Goal: Task Accomplishment & Management: Use online tool/utility

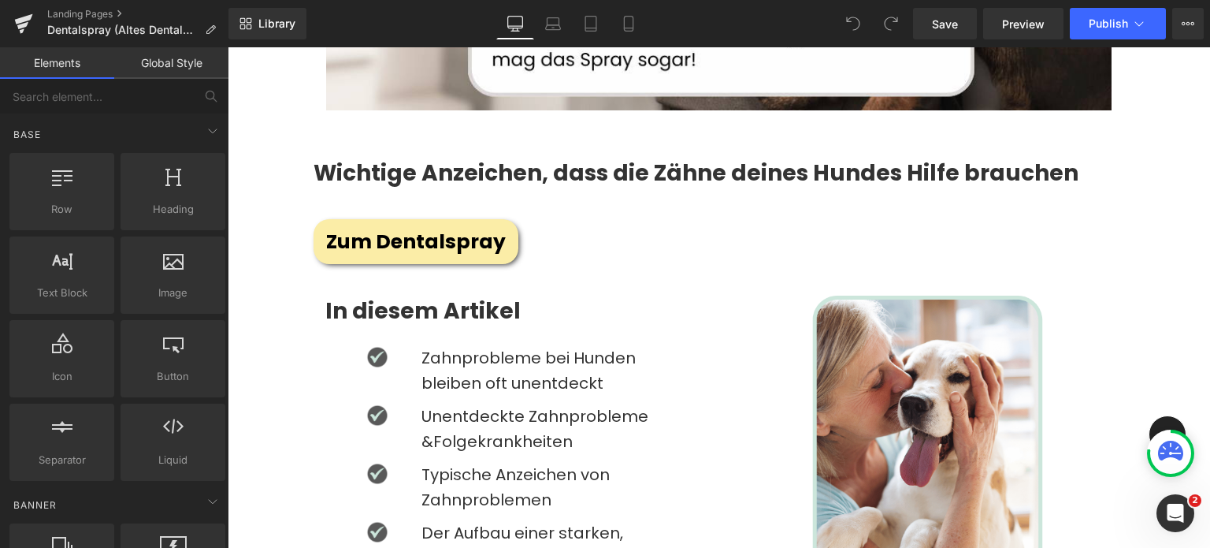
scroll to position [673, 0]
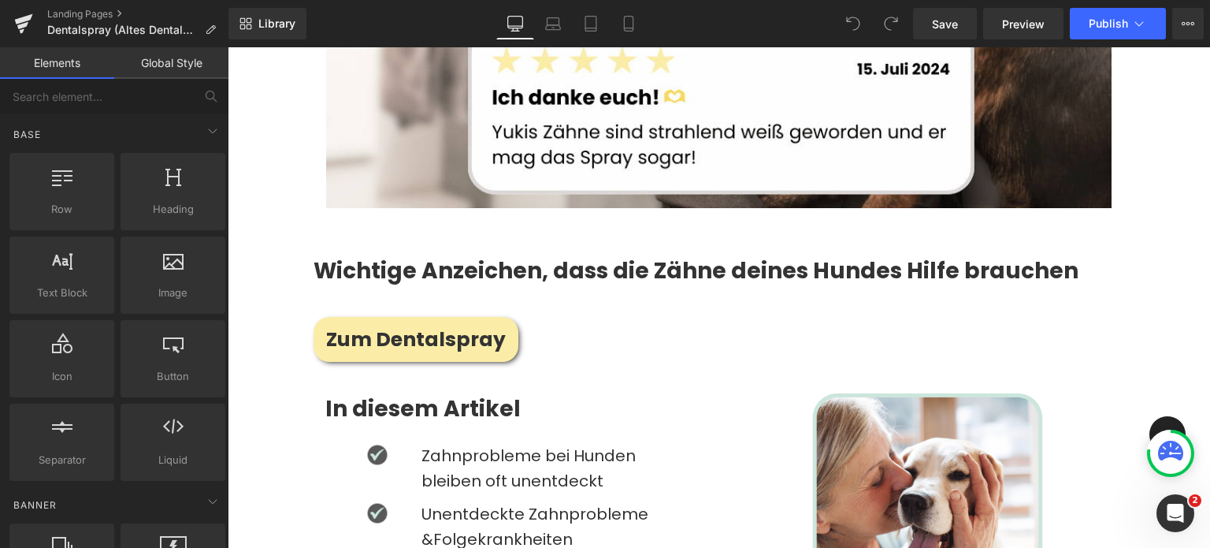
click at [340, 258] on strong "Wichtige Anzeichen, dass die Zähne deines Hundes Hilfe brauchen" at bounding box center [696, 270] width 765 height 31
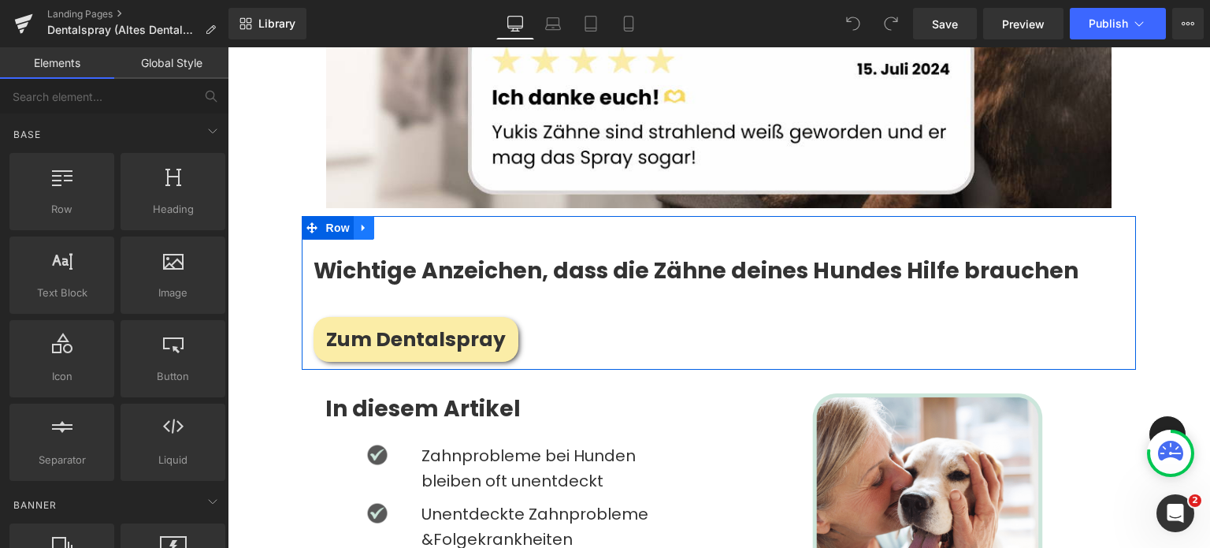
click at [362, 225] on icon at bounding box center [363, 228] width 3 height 7
click at [384, 225] on icon at bounding box center [384, 227] width 11 height 11
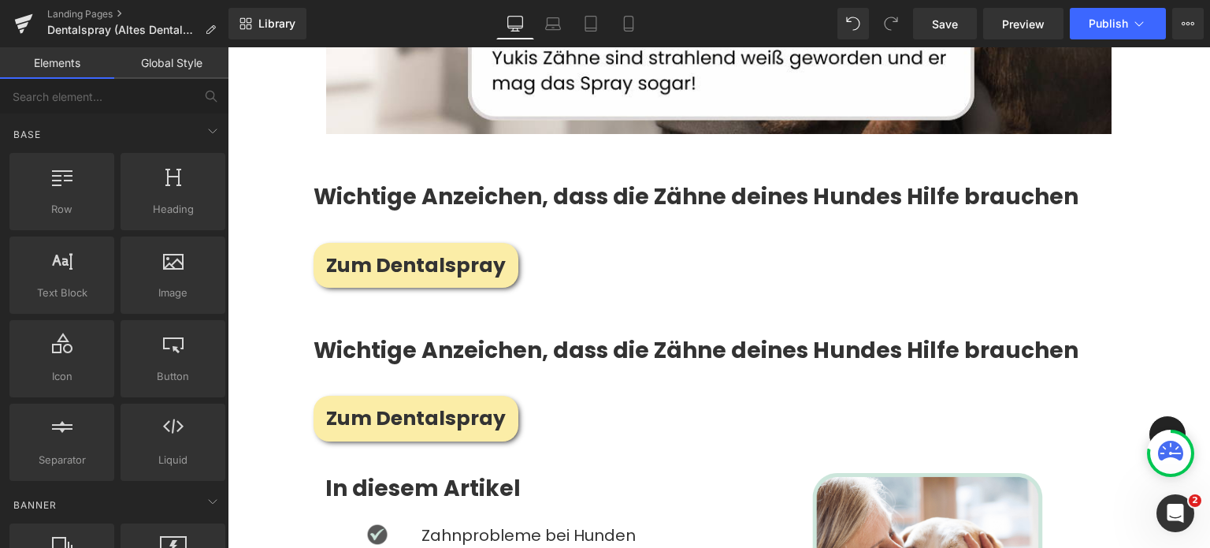
scroll to position [744, 0]
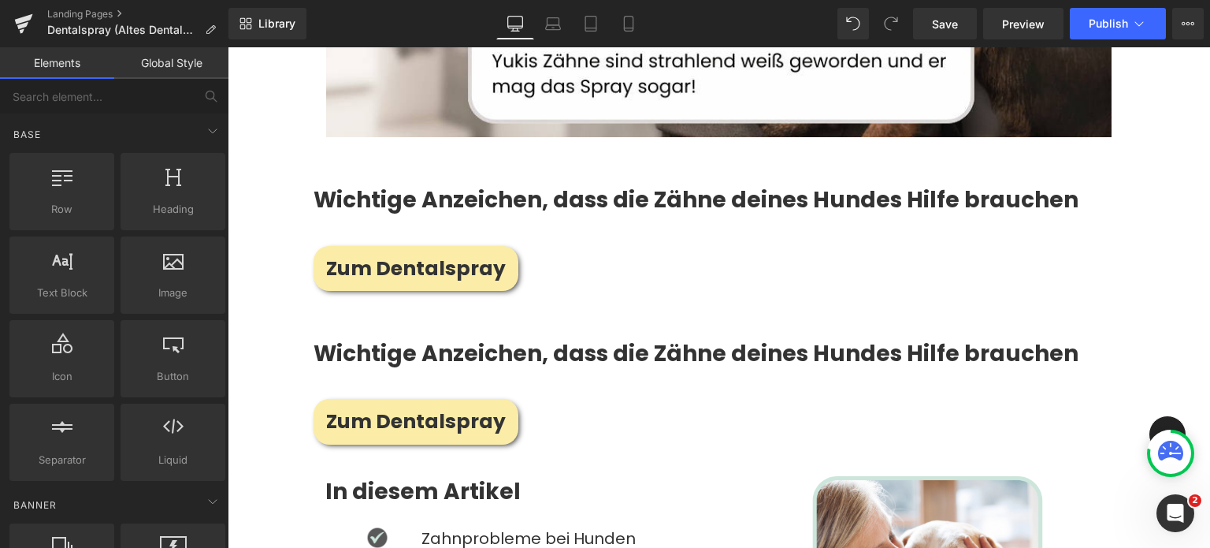
click at [413, 185] on strong "Wichtige Anzeichen, dass die Zähne deines Hundes Hilfe brauchen" at bounding box center [696, 199] width 765 height 31
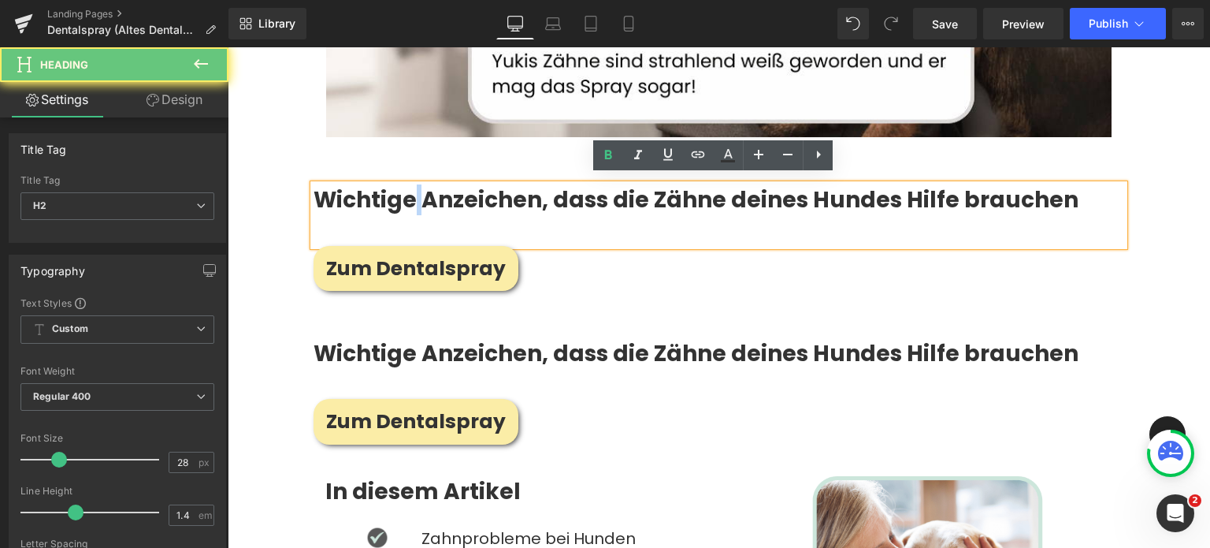
click at [413, 185] on strong "Wichtige Anzeichen, dass die Zähne deines Hundes Hilfe brauchen" at bounding box center [696, 199] width 765 height 31
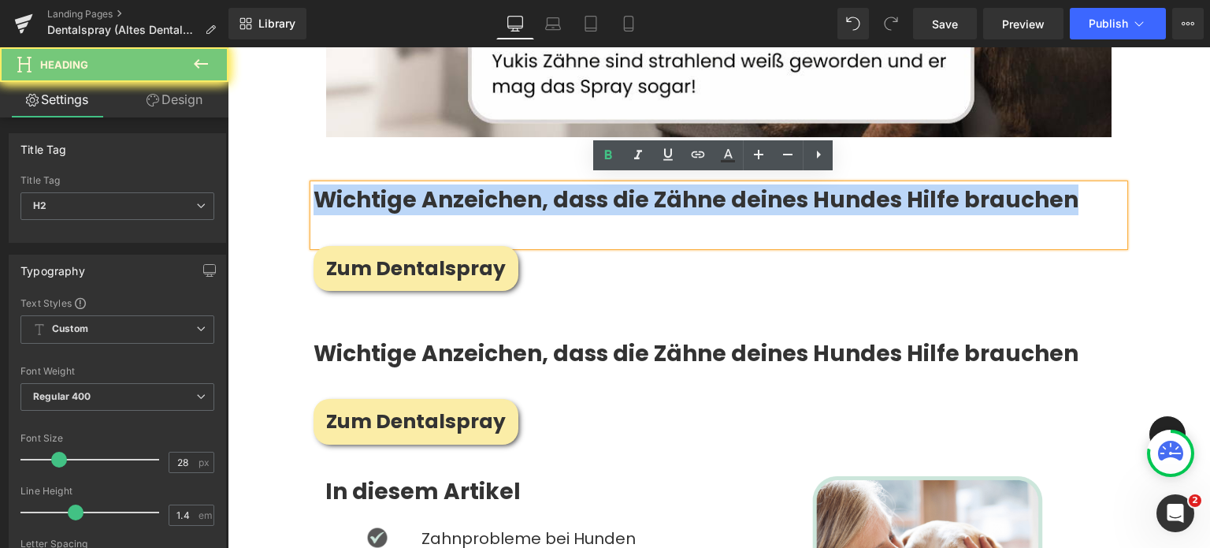
click at [413, 185] on strong "Wichtige Anzeichen, dass die Zähne deines Hundes Hilfe brauchen" at bounding box center [696, 199] width 765 height 31
paste div
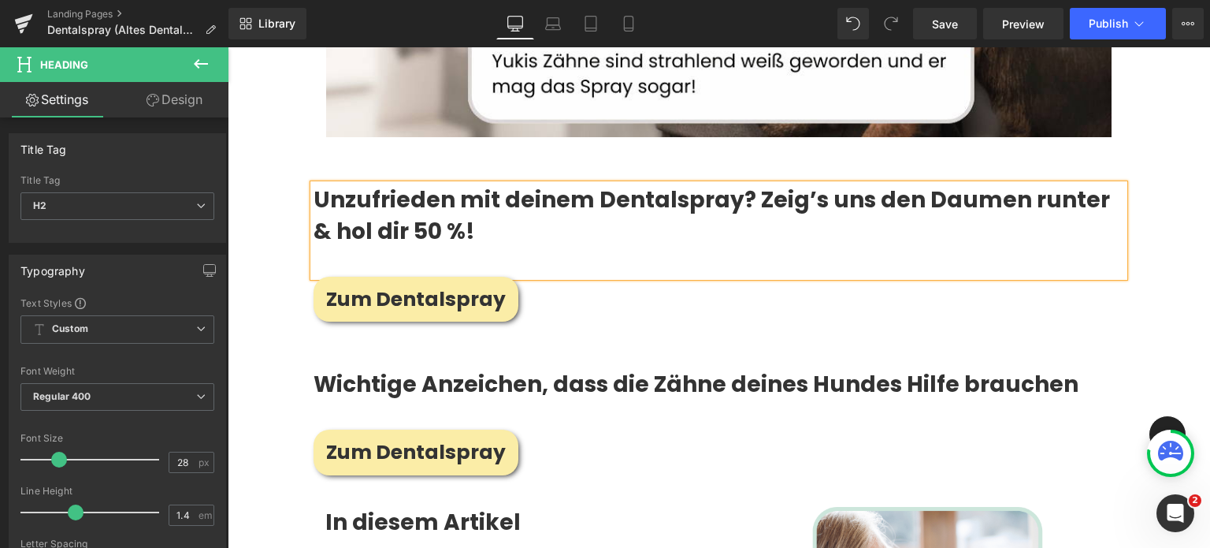
click at [746, 191] on h2 "Unzufrieden mit deinem Dentalspray? Zeig’s uns den Daumen runter & hol dir 50 %!" at bounding box center [719, 214] width 811 height 61
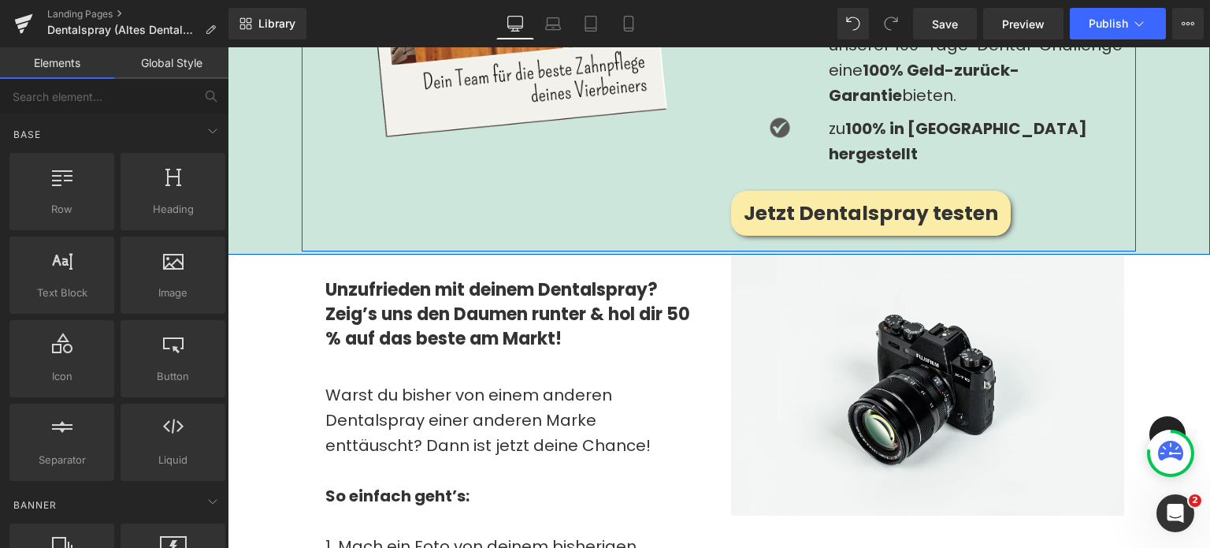
scroll to position [2650, 0]
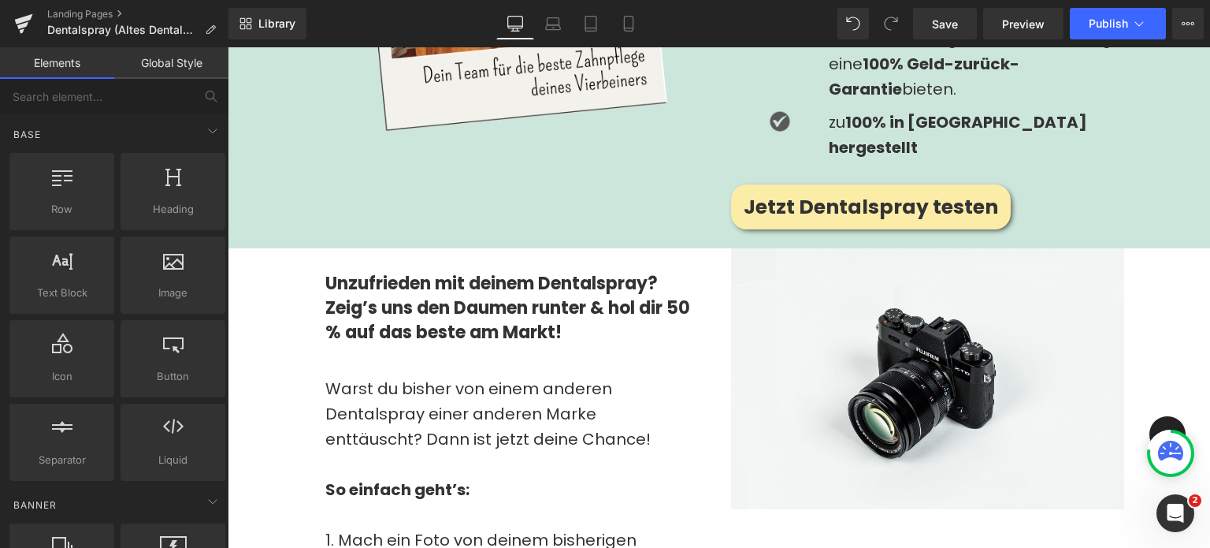
click at [374, 355] on link at bounding box center [370, 364] width 17 height 19
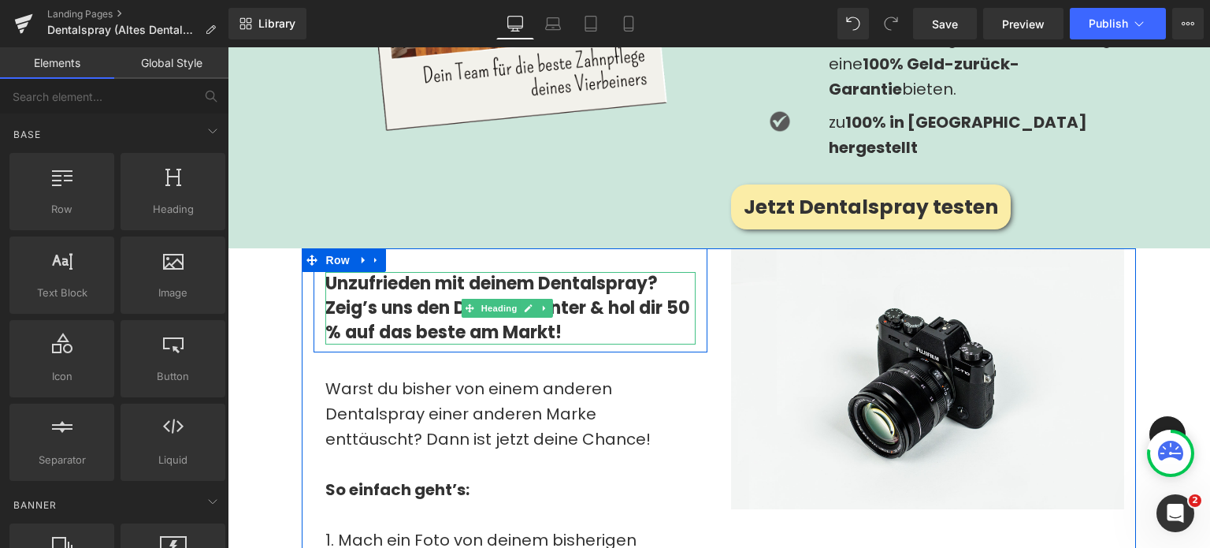
click at [366, 272] on h3 "Unzufrieden mit deinem Dentalspray? Zeig’s uns den Daumen runter & hol dir 50 %…" at bounding box center [510, 308] width 370 height 72
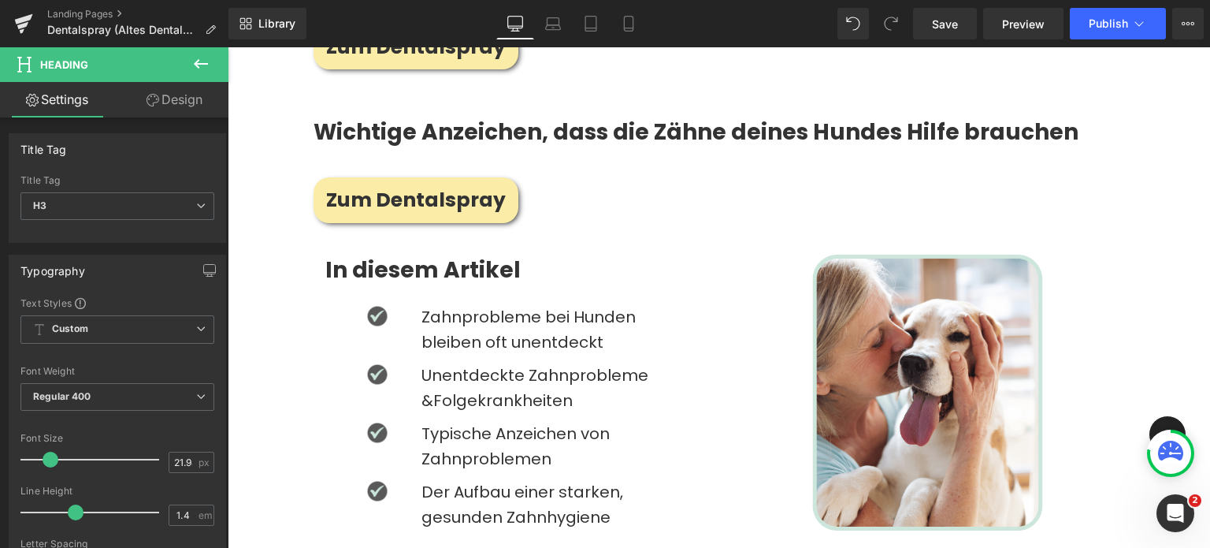
scroll to position [756, 0]
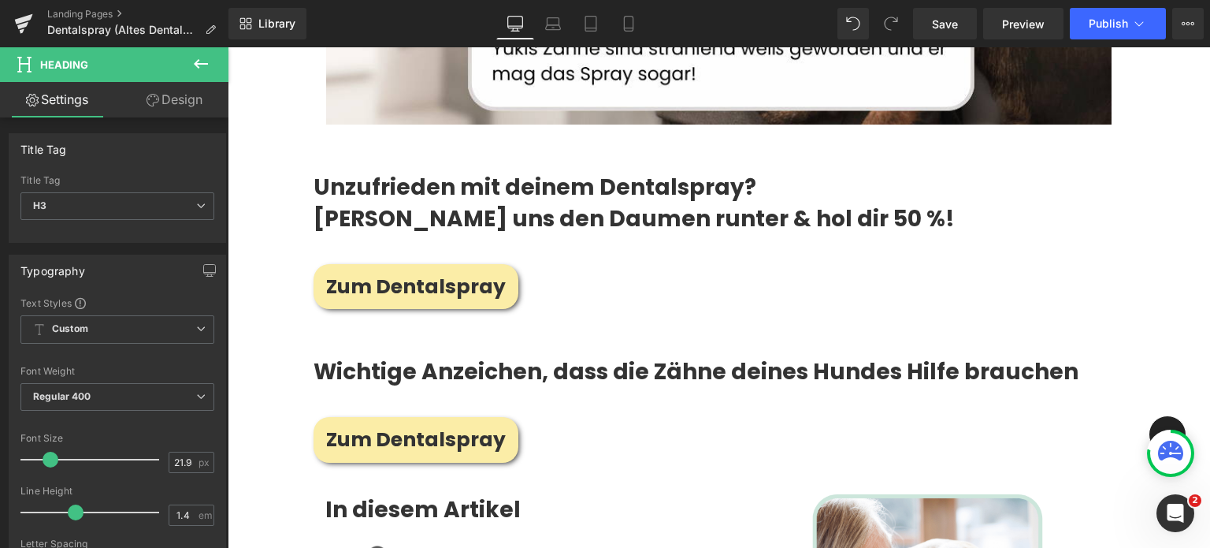
click at [190, 60] on button at bounding box center [200, 64] width 55 height 35
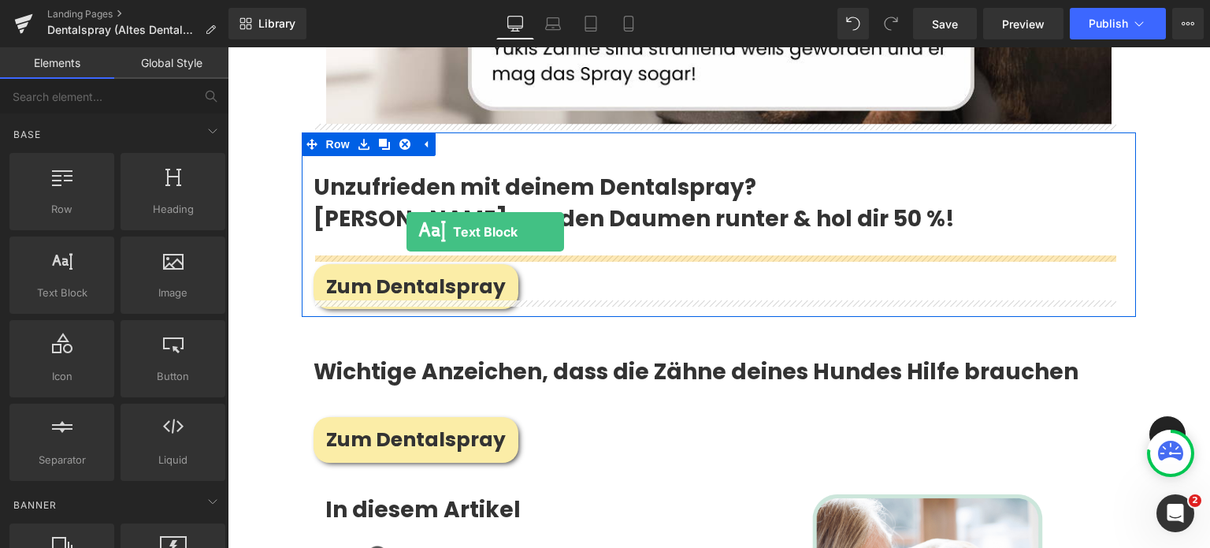
drag, startPoint x: 287, startPoint y: 331, endPoint x: 407, endPoint y: 232, distance: 155.0
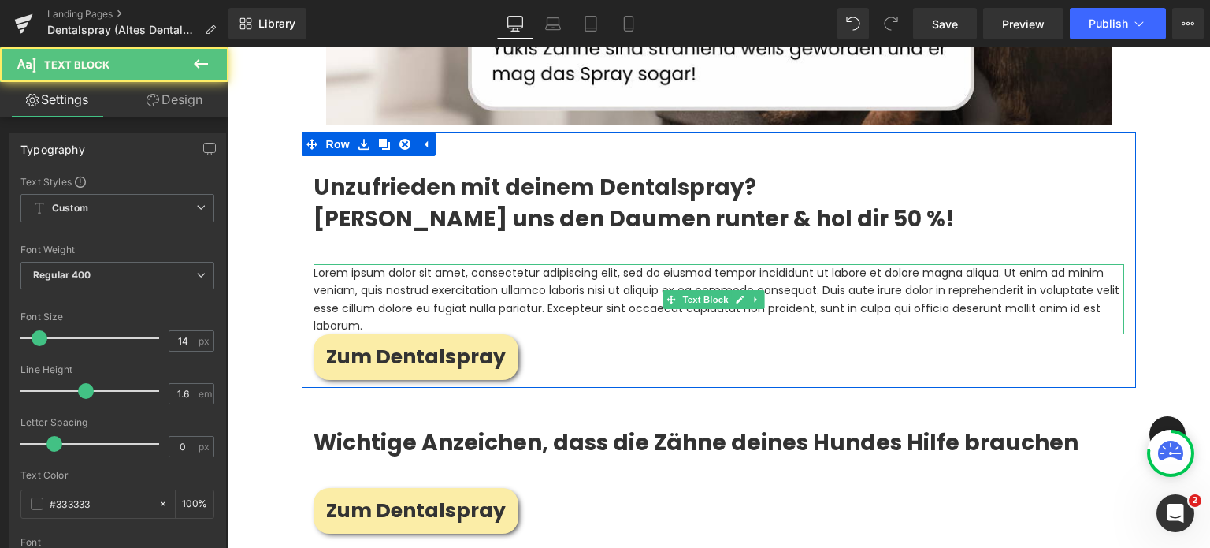
click at [412, 277] on p "Lorem ipsum dolor sit amet, consectetur adipiscing elit, sed do eiusmod tempor …" at bounding box center [719, 299] width 811 height 71
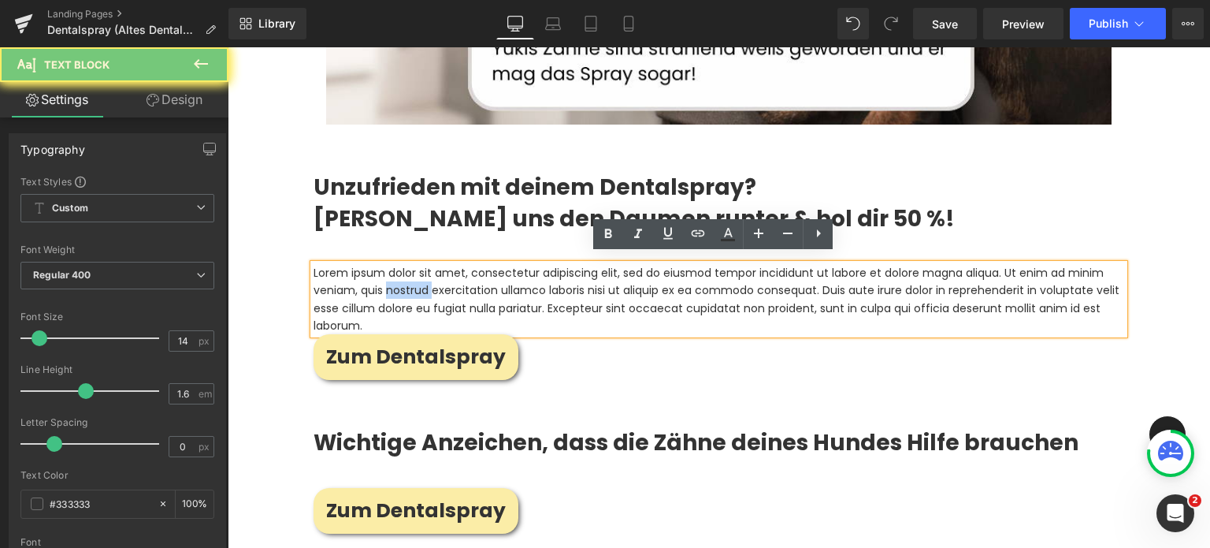
click at [412, 277] on p "Lorem ipsum dolor sit amet, consectetur adipiscing elit, sed do eiusmod tempor …" at bounding box center [719, 299] width 811 height 71
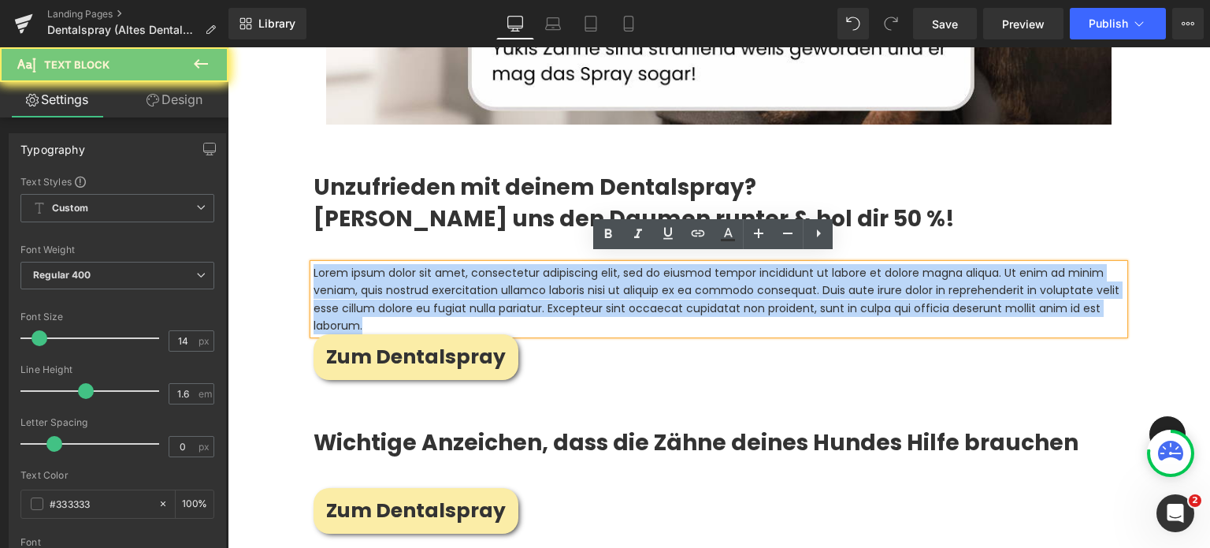
click at [412, 277] on p "Lorem ipsum dolor sit amet, consectetur adipiscing elit, sed do eiusmod tempor …" at bounding box center [719, 299] width 811 height 71
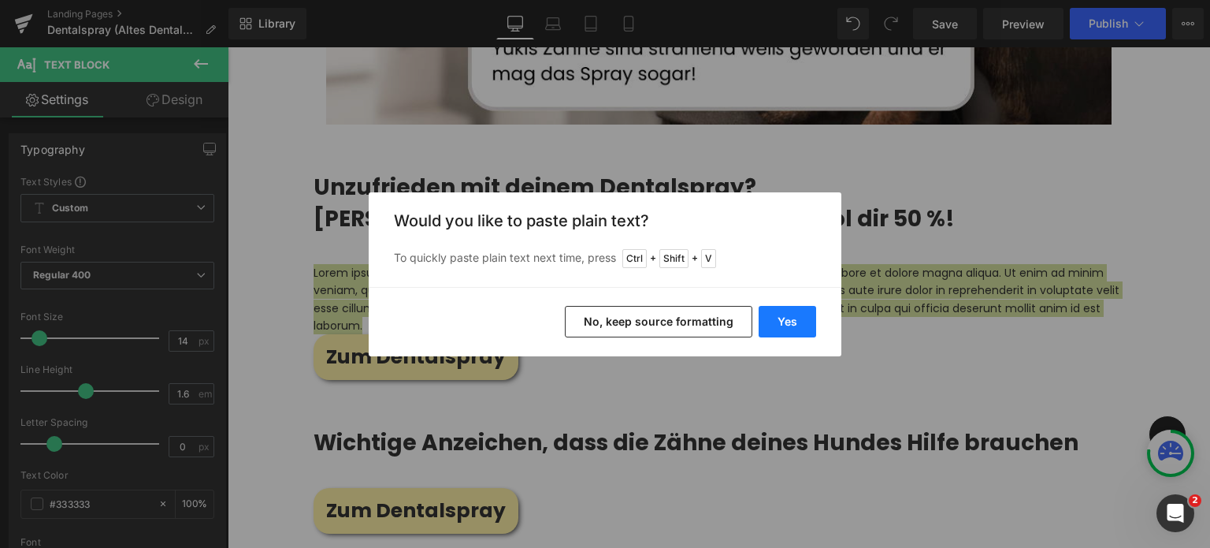
click at [0, 0] on button "Yes" at bounding box center [0, 0] width 0 height 0
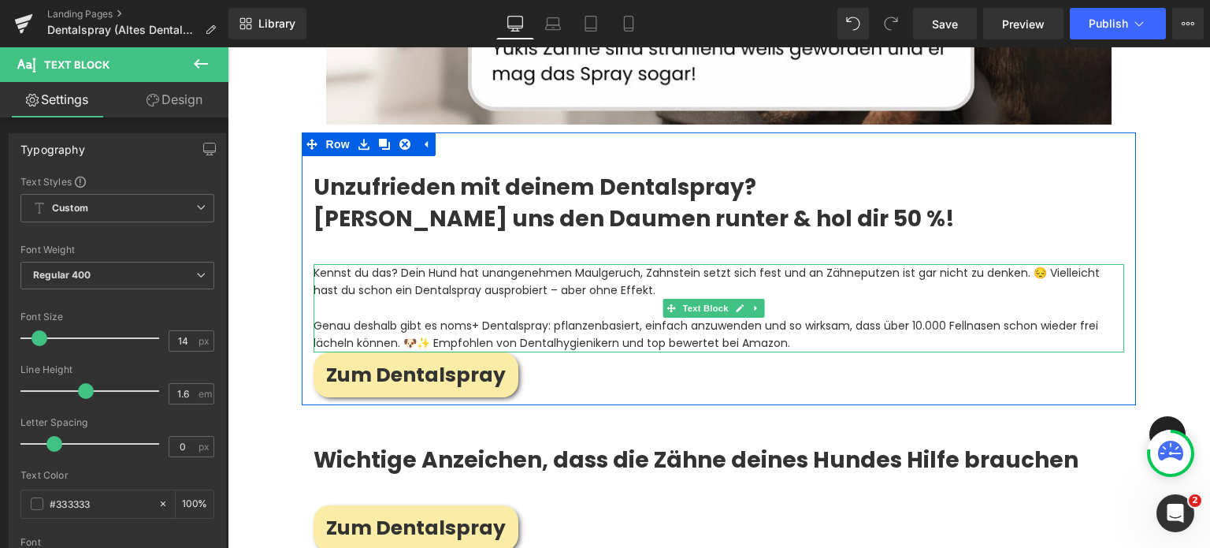
click at [425, 280] on p "Kennst du das? Dein Hund hat unangenehmen Maulgeruch, Zahnstein setzt sich fest…" at bounding box center [719, 281] width 811 height 35
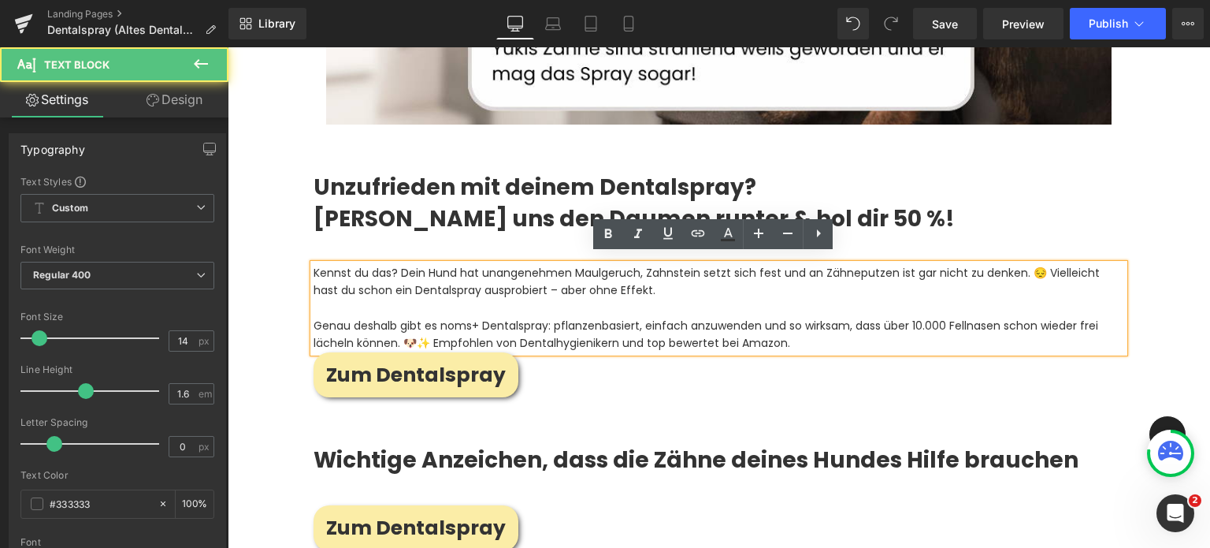
click at [337, 280] on p "Kennst du das? Dein Hund hat unangenehmen Maulgeruch, Zahnstein setzt sich fest…" at bounding box center [719, 281] width 811 height 35
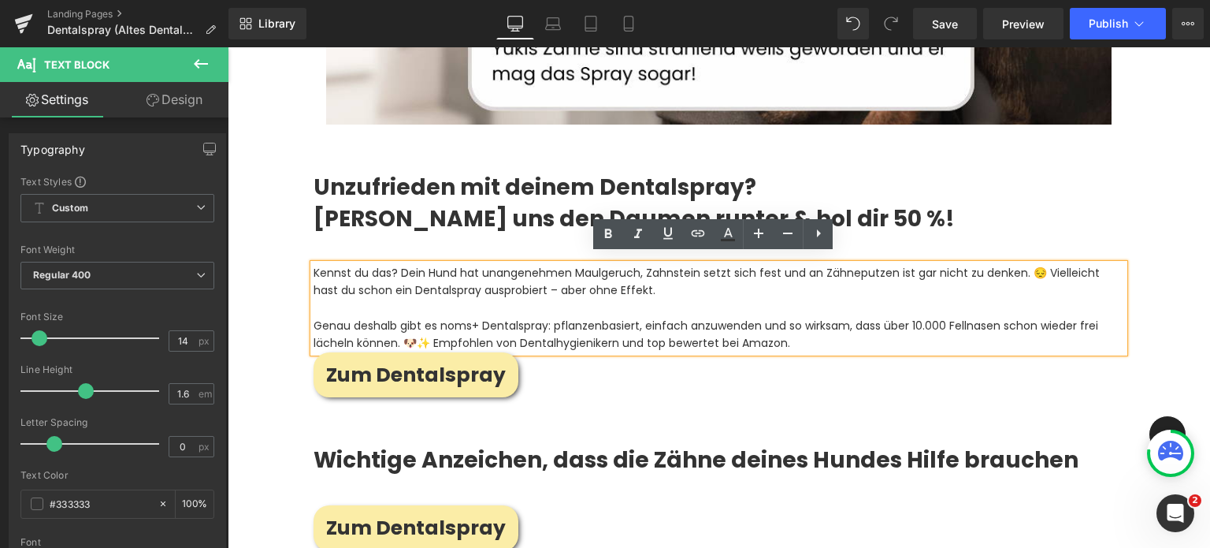
click at [552, 278] on p "Kennst du das? Dein Hund hat unangenehmen Maulgeruch, Zahnstein setzt sich fest…" at bounding box center [719, 281] width 811 height 35
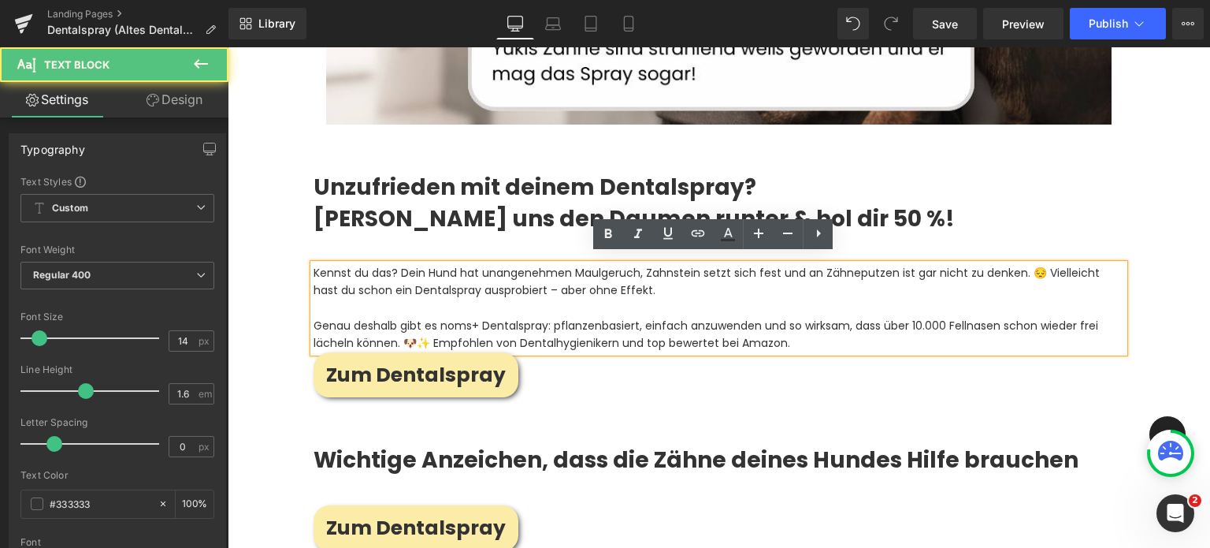
click at [558, 279] on p "Kennst du das? Dein Hund hat unangenehmen Maulgeruch, Zahnstein setzt sich fest…" at bounding box center [719, 281] width 811 height 35
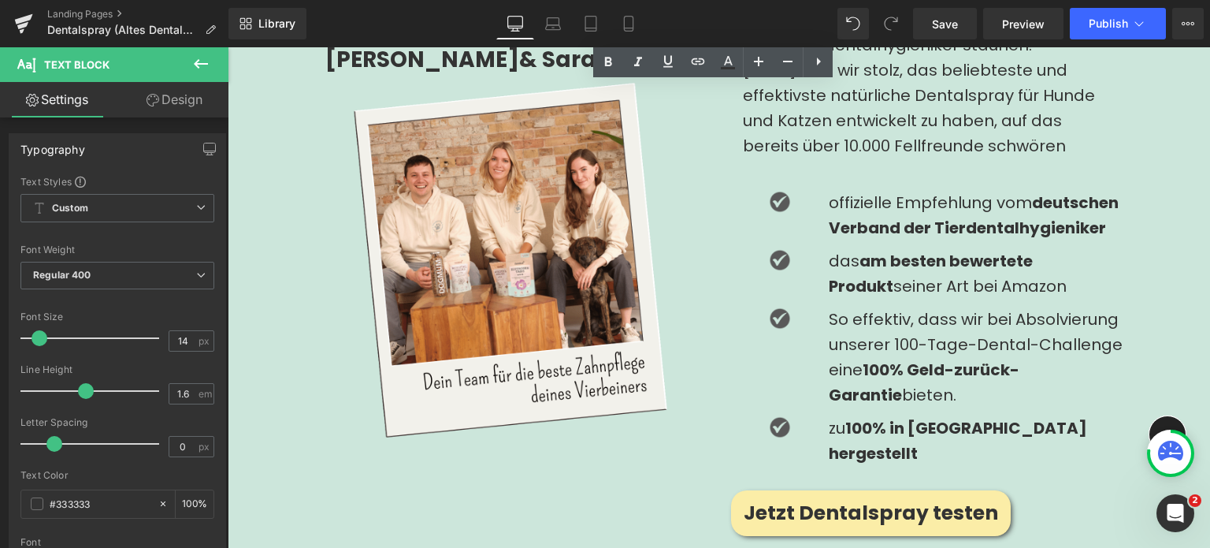
scroll to position [2267, 0]
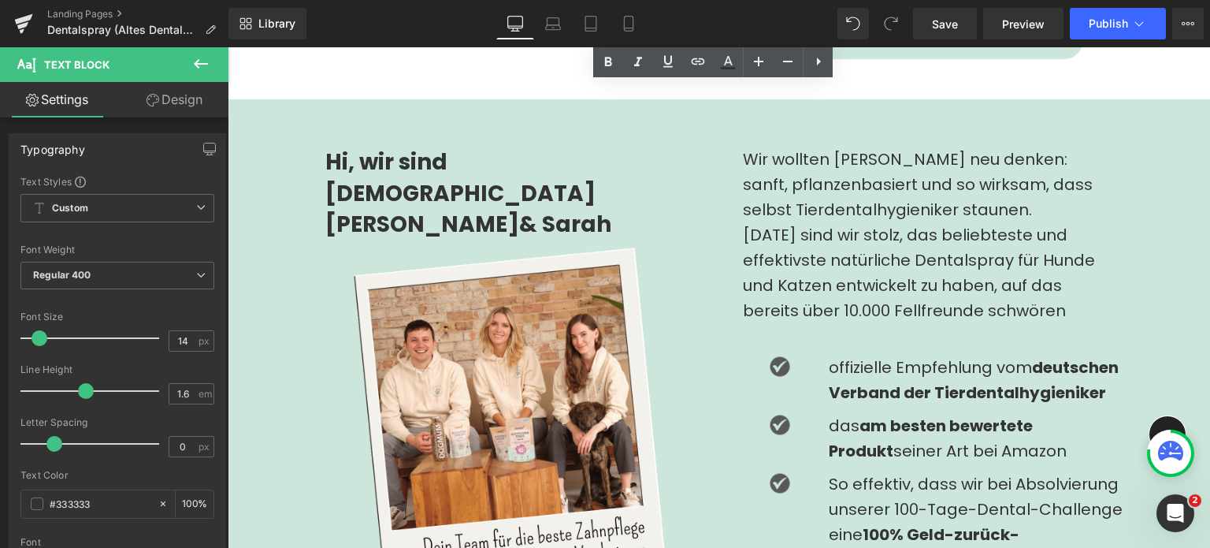
click at [779, 181] on div "Wir wollten [PERSON_NAME] neu denken: sanft, pflanzenbasiert und so wirksam, da…" at bounding box center [928, 185] width 370 height 76
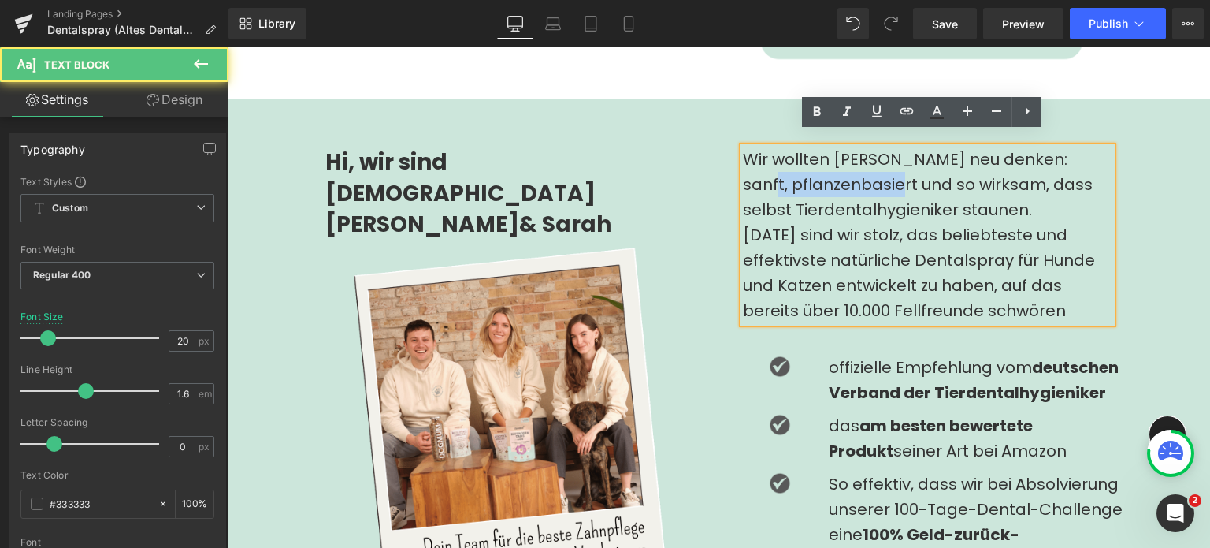
click at [779, 181] on div "Wir wollten [PERSON_NAME] neu denken: sanft, pflanzenbasiert und so wirksam, da…" at bounding box center [928, 185] width 370 height 76
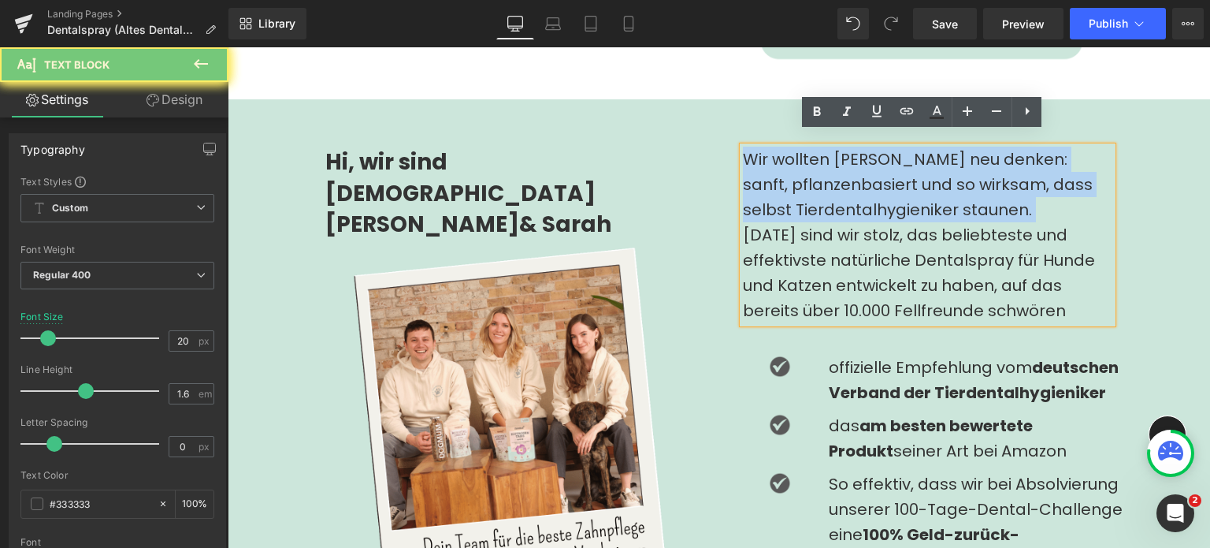
click at [779, 181] on div "Wir wollten [PERSON_NAME] neu denken: sanft, pflanzenbasiert und so wirksam, da…" at bounding box center [928, 185] width 370 height 76
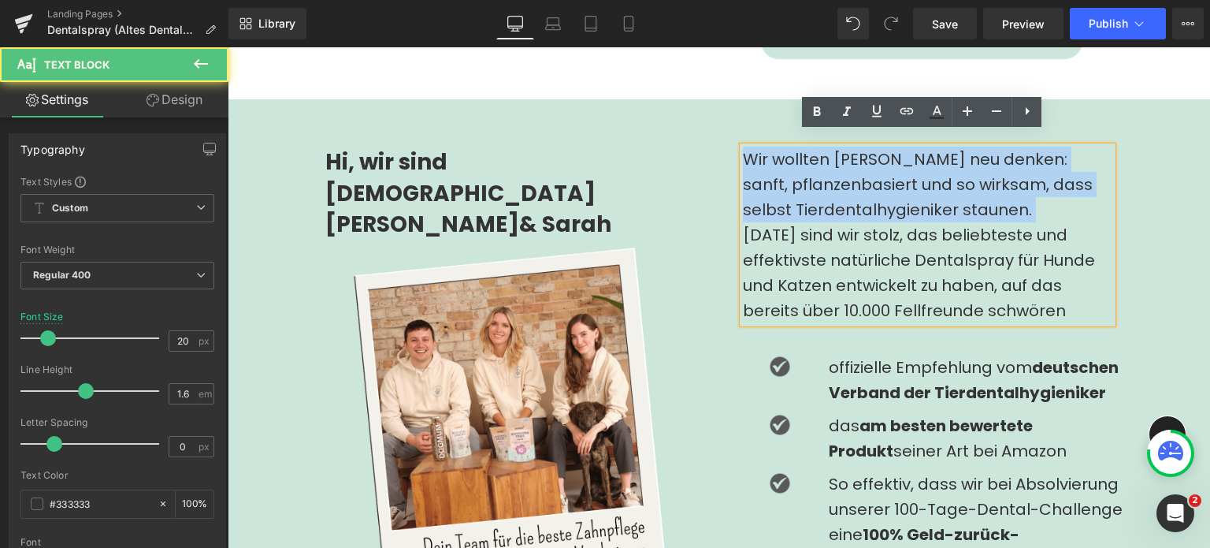
click at [845, 207] on div "Wir wollten [PERSON_NAME] neu denken: sanft, pflanzenbasiert und so wirksam, da…" at bounding box center [928, 185] width 370 height 76
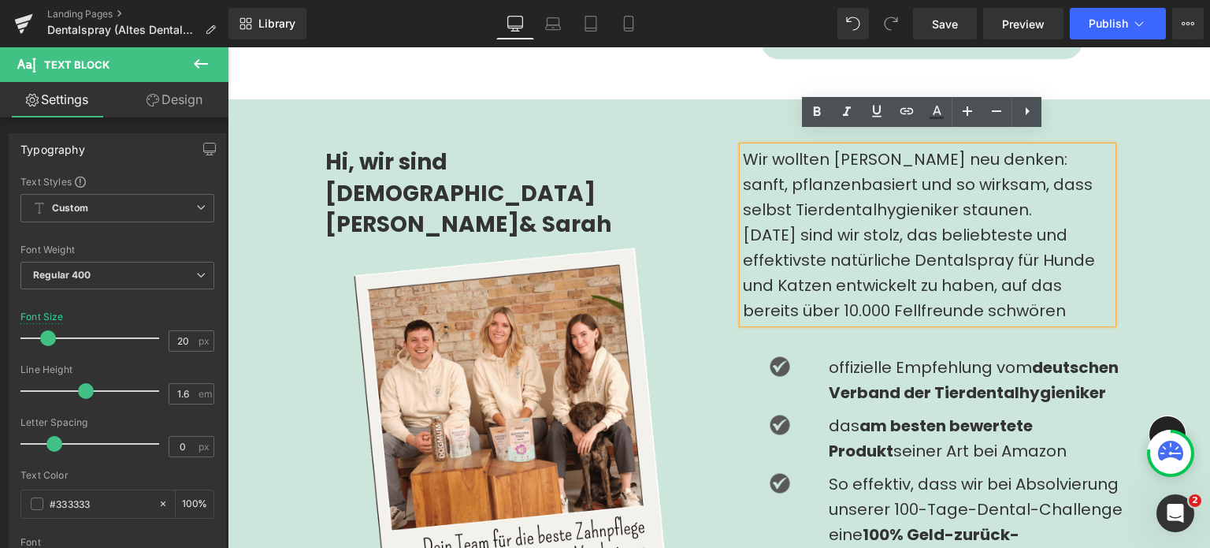
click at [1066, 288] on div "[DATE] sind wir stolz, das beliebteste und effektivste natürliche Dentalspray f…" at bounding box center [928, 272] width 370 height 101
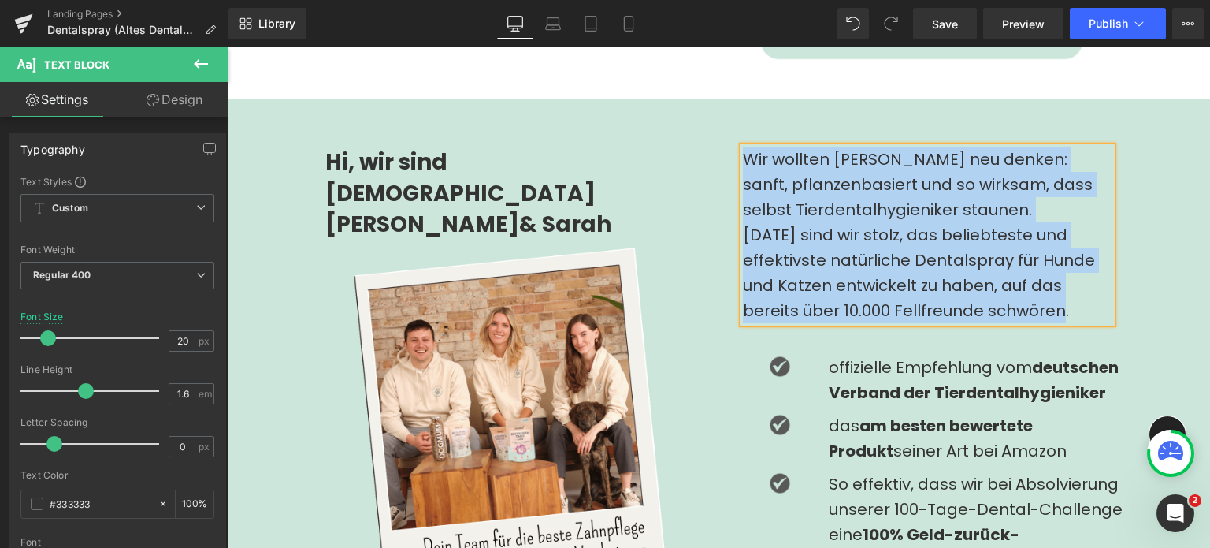
drag, startPoint x: 1068, startPoint y: 295, endPoint x: 738, endPoint y: 148, distance: 361.5
click at [743, 148] on div "Wir wollten [PERSON_NAME] neu denken: sanft, pflanzenbasiert und so wirksam, da…" at bounding box center [928, 235] width 370 height 176
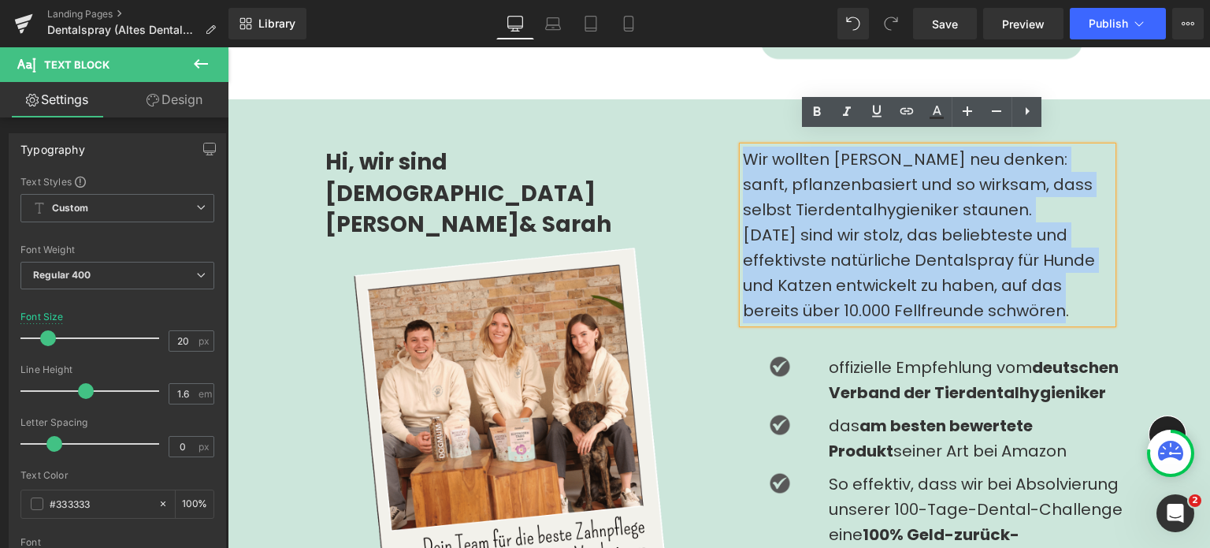
copy div "Wir wollten [PERSON_NAME] neu denken: sanft, pflanzenbasiert und so wirksam, da…"
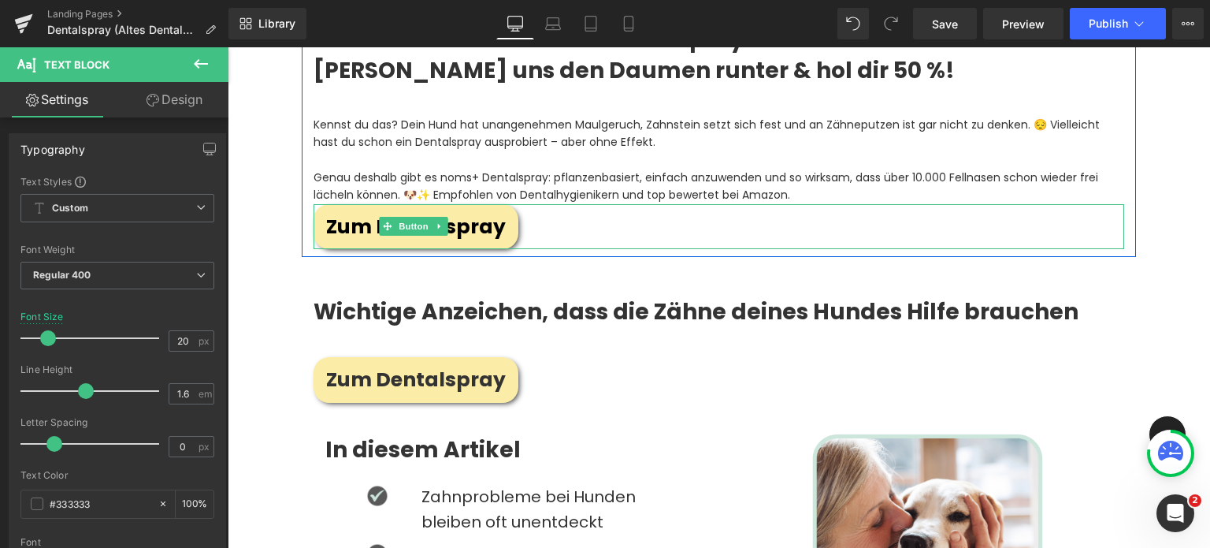
scroll to position [854, 0]
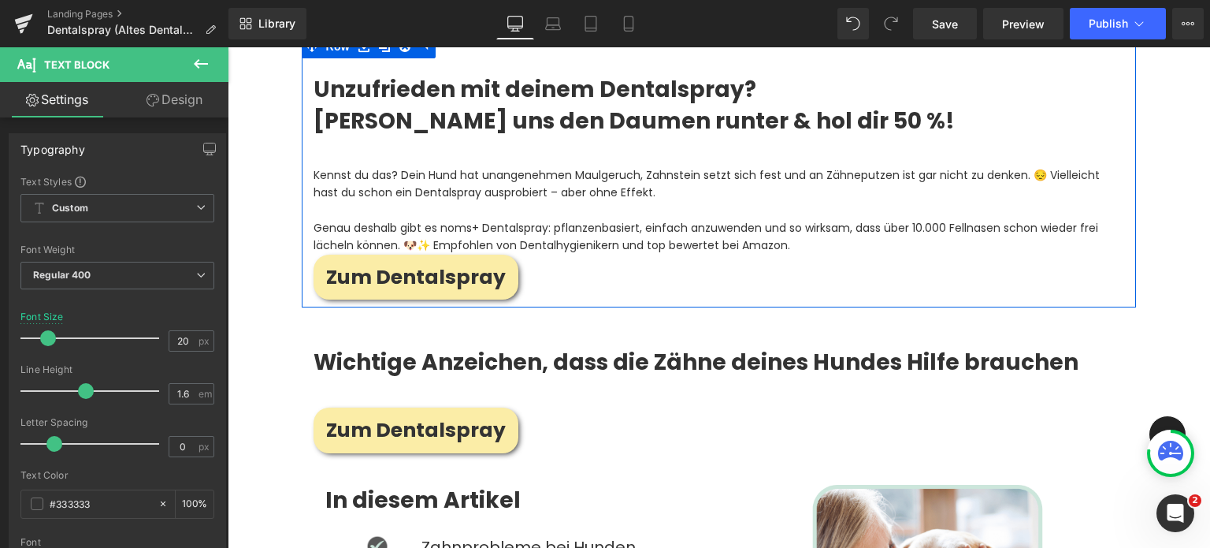
click at [381, 222] on p "Genau deshalb gibt es noms+ Dentalspray: pflanzenbasiert, einfach anzuwenden un…" at bounding box center [719, 236] width 811 height 35
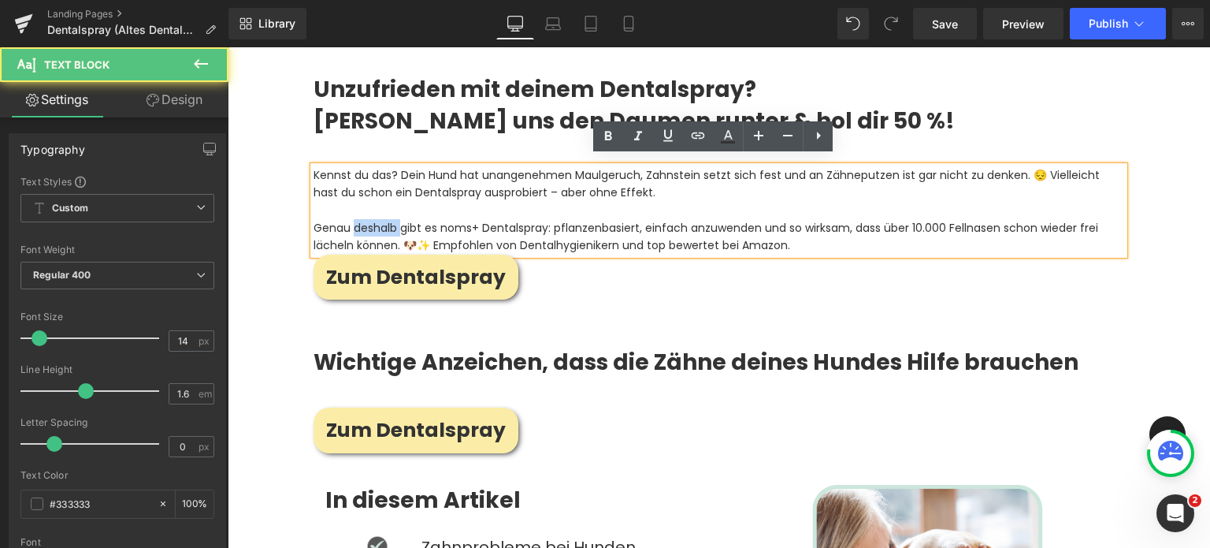
click at [381, 222] on p "Genau deshalb gibt es noms+ Dentalspray: pflanzenbasiert, einfach anzuwenden un…" at bounding box center [719, 236] width 811 height 35
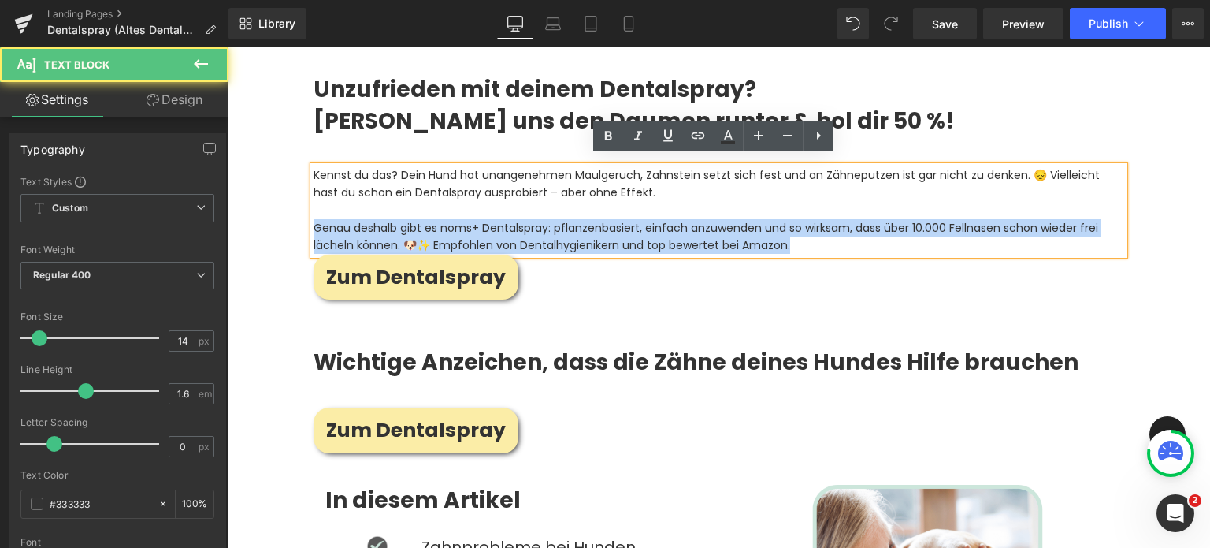
click at [381, 222] on p "Genau deshalb gibt es noms+ Dentalspray: pflanzenbasiert, einfach anzuwenden un…" at bounding box center [719, 236] width 811 height 35
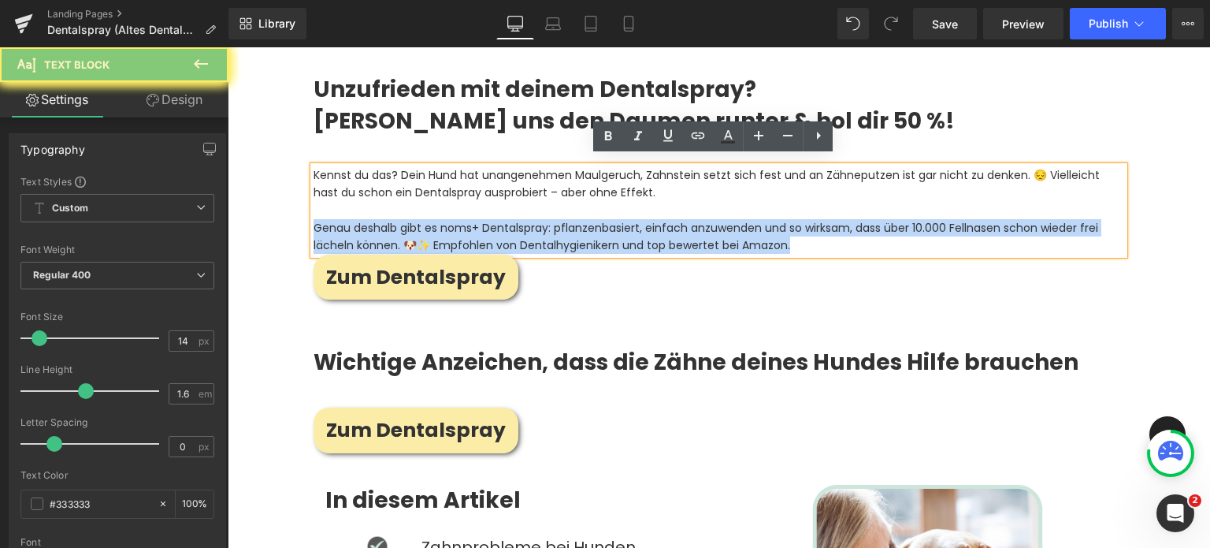
click at [451, 219] on p "Genau deshalb gibt es noms+ Dentalspray: pflanzenbasiert, einfach anzuwenden un…" at bounding box center [719, 236] width 811 height 35
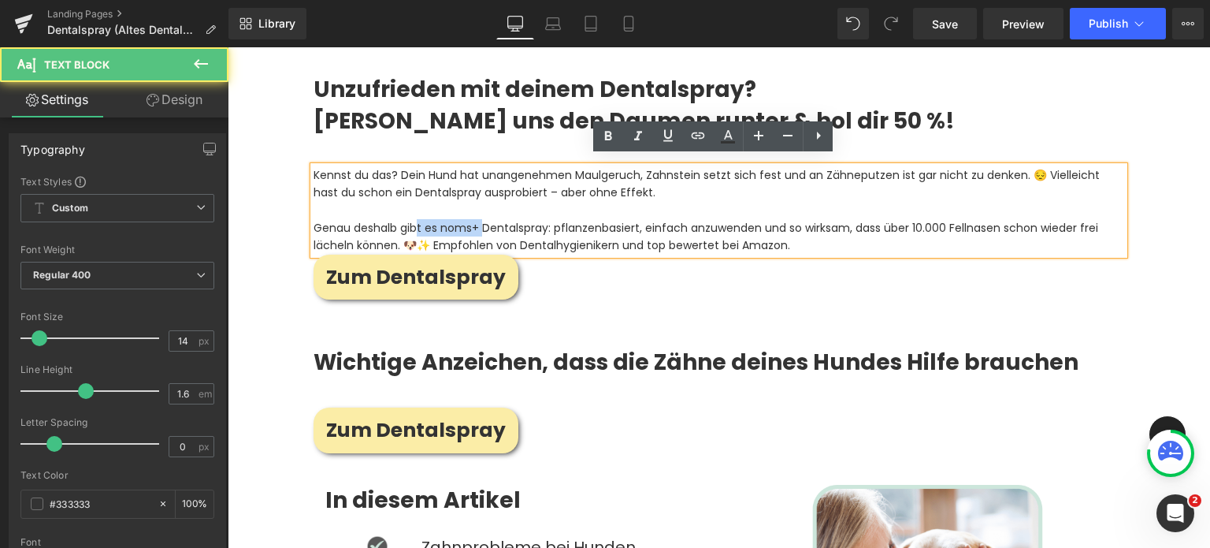
drag, startPoint x: 481, startPoint y: 216, endPoint x: 414, endPoint y: 217, distance: 67.0
click at [414, 219] on p "Genau deshalb gibt es noms+ Dentalspray: pflanzenbasiert, einfach anzuwenden un…" at bounding box center [719, 236] width 811 height 35
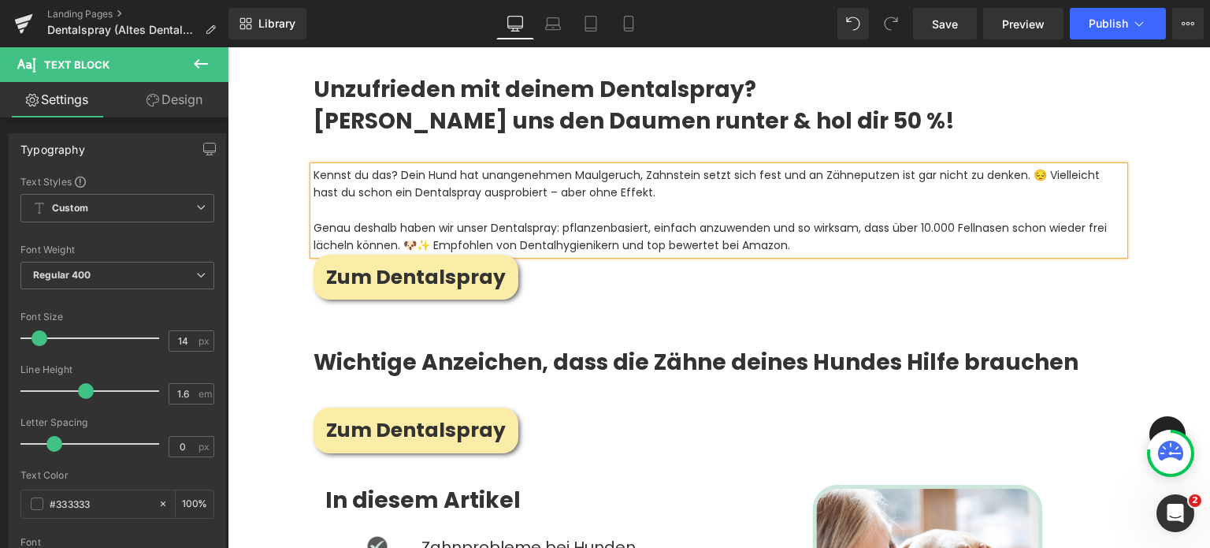
click at [554, 221] on p "Genau deshalb haben wir unser Dentalspray: pflanzenbasiert, einfach anzuwenden …" at bounding box center [719, 236] width 811 height 35
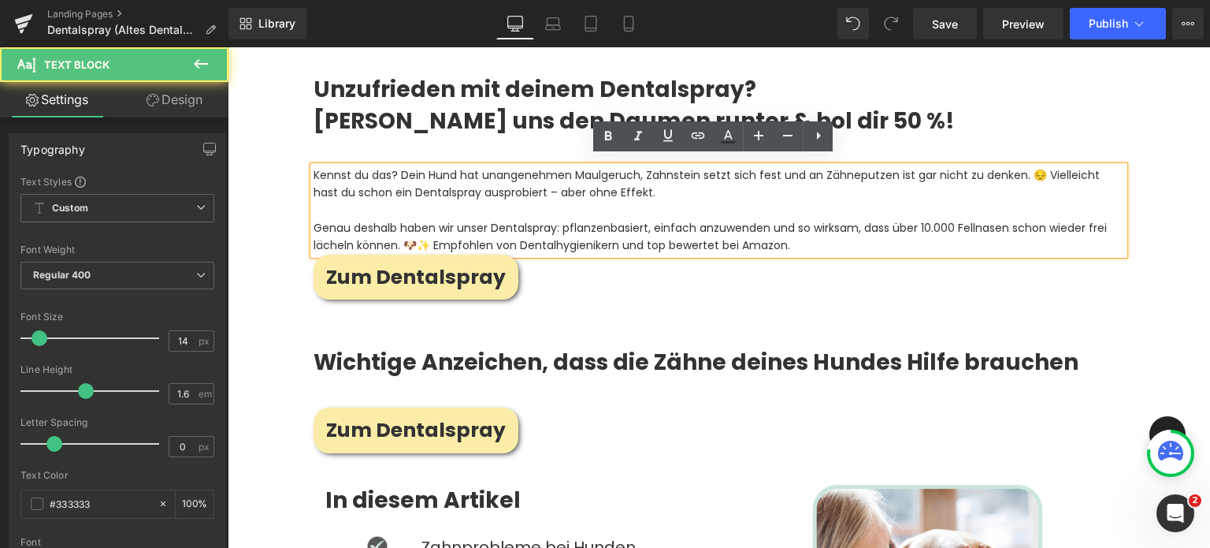
click at [556, 219] on p "Genau deshalb haben wir unser Dentalspray: pflanzenbasiert, einfach anzuwenden …" at bounding box center [719, 236] width 811 height 35
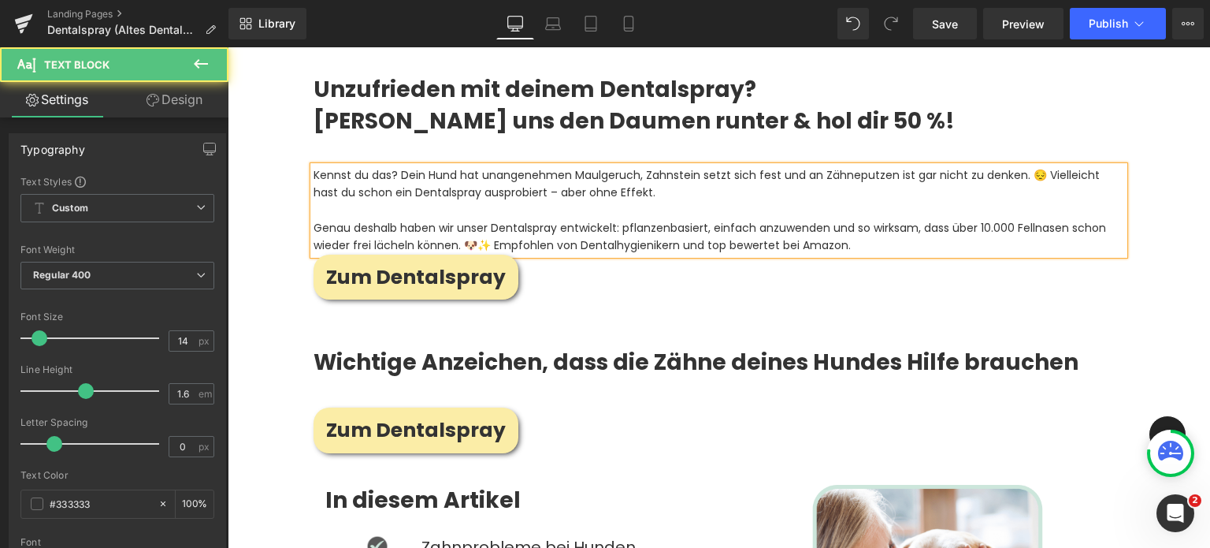
click at [493, 219] on p "Genau deshalb haben wir unser Dentalspray entwickelt: pflanzenbasiert, einfach …" at bounding box center [719, 236] width 811 height 35
click at [579, 232] on p "Genau deshalb haben wir unser hocheffektives Dentalspray entwickelt: pflanzenba…" at bounding box center [719, 236] width 811 height 35
click at [608, 240] on p "Genau deshalb haben wir unser hocheffektives Dentalspray entwickelt: pflanzenba…" at bounding box center [719, 236] width 811 height 35
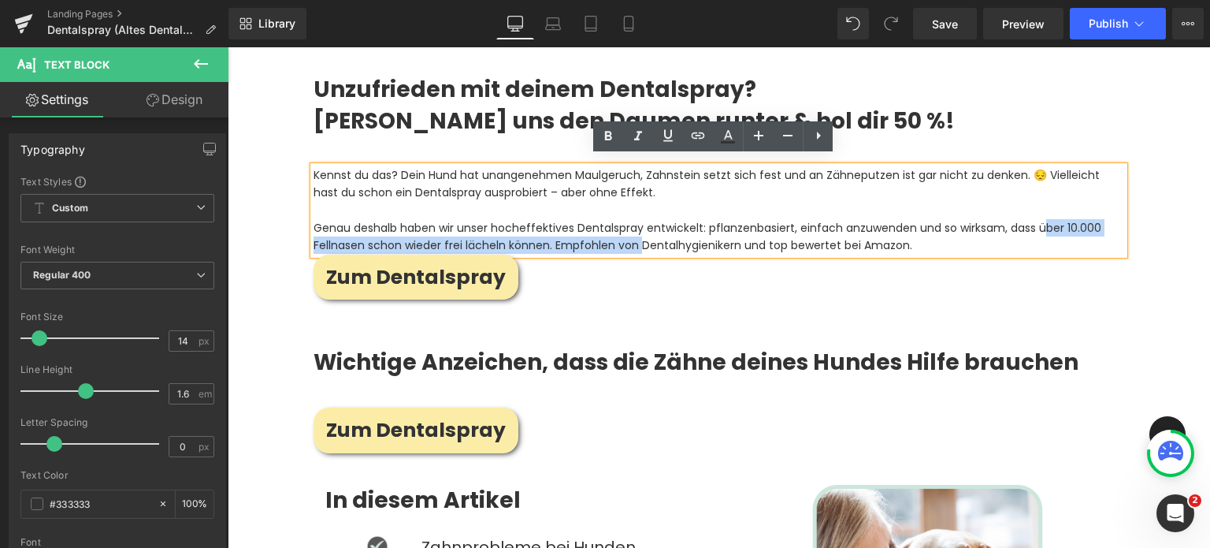
drag, startPoint x: 637, startPoint y: 236, endPoint x: 1040, endPoint y: 213, distance: 403.3
click at [1040, 219] on p "Genau deshalb haben wir unser hocheffektives Dentalspray entwickelt: pflanzenba…" at bounding box center [719, 236] width 811 height 35
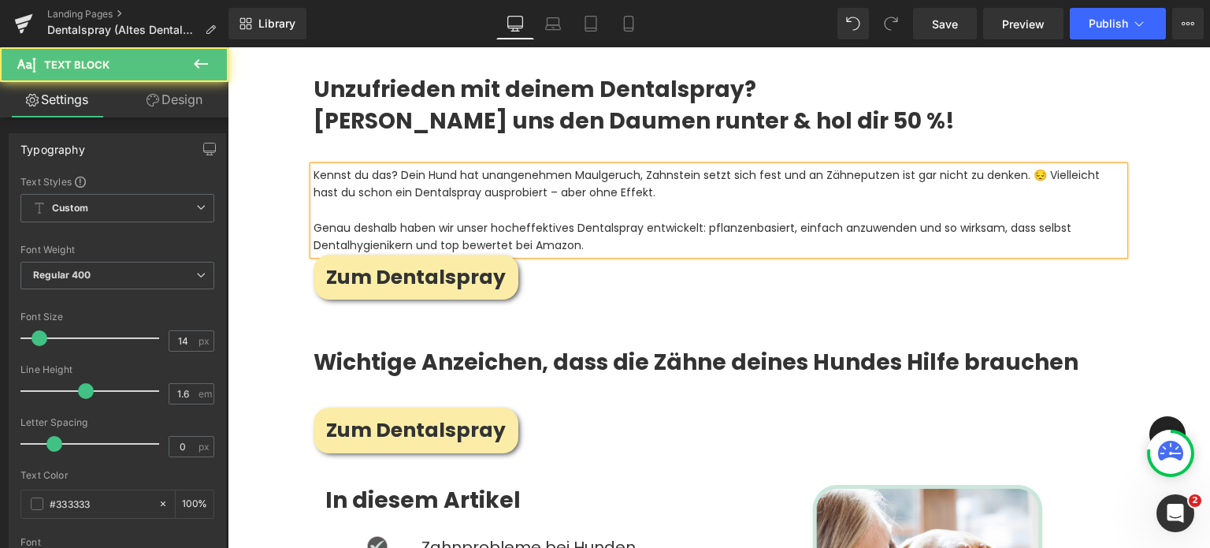
click at [414, 235] on p "Genau deshalb haben wir unser hocheffektives Dentalspray entwickelt: pflanzenba…" at bounding box center [719, 236] width 811 height 35
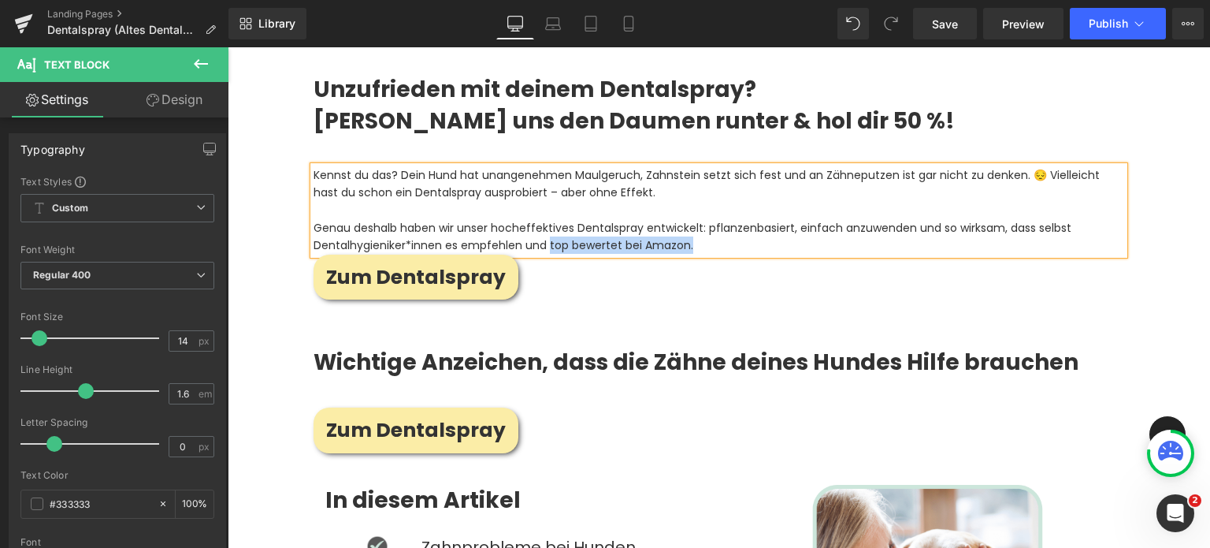
drag, startPoint x: 692, startPoint y: 239, endPoint x: 546, endPoint y: 238, distance: 145.8
click at [546, 238] on p "Genau deshalb haben wir unser hocheffektives Dentalspray entwickelt: pflanzenba…" at bounding box center [719, 236] width 811 height 35
drag, startPoint x: 809, startPoint y: 240, endPoint x: 520, endPoint y: 235, distance: 289.2
click at [520, 235] on p "Genau deshalb haben wir unser hocheffektives Dentalspray entwickelt: pflanzenba…" at bounding box center [719, 236] width 811 height 35
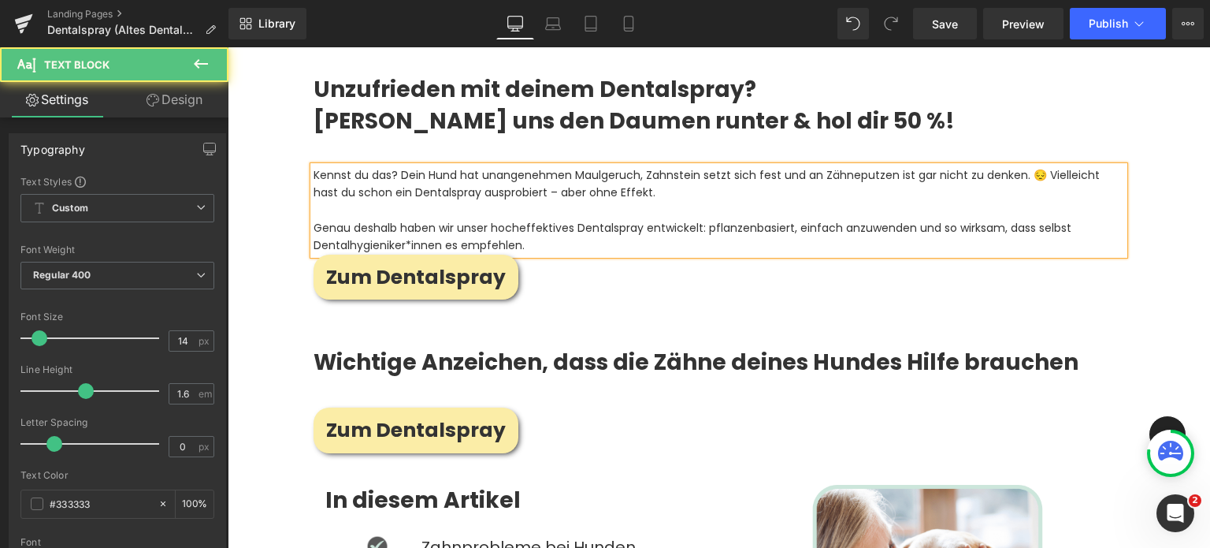
click at [472, 219] on p "Genau deshalb haben wir unser hocheffektives Dentalspray entwickelt: pflanzenba…" at bounding box center [719, 236] width 811 height 35
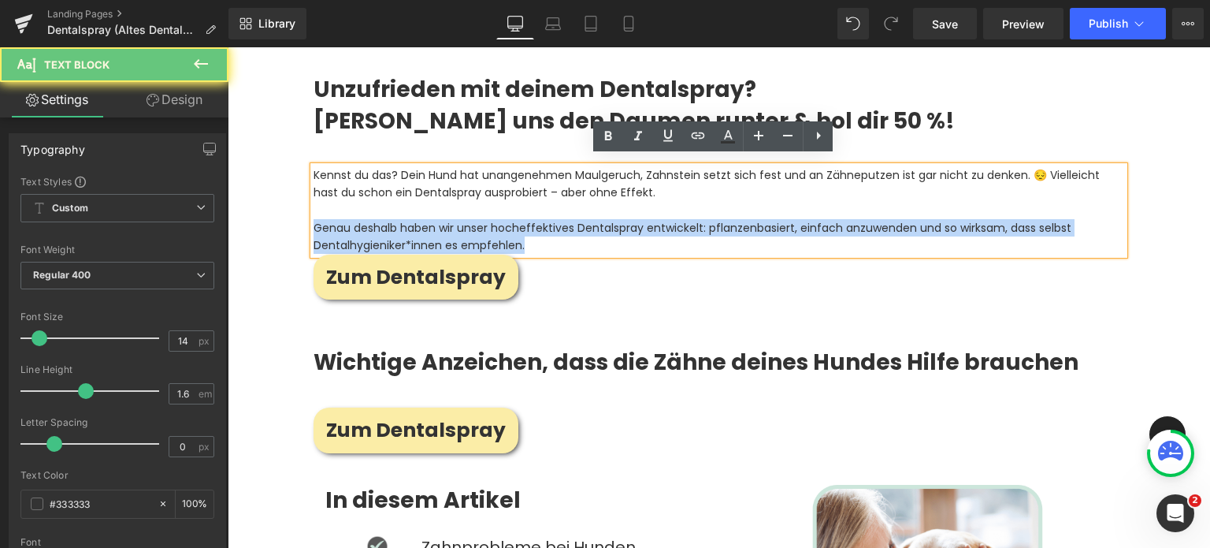
click at [472, 219] on p "Genau deshalb haben wir unser hocheffektives Dentalspray entwickelt: pflanzenba…" at bounding box center [719, 236] width 811 height 35
copy p "Genau deshalb haben wir unser hocheffektives Dentalspray entwickelt: pflanzenba…"
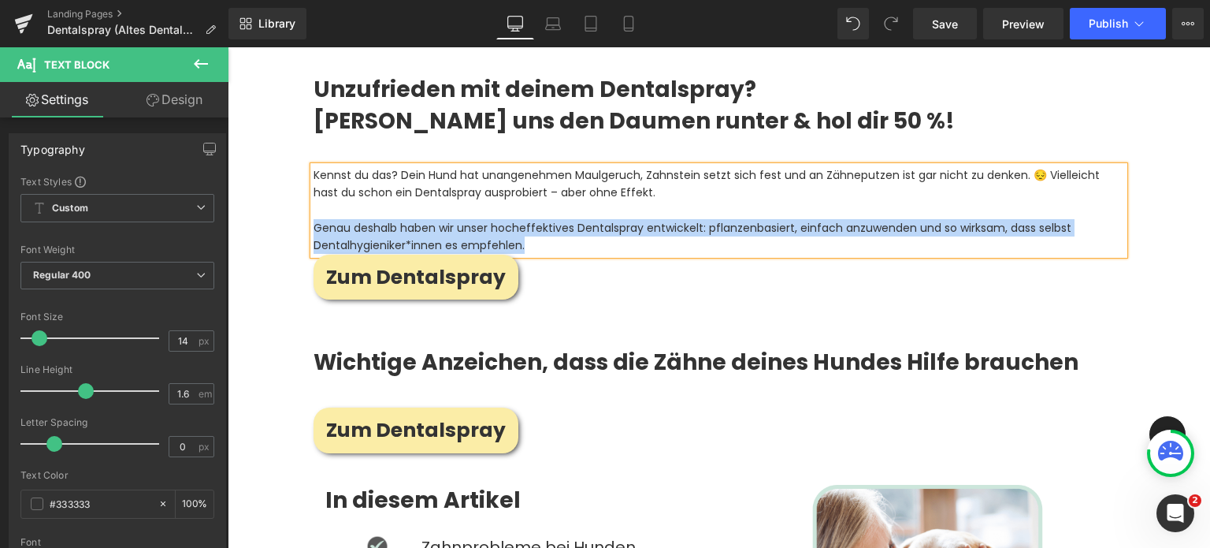
click at [424, 219] on p "Genau deshalb haben wir unser hocheffektives Dentalspray entwickelt: pflanzenba…" at bounding box center [719, 236] width 811 height 35
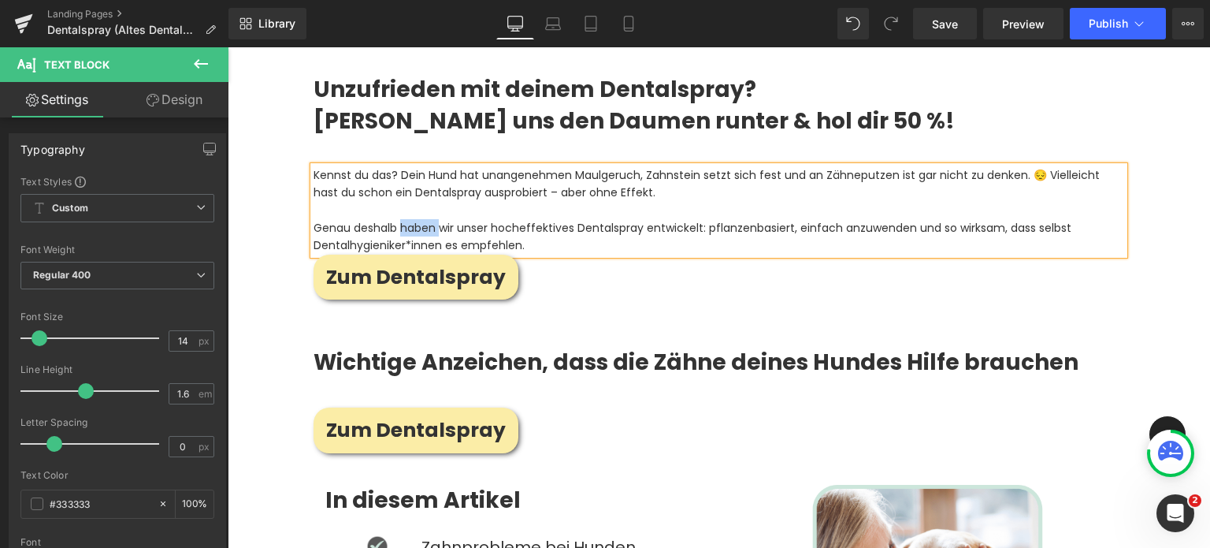
click at [424, 219] on p "Genau deshalb haben wir unser hocheffektives Dentalspray entwickelt: pflanzenba…" at bounding box center [719, 236] width 811 height 35
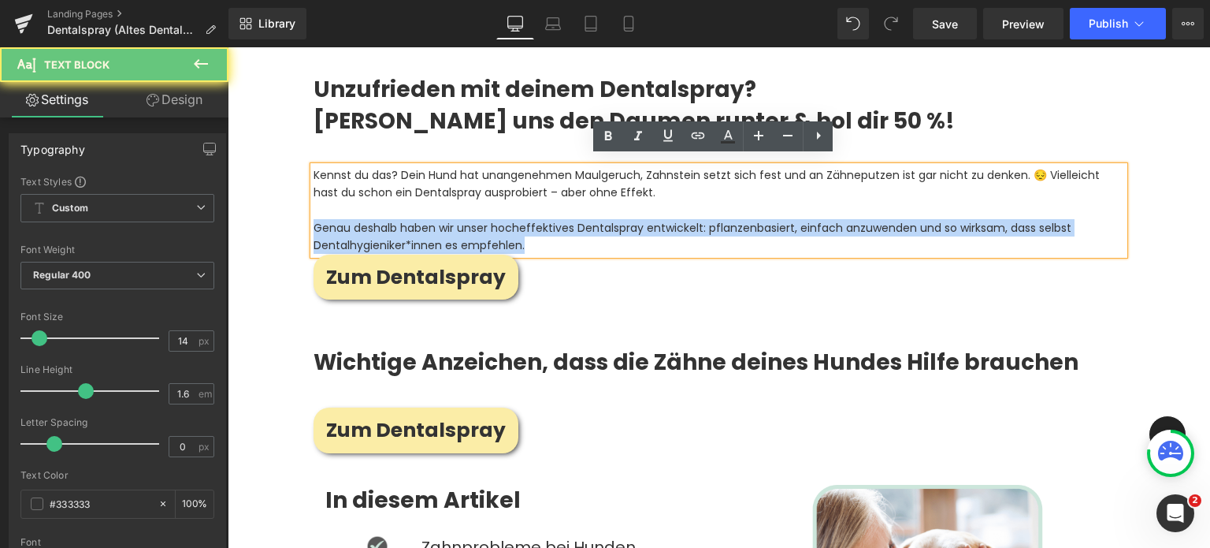
click at [424, 219] on p "Genau deshalb haben wir unser hocheffektives Dentalspray entwickelt: pflanzenba…" at bounding box center [719, 236] width 811 height 35
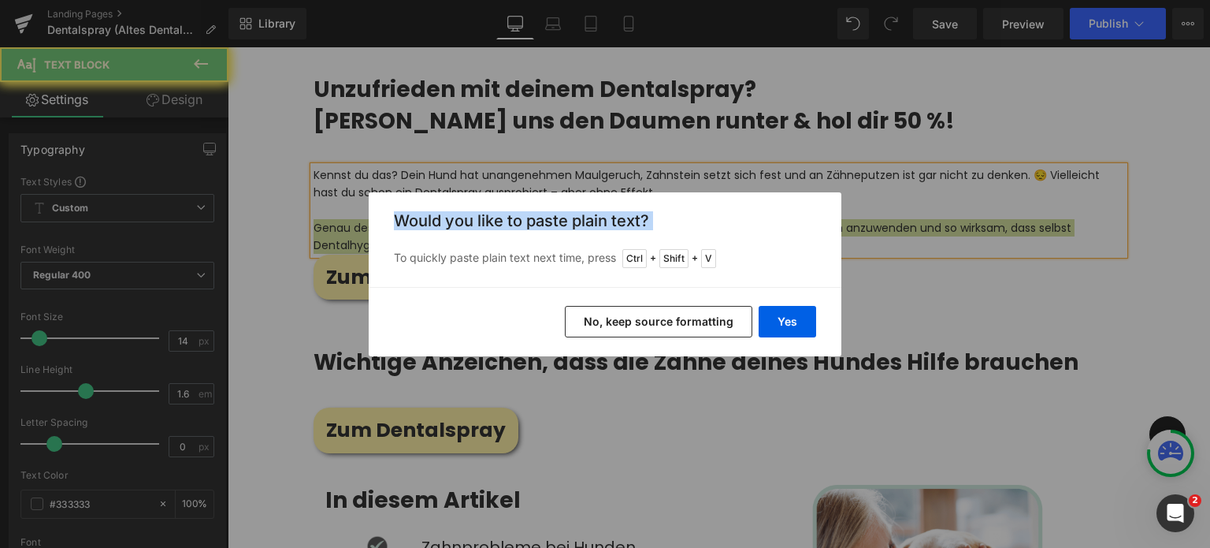
click at [0, 0] on h3 "Would you like to paste plain text?" at bounding box center [0, 0] width 0 height 0
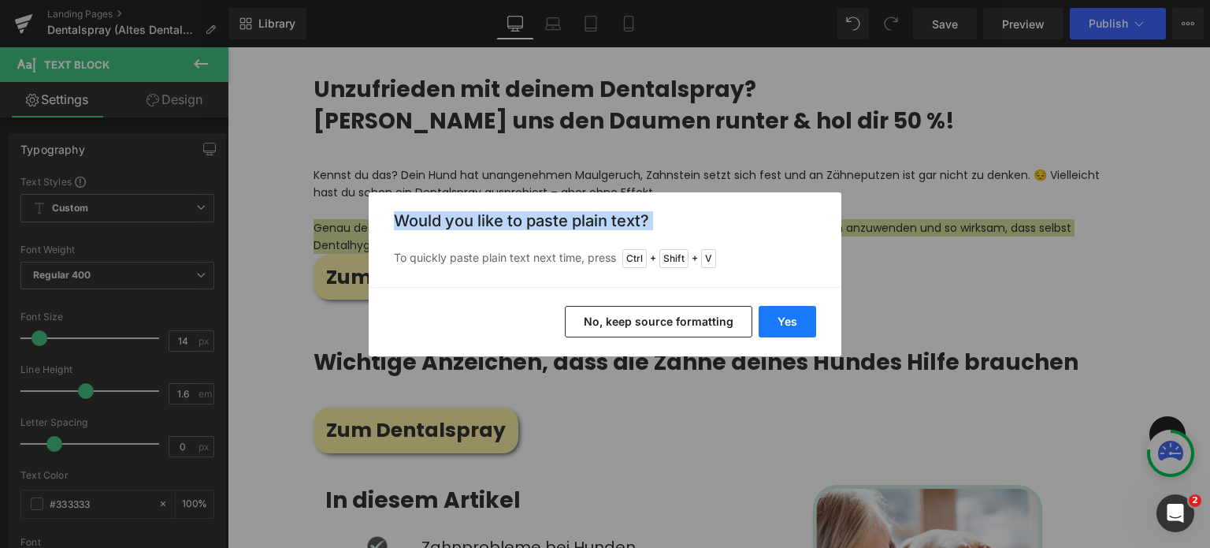
click at [0, 0] on button "Yes" at bounding box center [0, 0] width 0 height 0
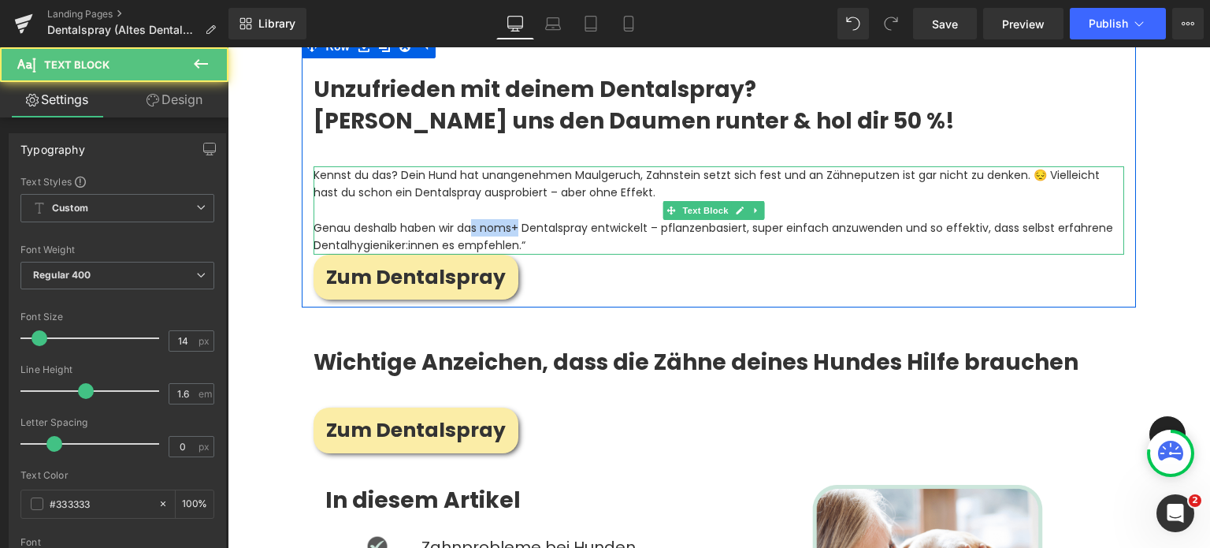
drag, startPoint x: 520, startPoint y: 220, endPoint x: 468, endPoint y: 221, distance: 52.0
click at [468, 221] on p "Genau deshalb haben wir das noms+ Dentalspray entwickelt – pflanzenbasiert, sup…" at bounding box center [719, 236] width 811 height 35
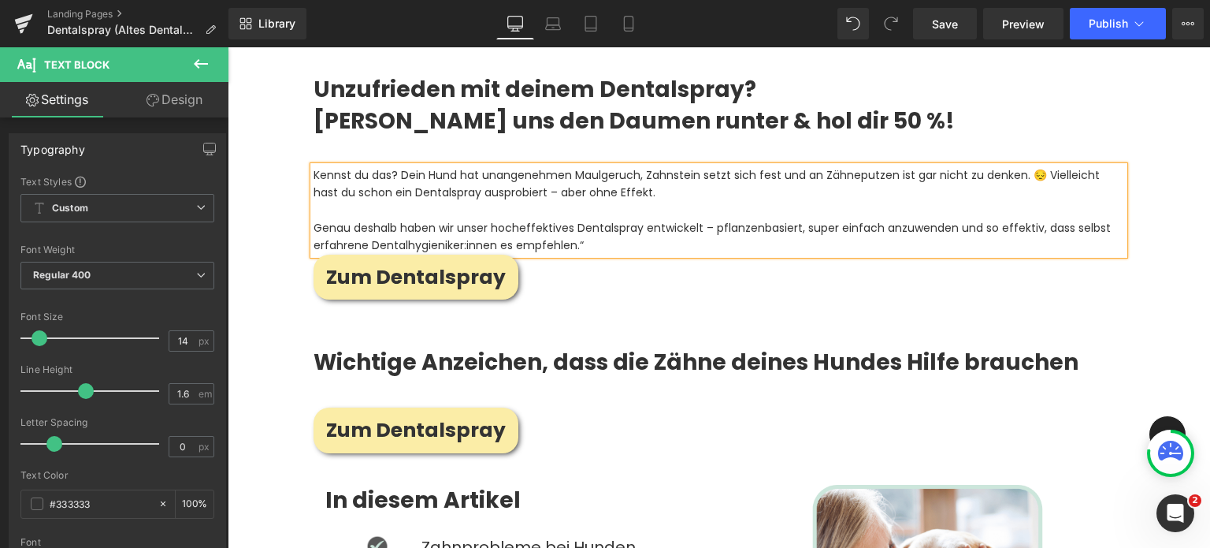
click at [709, 225] on p "Genau deshalb haben wir unser hocheffektives Dentalspray entwickelt – pflanzenb…" at bounding box center [719, 236] width 811 height 35
click at [1000, 219] on p "Genau deshalb haben wir unser hocheffektives Dentalspray entwickelt: pflanzenba…" at bounding box center [719, 236] width 811 height 35
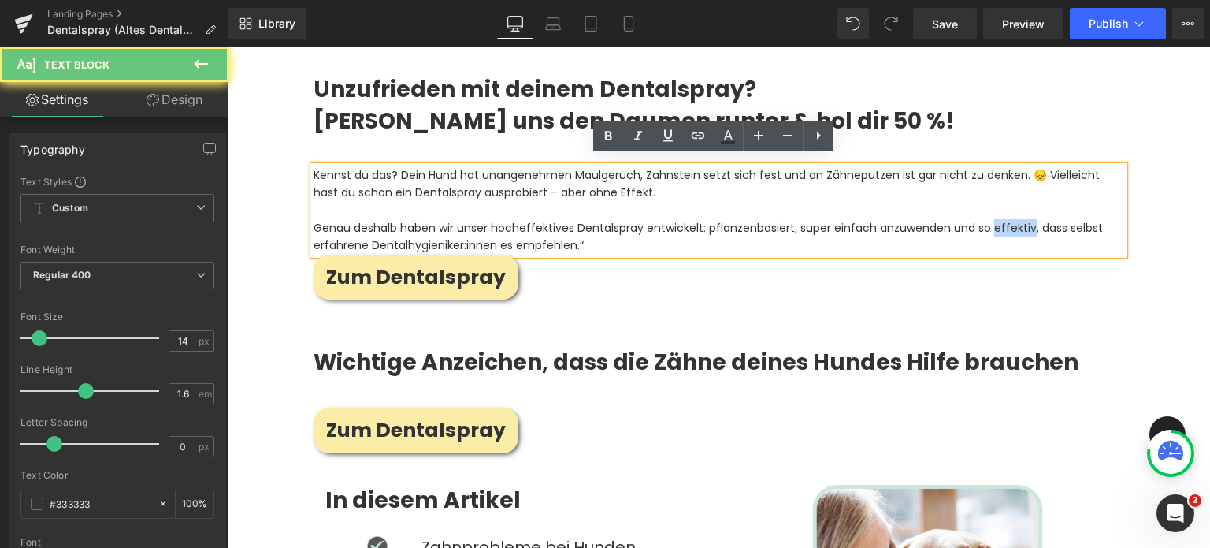
click at [1000, 219] on p "Genau deshalb haben wir unser hocheffektives Dentalspray entwickelt: pflanzenba…" at bounding box center [719, 236] width 811 height 35
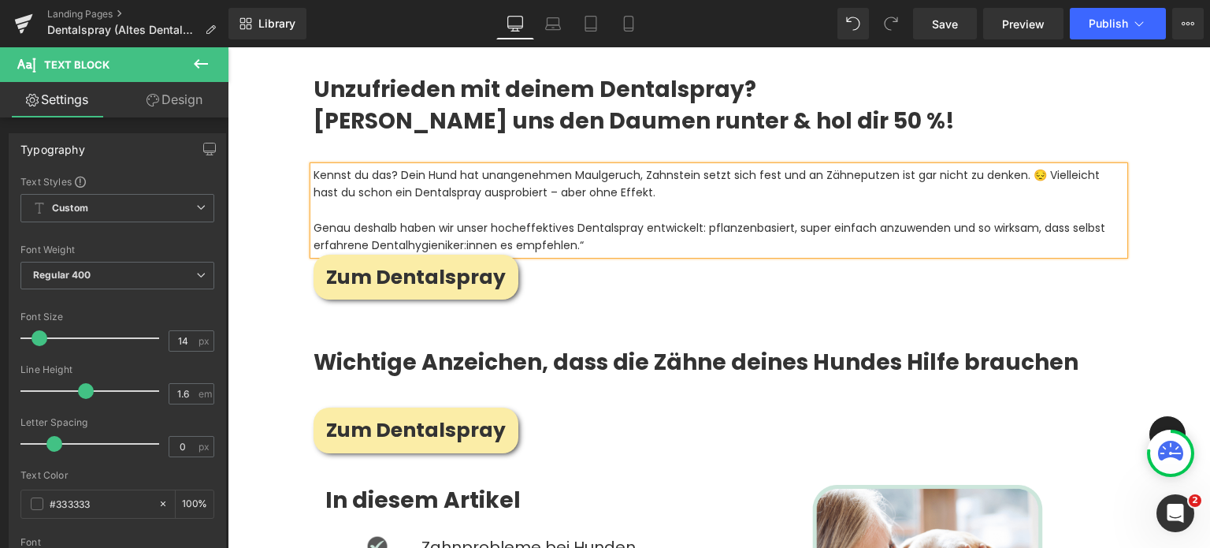
click at [463, 239] on p "Genau deshalb haben wir unser hocheffektives Dentalspray entwickelt: pflanzenba…" at bounding box center [719, 236] width 811 height 35
click at [591, 236] on p "Genau deshalb haben wir unser hocheffektives Dentalspray entwickelt: pflanzenba…" at bounding box center [719, 236] width 811 height 35
click at [1019, 223] on p "Genau deshalb haben wir unser hocheffektives Dentalspray entwickelt: pflanzenba…" at bounding box center [719, 236] width 811 height 35
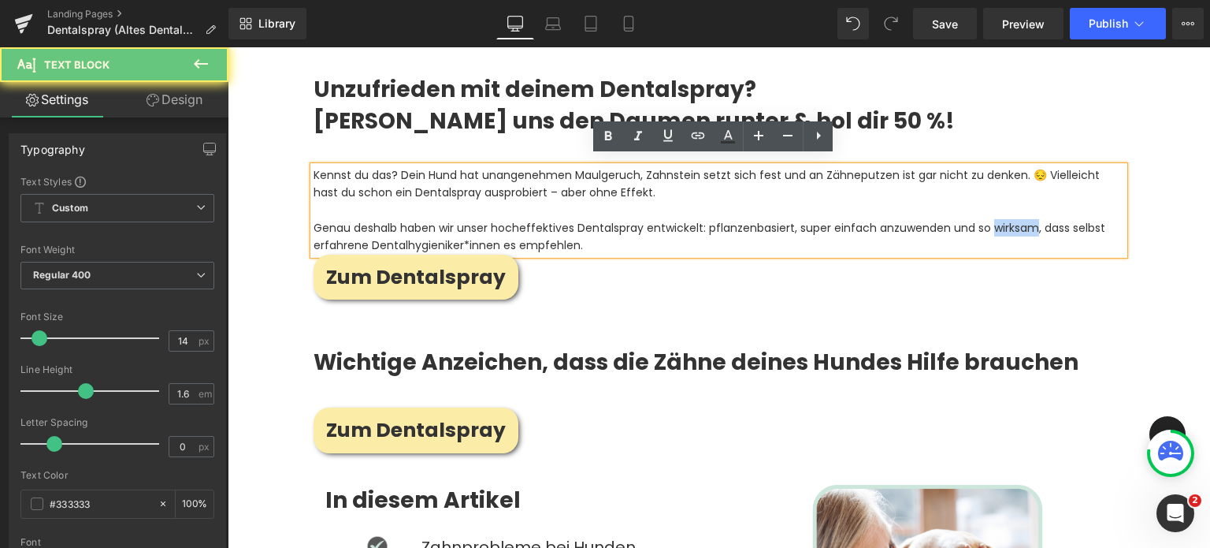
click at [1019, 223] on p "Genau deshalb haben wir unser hocheffektives Dentalspray entwickelt: pflanzenba…" at bounding box center [719, 236] width 811 height 35
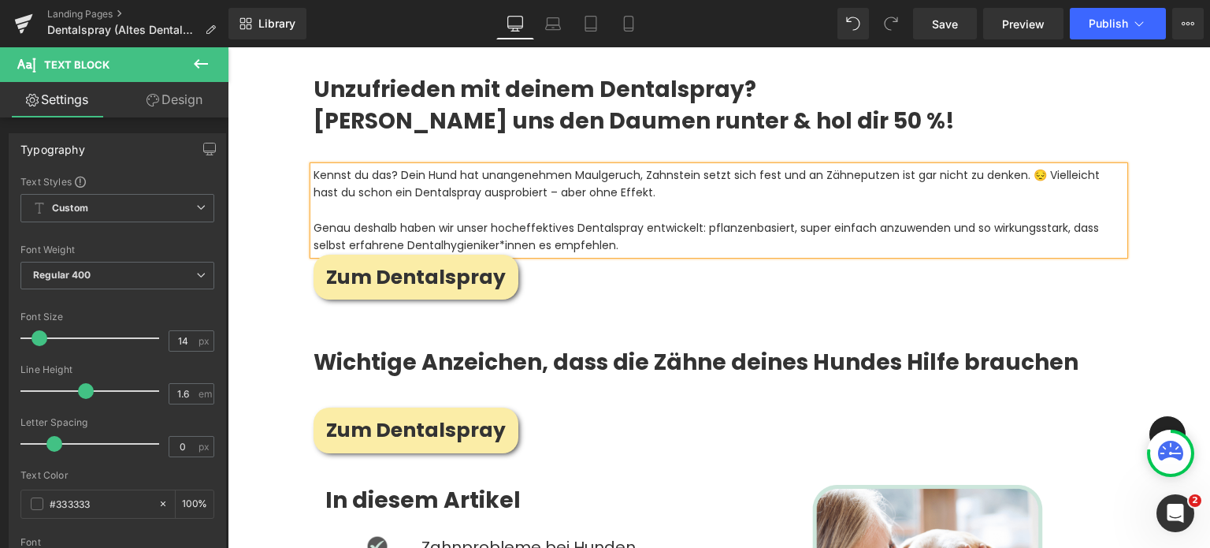
click at [1024, 222] on p "Genau deshalb haben wir unser hocheffektives Dentalspray entwickelt: pflanzenba…" at bounding box center [719, 236] width 811 height 35
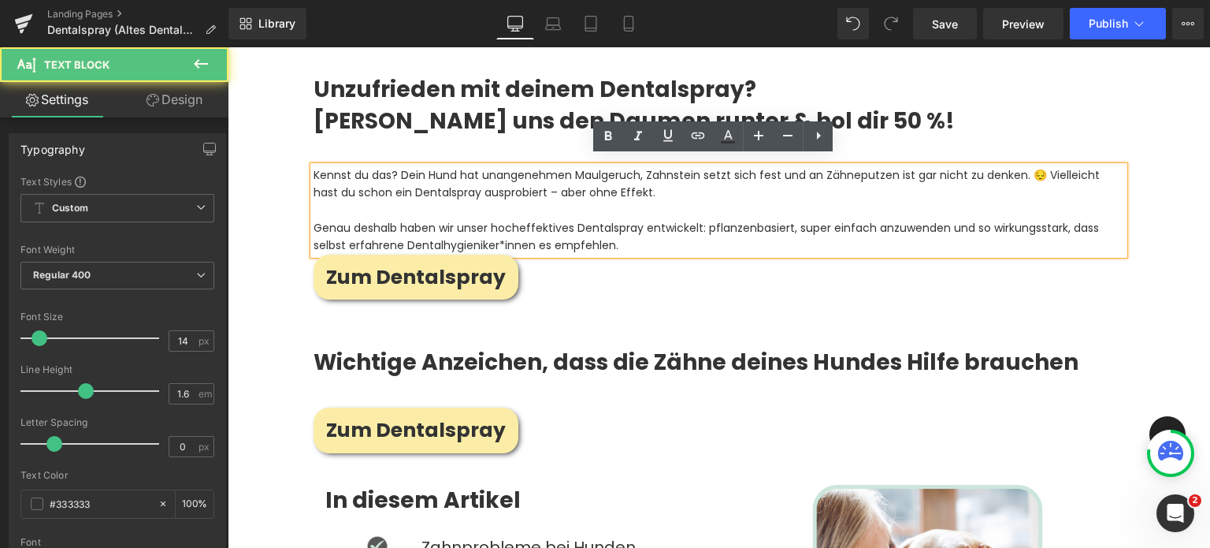
click at [1024, 222] on p "Genau deshalb haben wir unser hocheffektives Dentalspray entwickelt: pflanzenba…" at bounding box center [719, 236] width 811 height 35
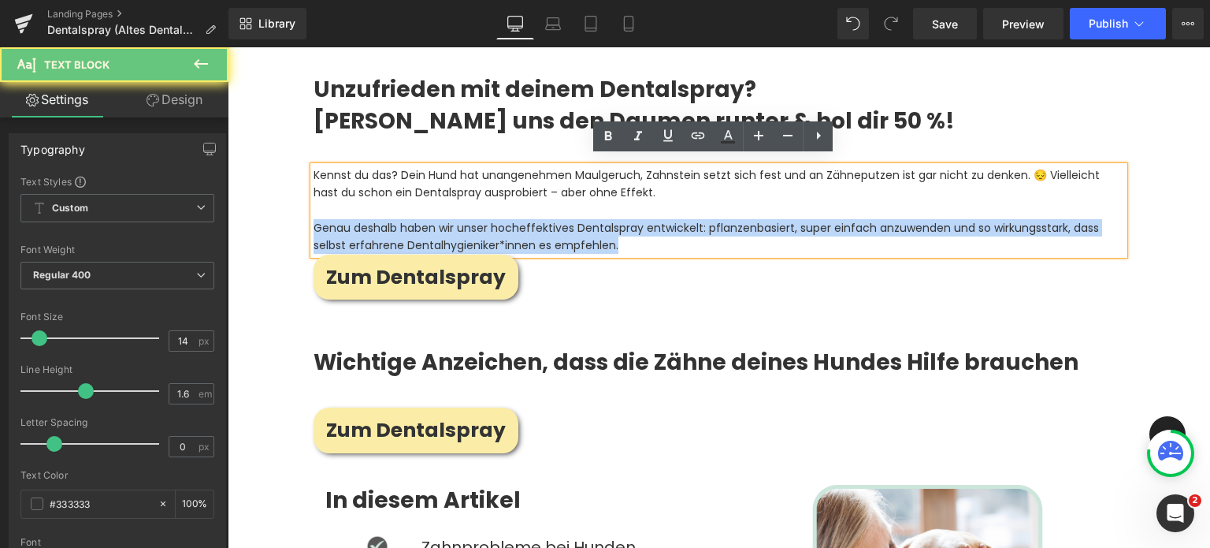
click at [1024, 222] on p "Genau deshalb haben wir unser hocheffektives Dentalspray entwickelt: pflanzenba…" at bounding box center [719, 236] width 811 height 35
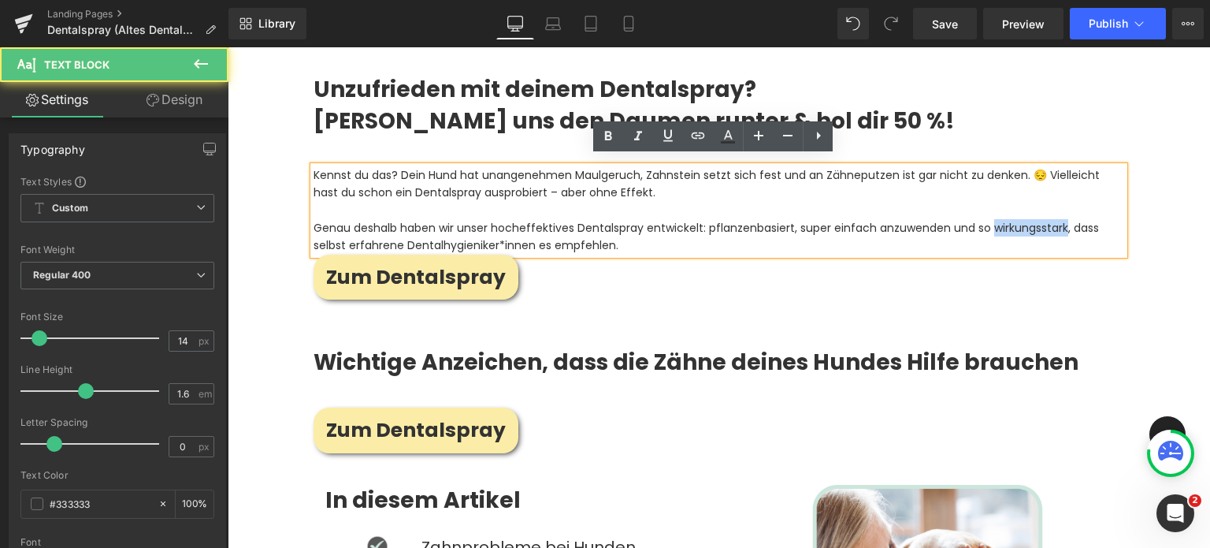
click at [1024, 222] on p "Genau deshalb haben wir unser hocheffektives Dentalspray entwickelt: pflanzenba…" at bounding box center [719, 236] width 811 height 35
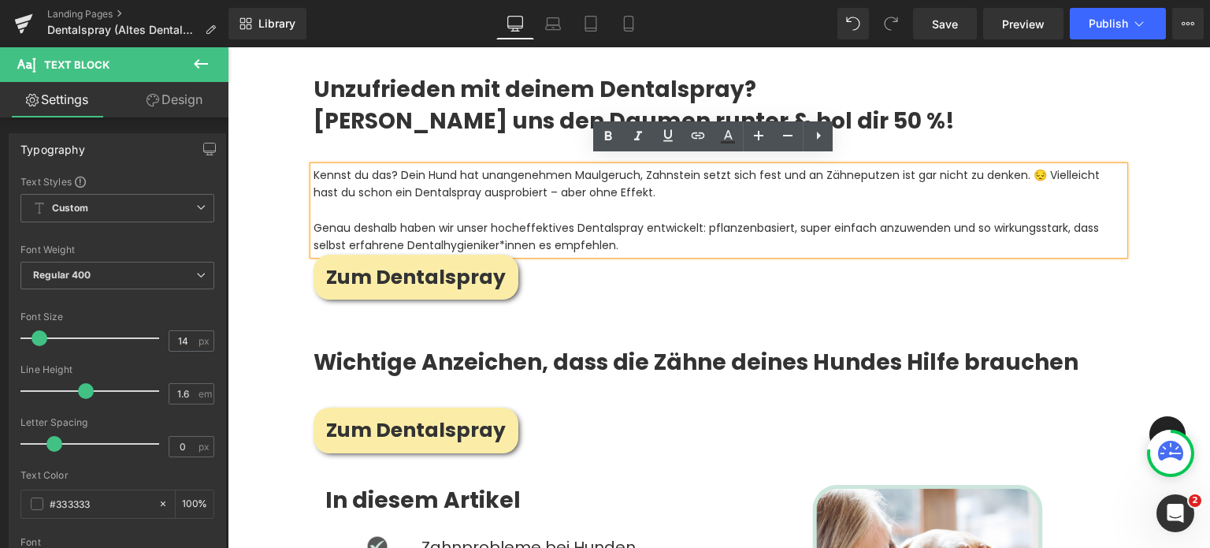
click at [659, 221] on p "Genau deshalb haben wir unser hocheffektives Dentalspray entwickelt: pflanzenba…" at bounding box center [719, 236] width 811 height 35
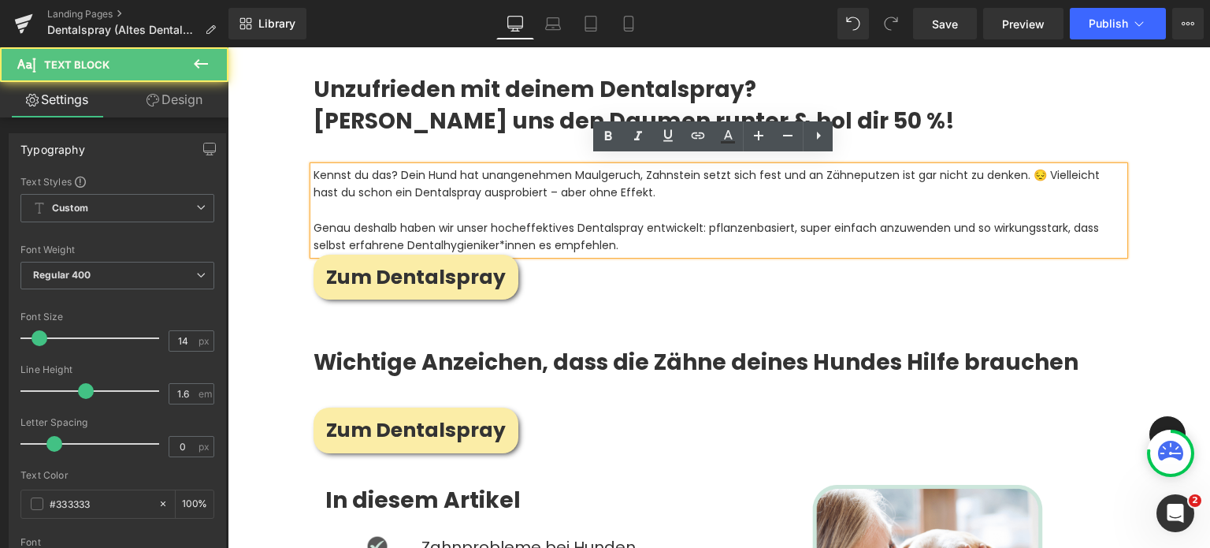
click at [624, 239] on p "Genau deshalb haben wir unser hocheffektives Dentalspray entwickelt: pflanzenba…" at bounding box center [719, 236] width 811 height 35
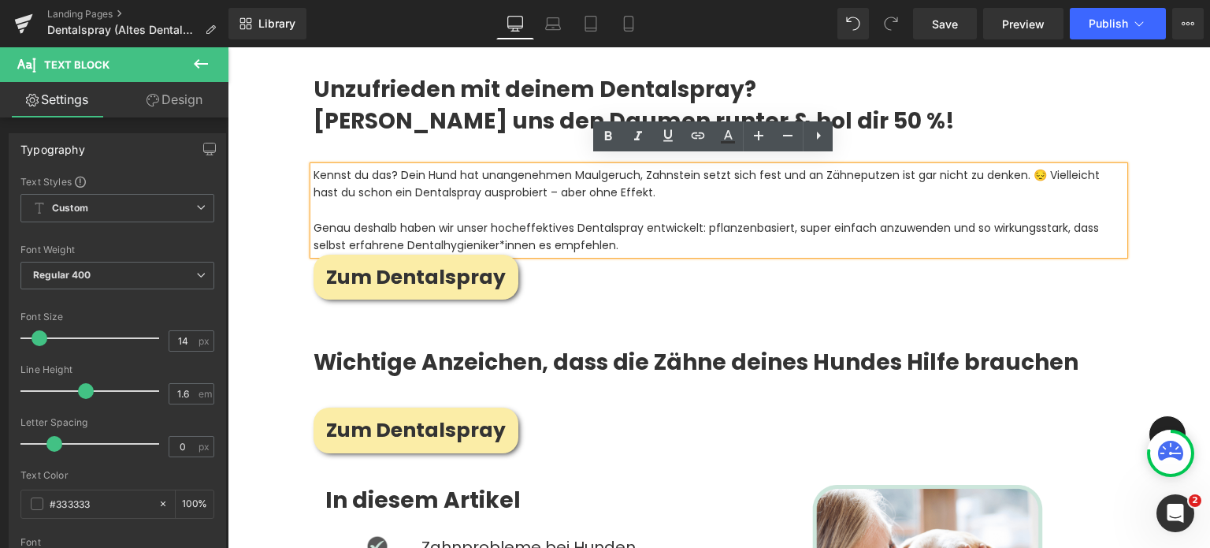
click at [536, 238] on p "Genau deshalb haben wir unser hocheffektives Dentalspray entwickelt: pflanzenba…" at bounding box center [719, 236] width 811 height 35
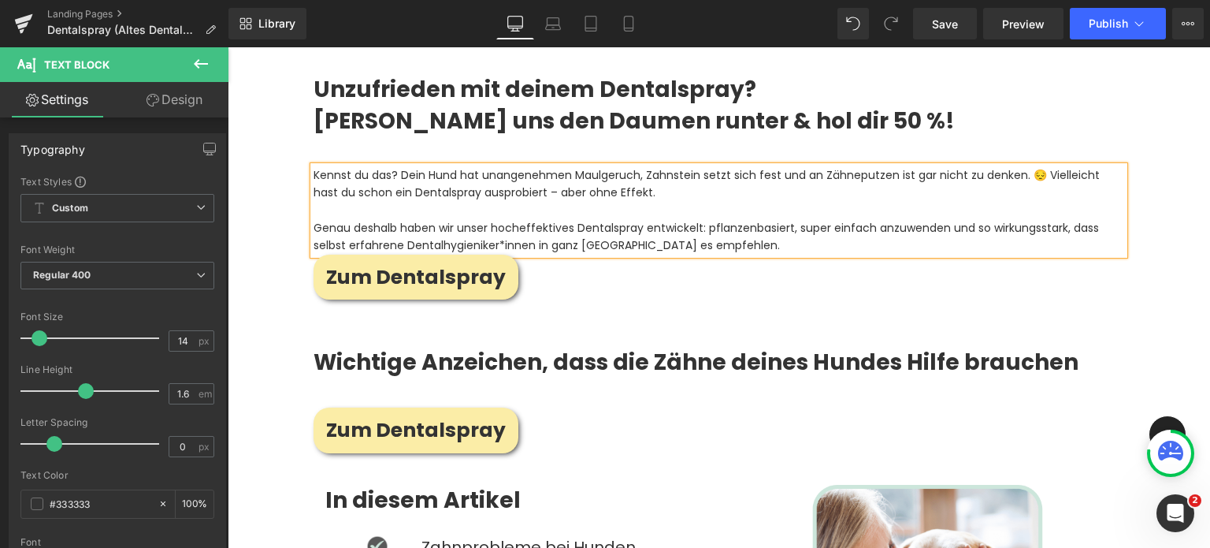
click at [738, 239] on p "Genau deshalb haben wir unser hocheffektives Dentalspray entwickelt: pflanzenba…" at bounding box center [719, 236] width 811 height 35
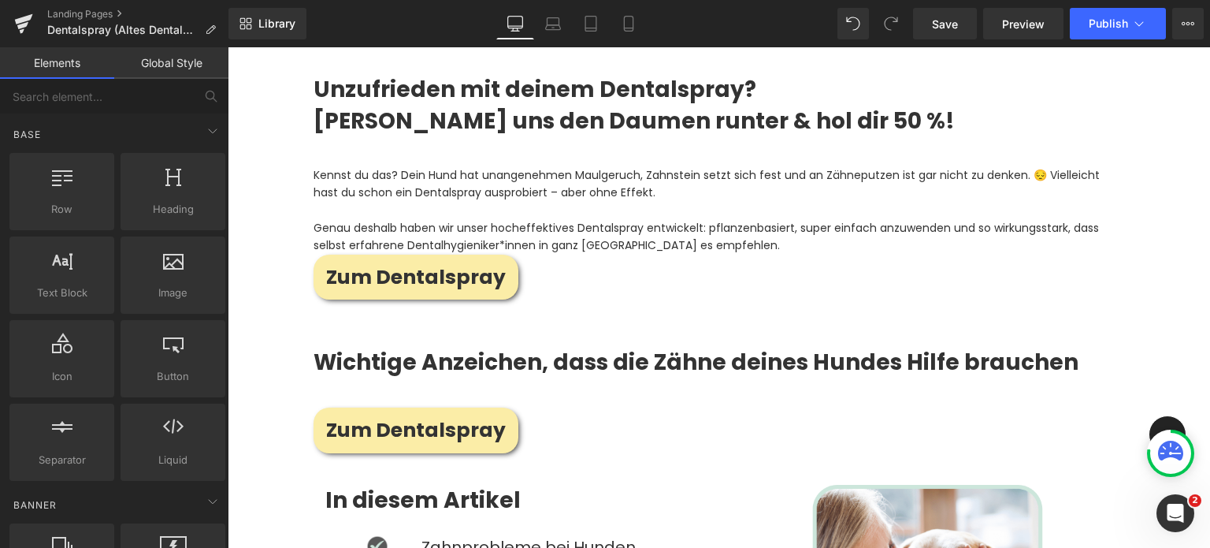
click at [374, 189] on p "Kennst du das? Dein Hund hat unangenehmen Maulgeruch, Zahnstein setzt sich fest…" at bounding box center [719, 183] width 811 height 35
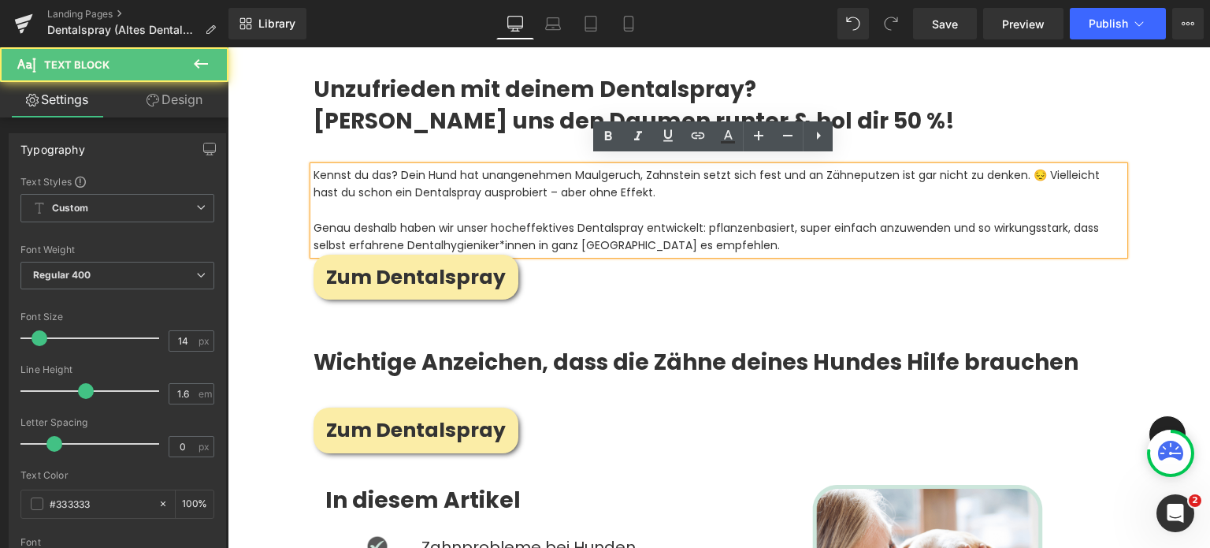
scroll to position [1010, 0]
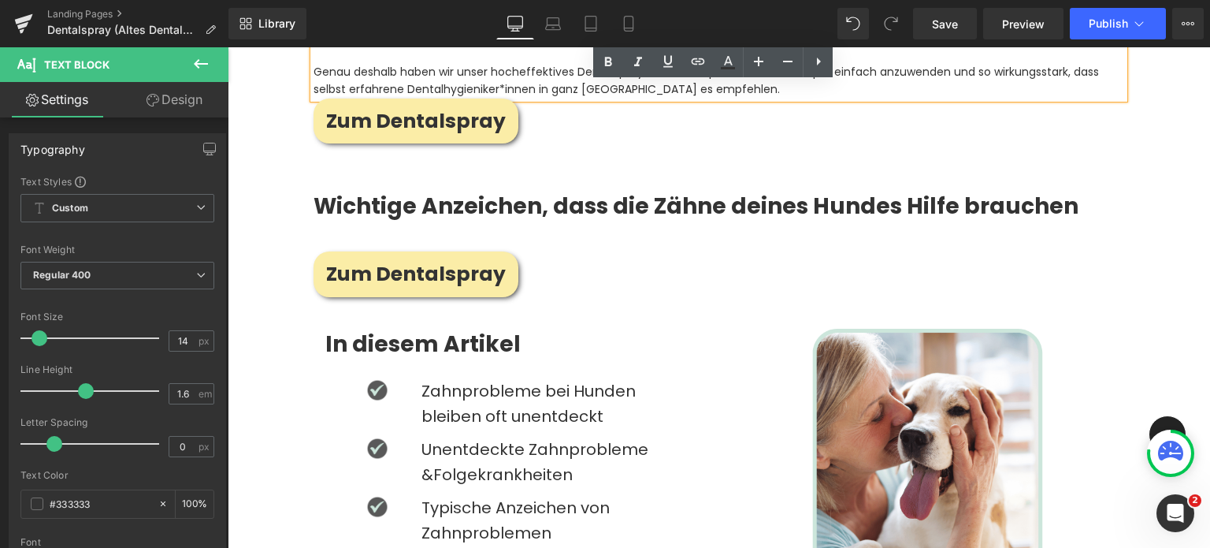
click at [464, 406] on p "Zahnprobleme bei Hunden bleiben oft unentdeckt" at bounding box center [555, 403] width 266 height 50
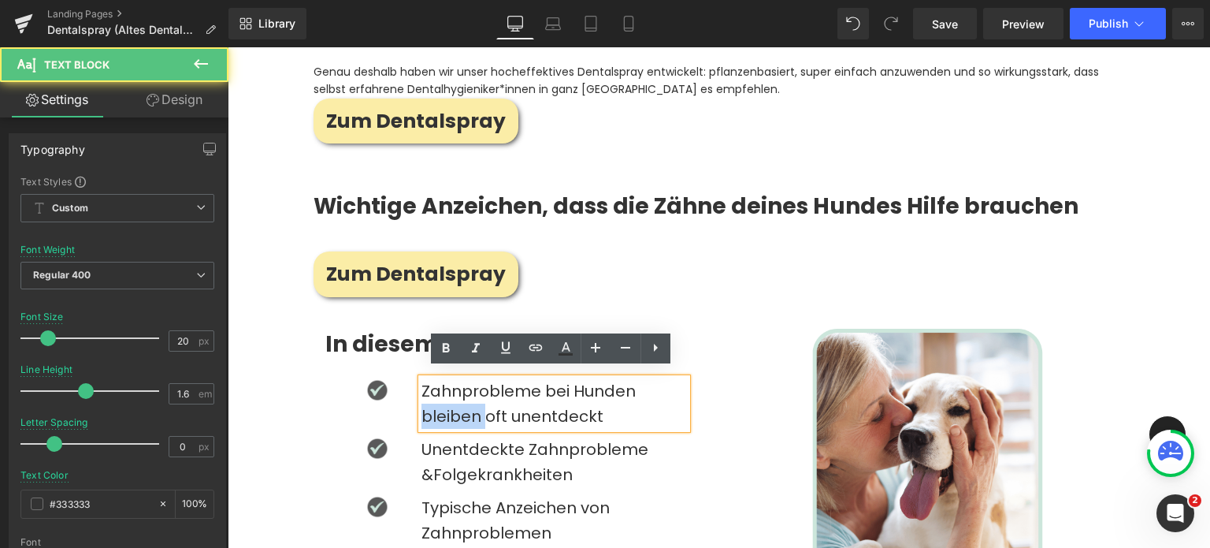
click at [464, 406] on p "Zahnprobleme bei Hunden bleiben oft unentdeckt" at bounding box center [555, 403] width 266 height 50
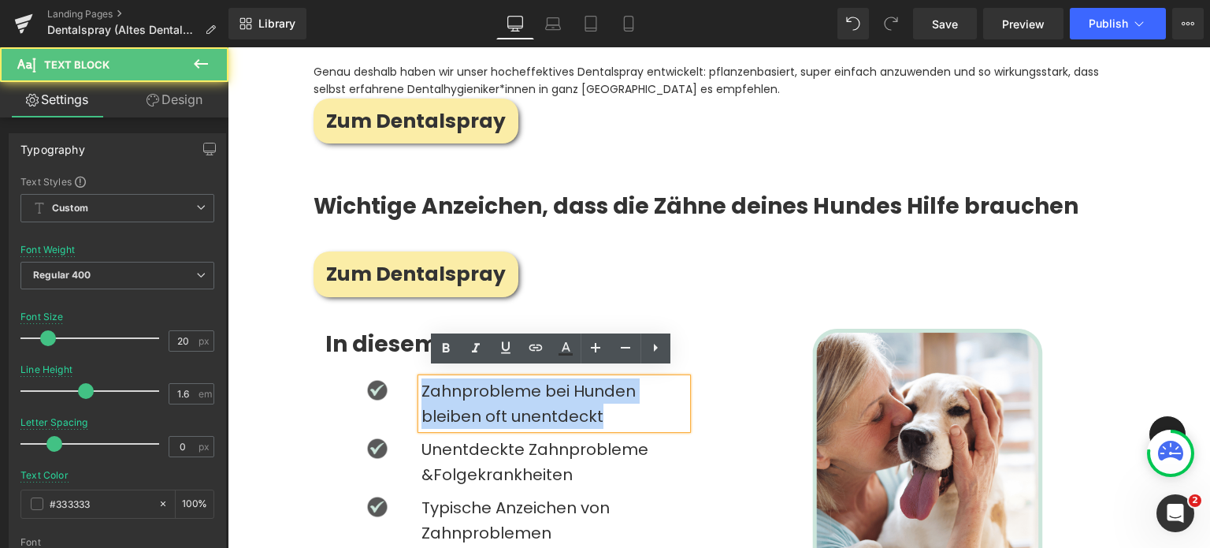
click at [464, 406] on p "Zahnprobleme bei Hunden bleiben oft unentdeckt" at bounding box center [555, 403] width 266 height 50
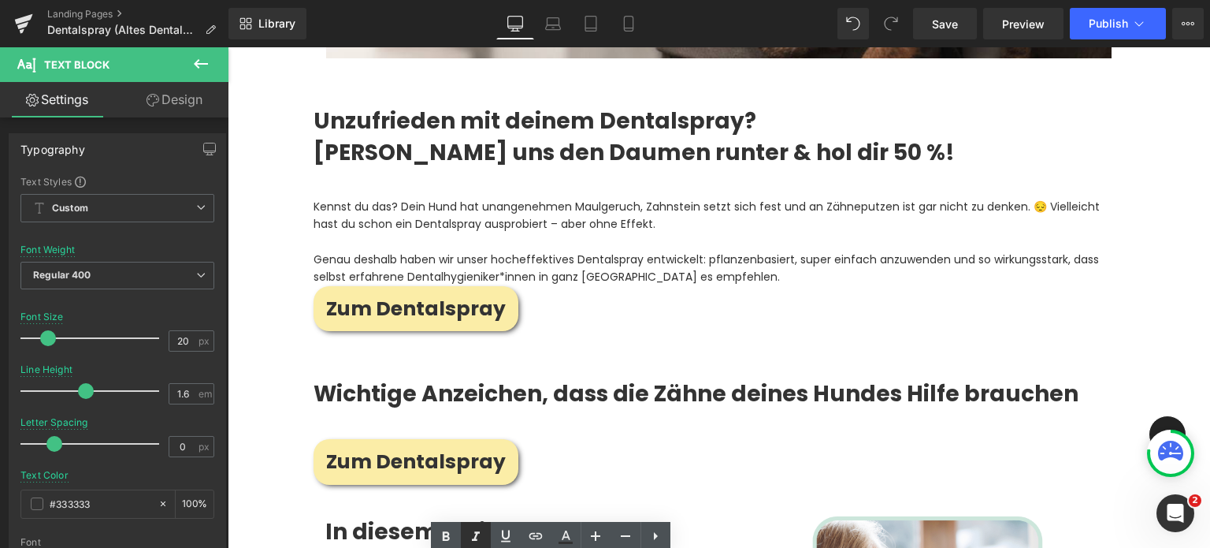
scroll to position [823, 0]
click at [564, 251] on p "Genau deshalb haben wir unser hocheffektives Dentalspray entwickelt: pflanzenba…" at bounding box center [719, 268] width 811 height 35
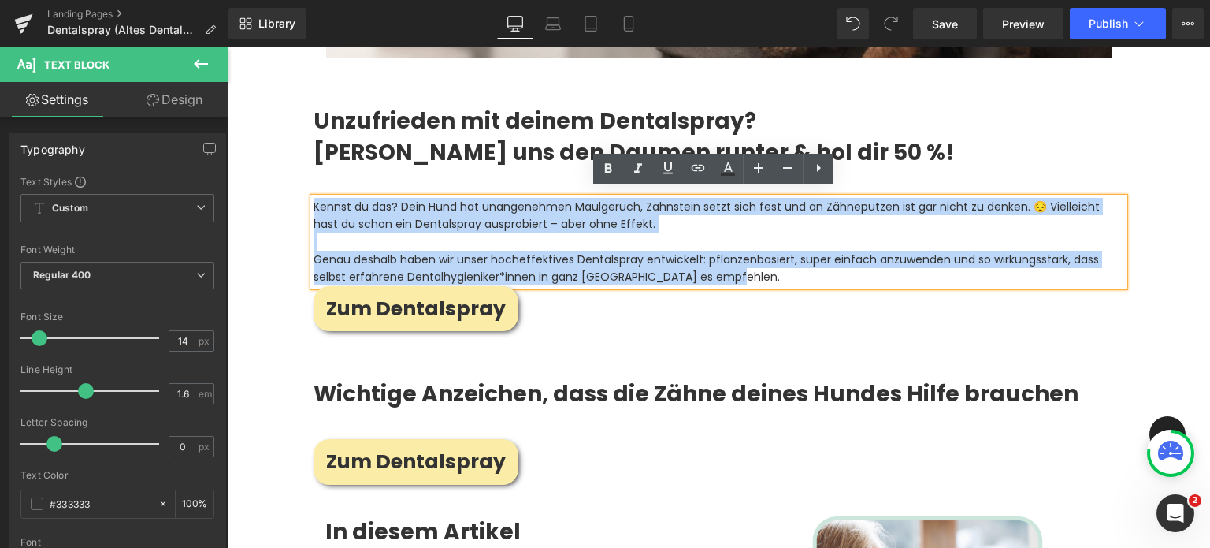
drag, startPoint x: 744, startPoint y: 267, endPoint x: 299, endPoint y: 185, distance: 451.8
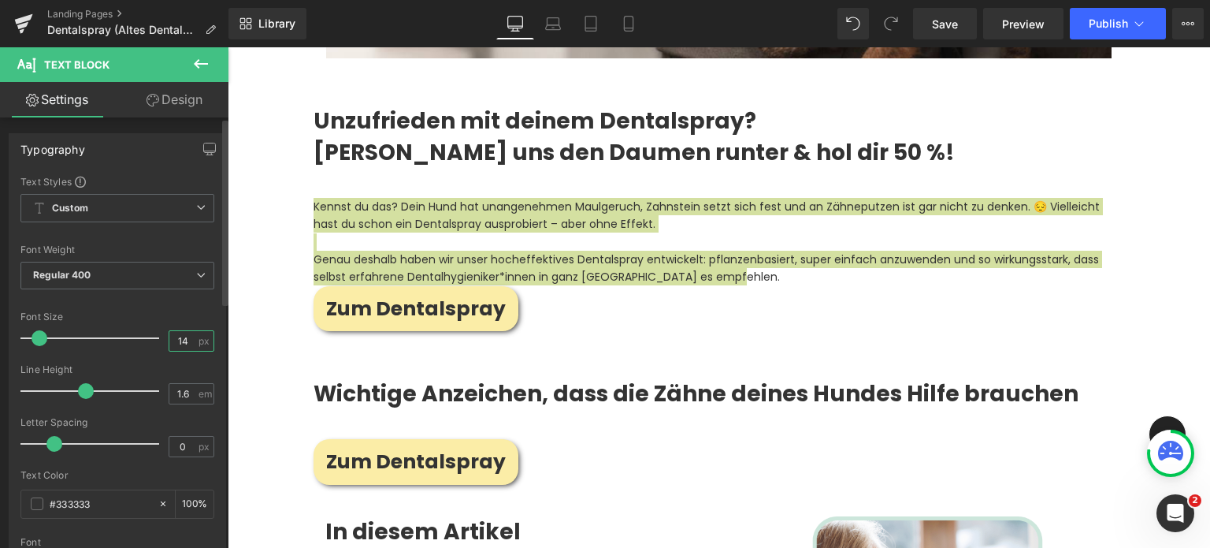
click at [176, 333] on input "14" at bounding box center [183, 341] width 28 height 20
type input "4"
type input "20"
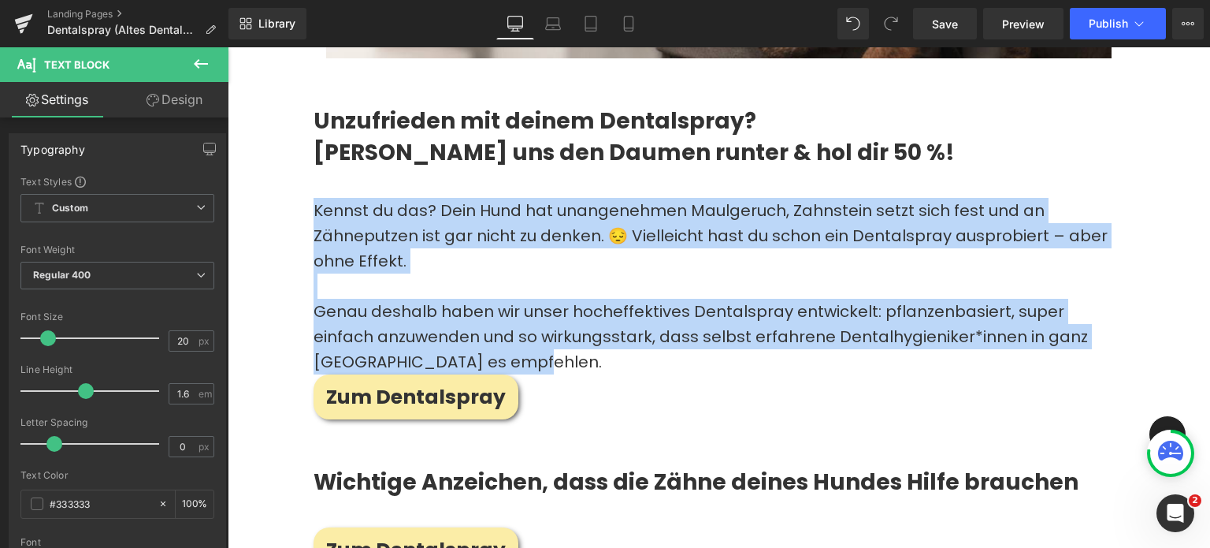
click at [689, 474] on strong "Wichtige Anzeichen, dass die Zähne deines Hundes Hilfe brauchen" at bounding box center [696, 481] width 765 height 31
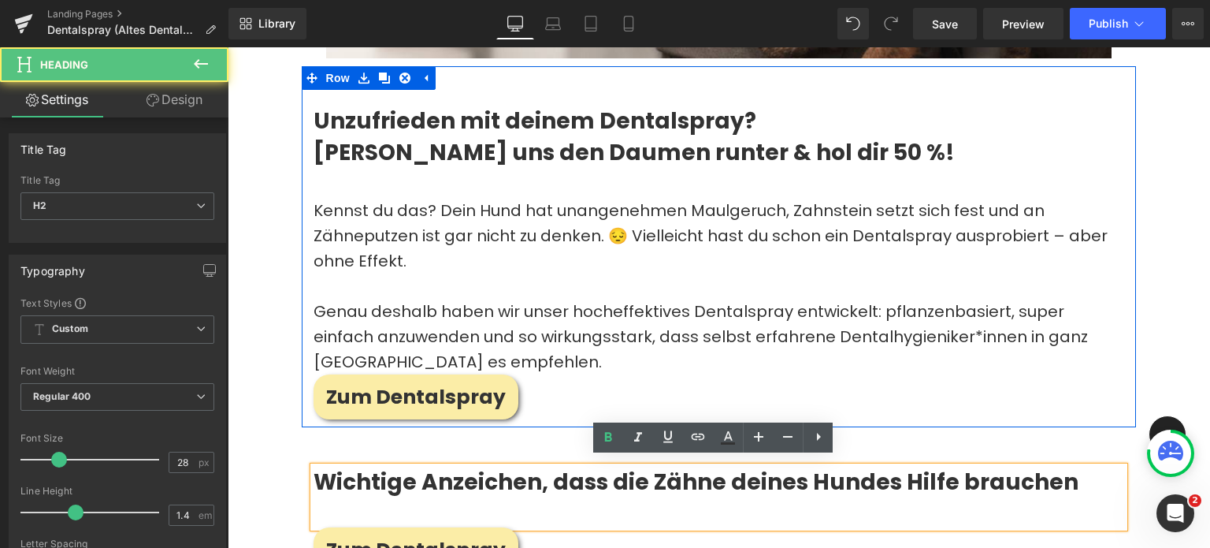
click at [513, 342] on p "Genau deshalb haben wir unser hocheffektives Dentalspray entwickelt: pflanzenba…" at bounding box center [719, 337] width 811 height 76
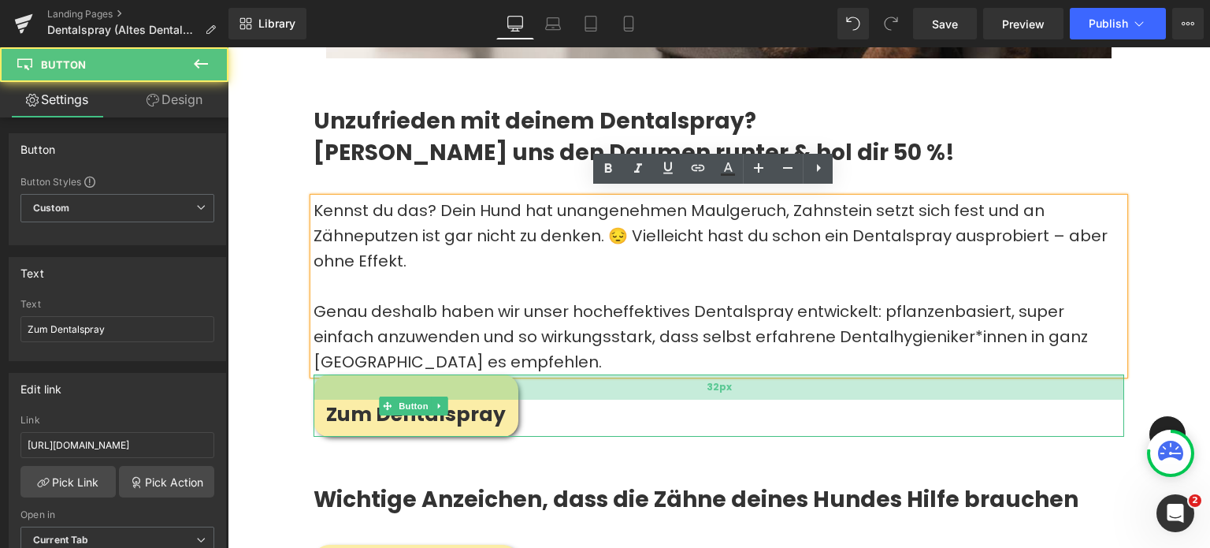
drag, startPoint x: 552, startPoint y: 368, endPoint x: 557, endPoint y: 387, distance: 19.5
click at [557, 387] on div "32px" at bounding box center [719, 386] width 811 height 25
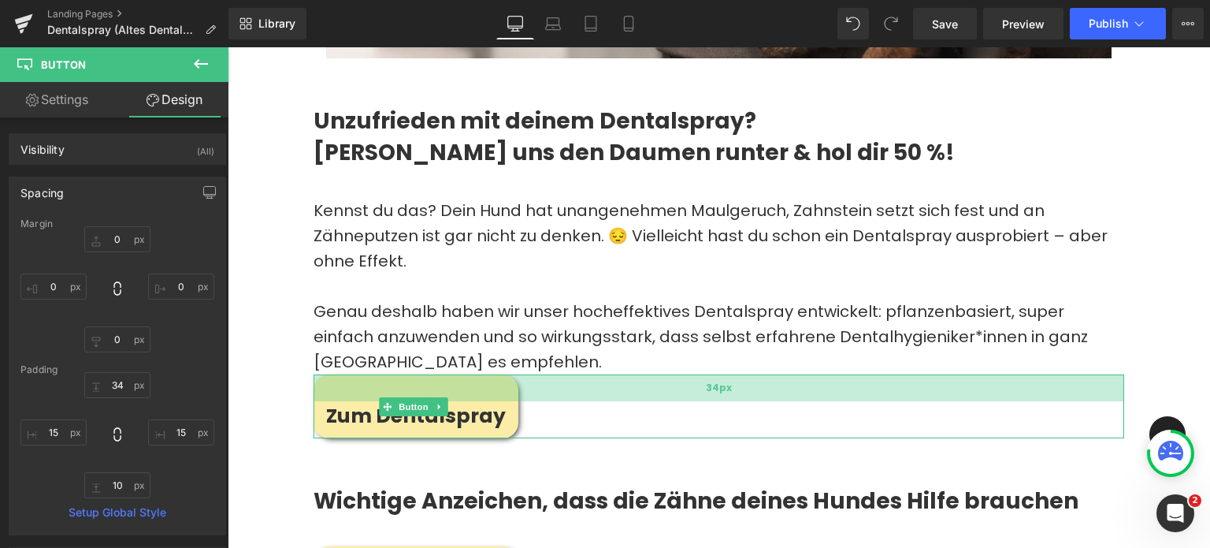
click at [557, 387] on div "34px" at bounding box center [719, 387] width 811 height 27
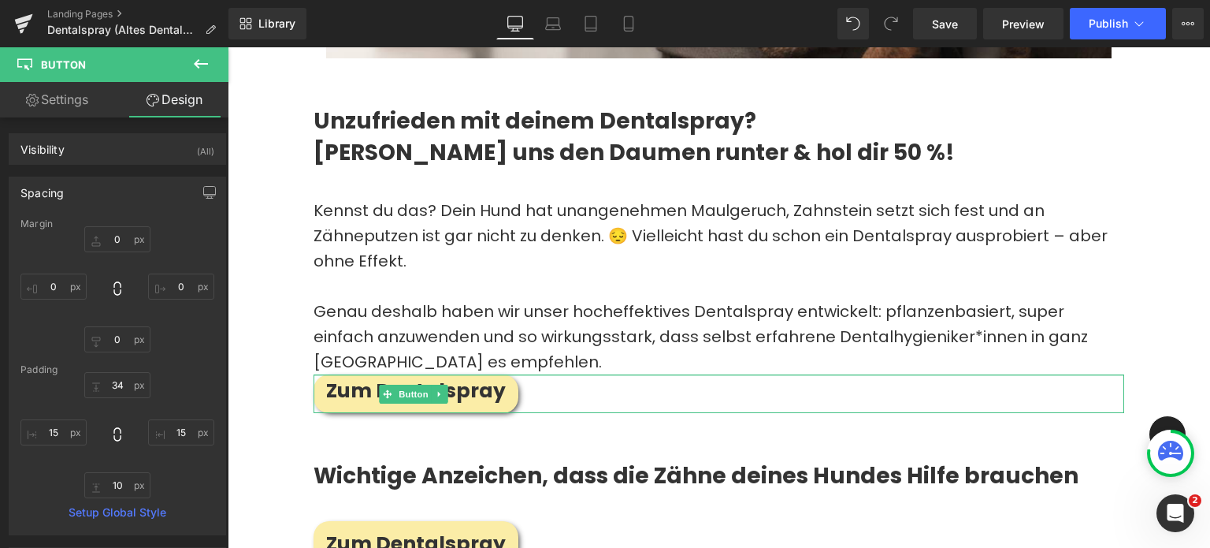
drag, startPoint x: 557, startPoint y: 387, endPoint x: 560, endPoint y: 362, distance: 25.4
click at [560, 362] on div "Unzufrieden mit deinem Dentalspray? Zeig’s uns den Daumen runter & hol dir 50 %…" at bounding box center [719, 239] width 835 height 347
click at [561, 349] on p "Genau deshalb haben wir unser hocheffektives Dentalspray entwickelt: pflanzenba…" at bounding box center [719, 337] width 811 height 76
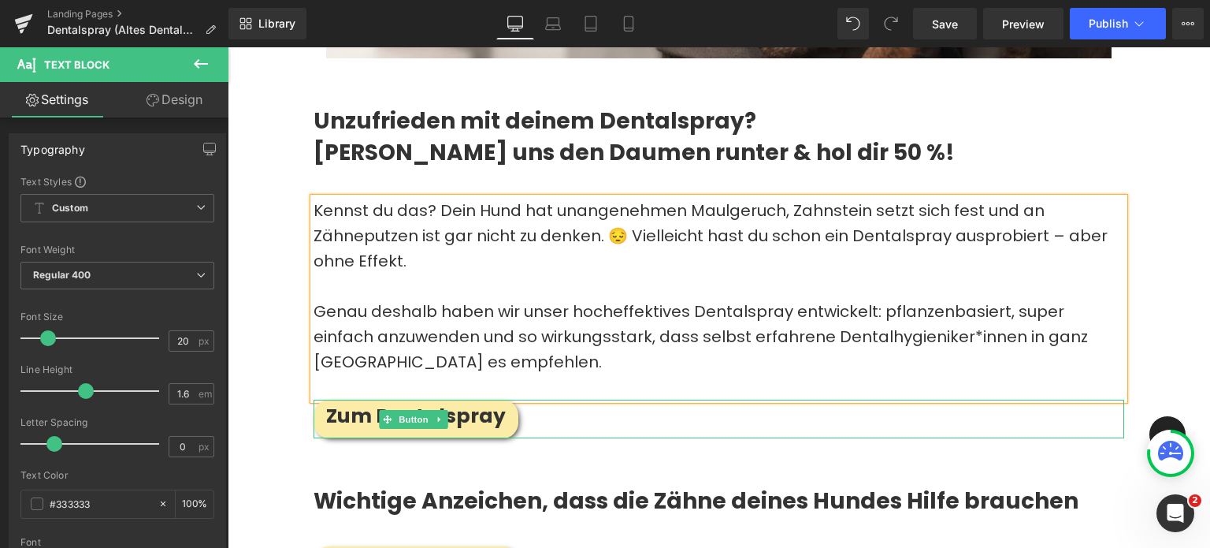
click at [677, 204] on p "Kennst du das? Dein Hund hat unangenehmen Maulgeruch, Zahnstein setzt sich fest…" at bounding box center [719, 236] width 811 height 76
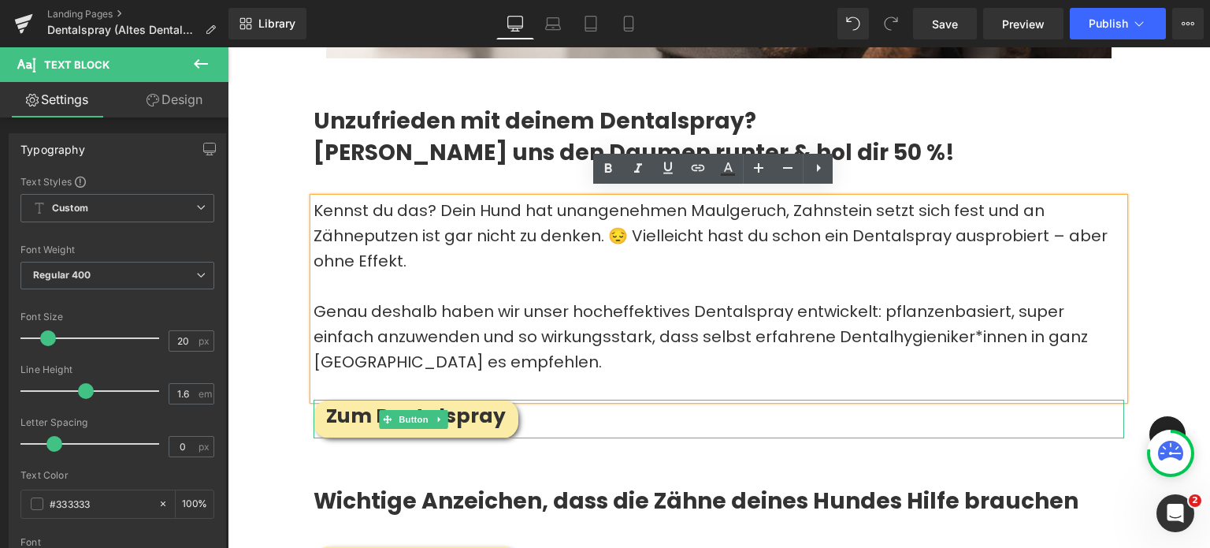
click at [351, 122] on h2 "Unzufrieden mit deinem Dentalspray? Zeig’s uns den Daumen runter & hol dir 50 %!" at bounding box center [719, 136] width 811 height 61
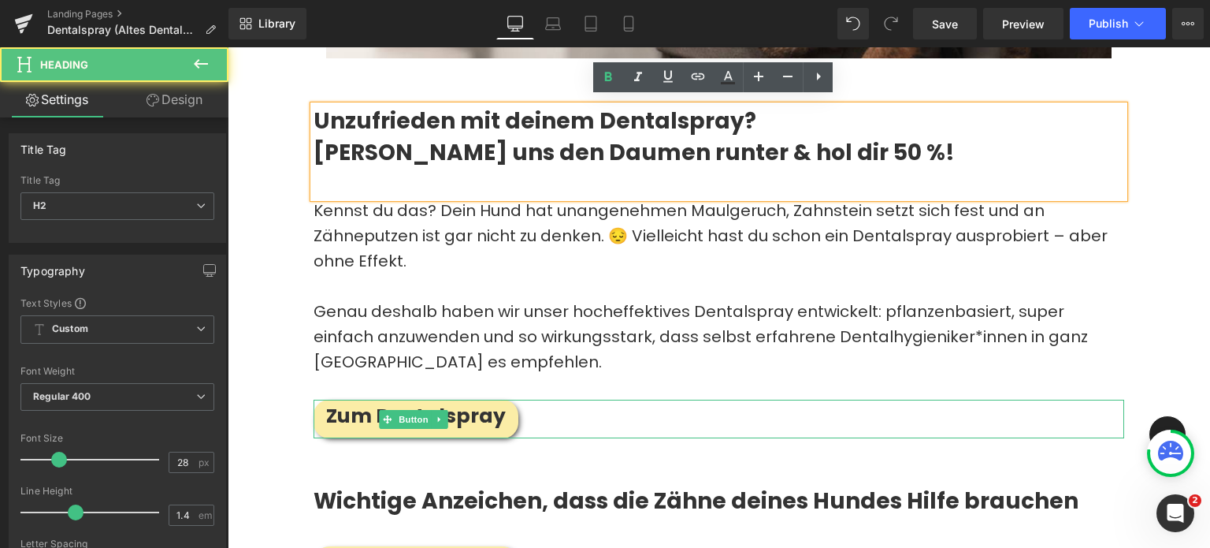
click at [744, 362] on p "Genau deshalb haben wir unser hocheffektives Dentalspray entwickelt: pflanzenba…" at bounding box center [719, 337] width 811 height 76
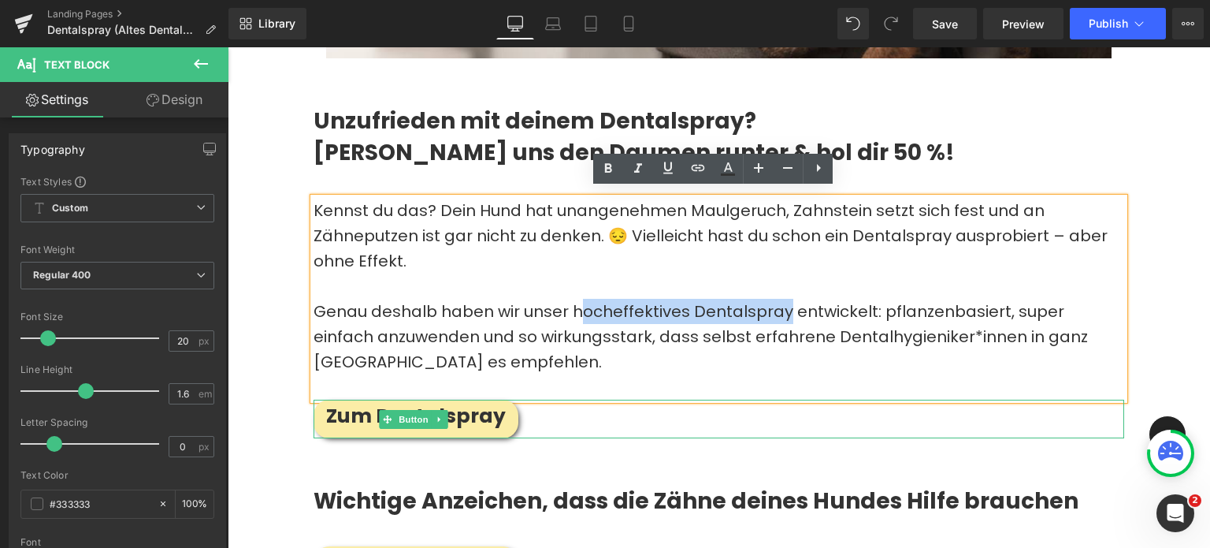
drag, startPoint x: 782, startPoint y: 305, endPoint x: 578, endPoint y: 298, distance: 203.4
click at [578, 299] on p "Genau deshalb haben wir unser hocheffektives Dentalspray entwickelt: pflanzenba…" at bounding box center [719, 337] width 811 height 76
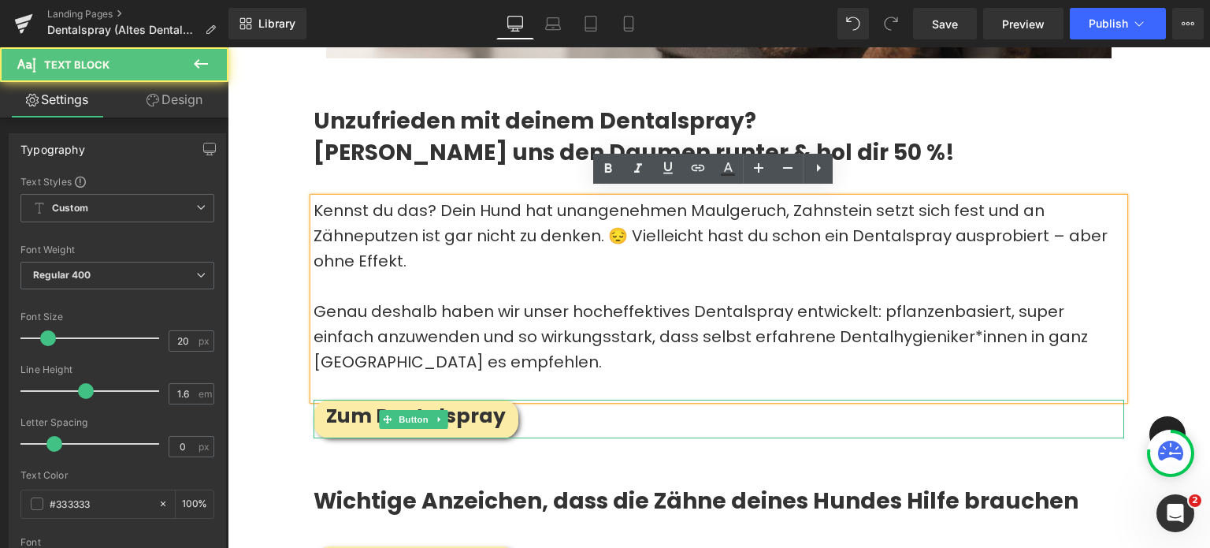
click at [494, 314] on p "Genau deshalb haben wir unser hocheffektives Dentalspray entwickelt: pflanzenba…" at bounding box center [719, 337] width 811 height 76
click at [555, 362] on p "Genau deshalb haben wir unser hocheffektives Dentalspray entwickelt: pflanzenba…" at bounding box center [719, 337] width 811 height 76
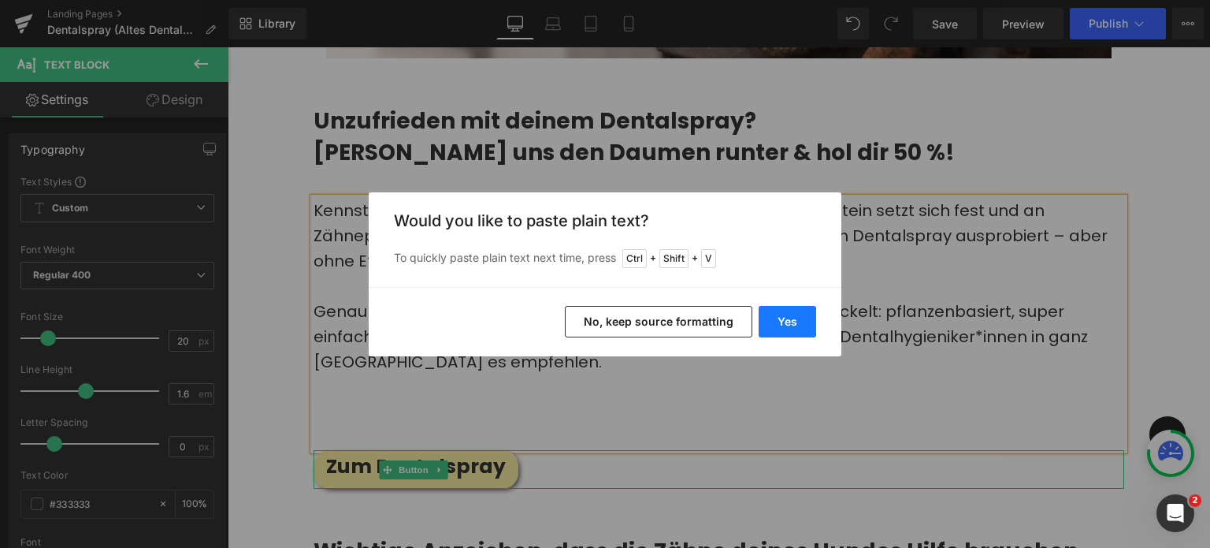
click at [801, 314] on button "Yes" at bounding box center [788, 322] width 58 height 32
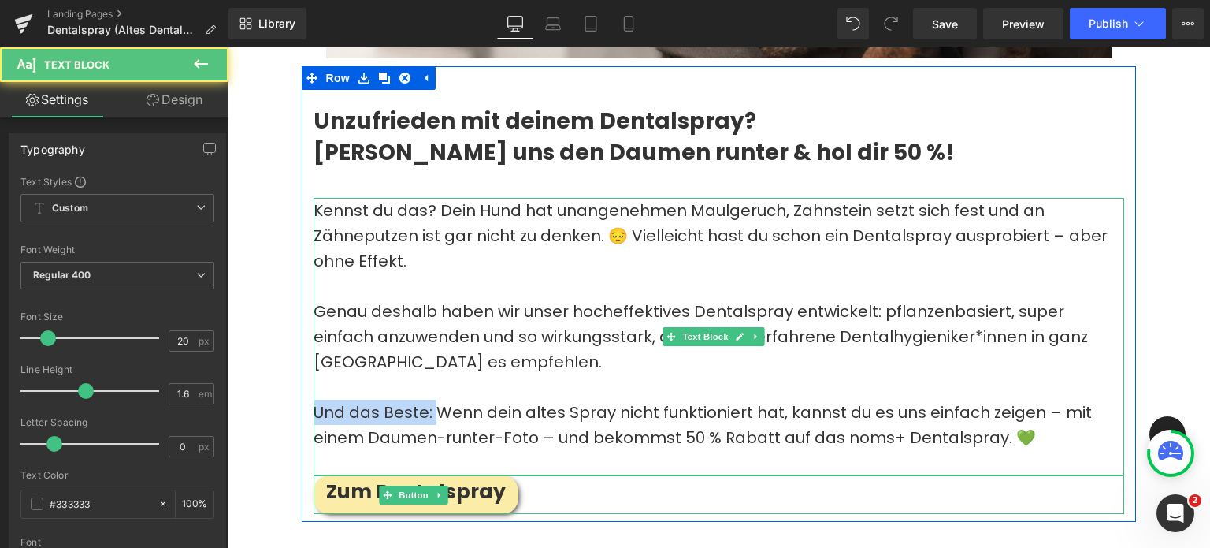
drag, startPoint x: 438, startPoint y: 407, endPoint x: 314, endPoint y: 396, distance: 124.1
click at [314, 396] on div "Kennst du das? Dein Hund hat unangenehmen Maulgeruch, Zahnstein setzt sich fest…" at bounding box center [719, 336] width 811 height 277
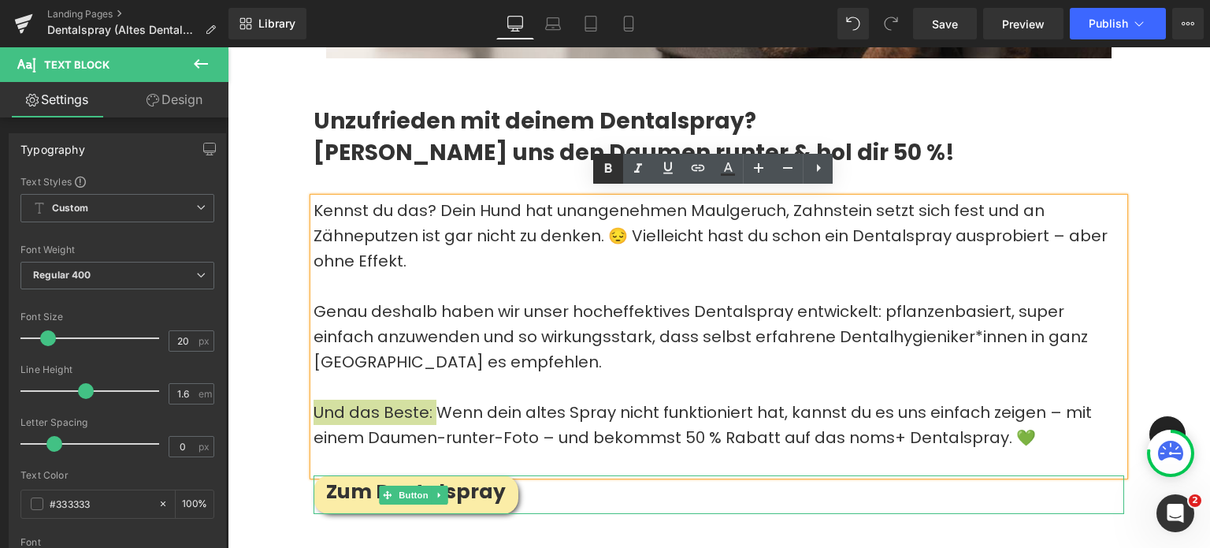
click at [532, 114] on icon at bounding box center [523, 104] width 17 height 19
click at [570, 407] on p "Und das Beste: Wenn dein altes Spray nicht funktioniert hat, kannst du es uns e…" at bounding box center [719, 424] width 811 height 50
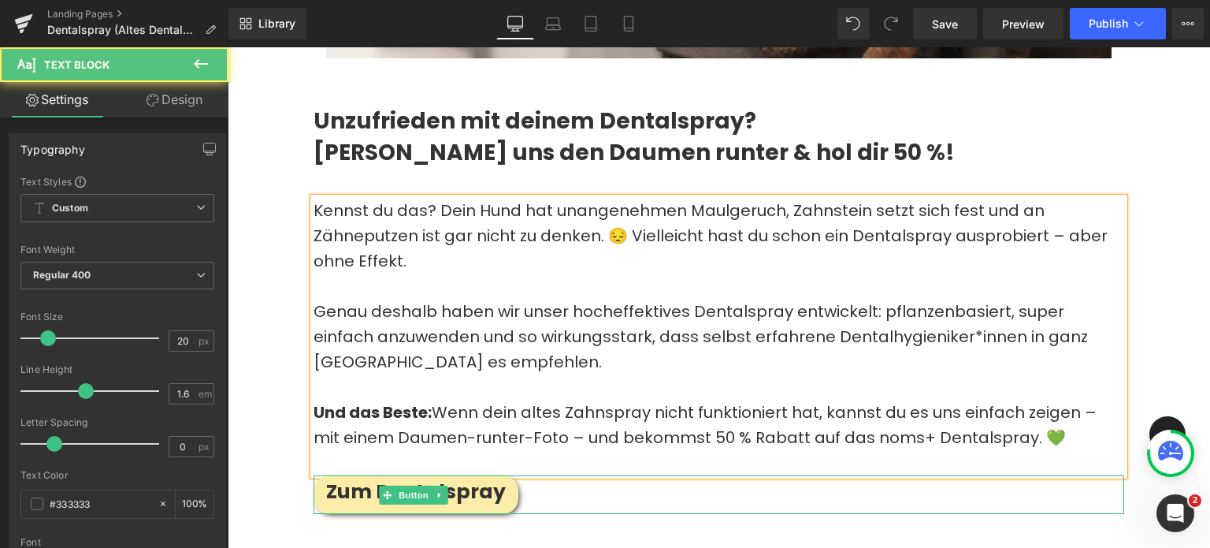
click at [832, 411] on p "Und das Beste: Wenn dein altes Zahnspray nicht funktioniert hat, kannst du es u…" at bounding box center [719, 424] width 811 height 50
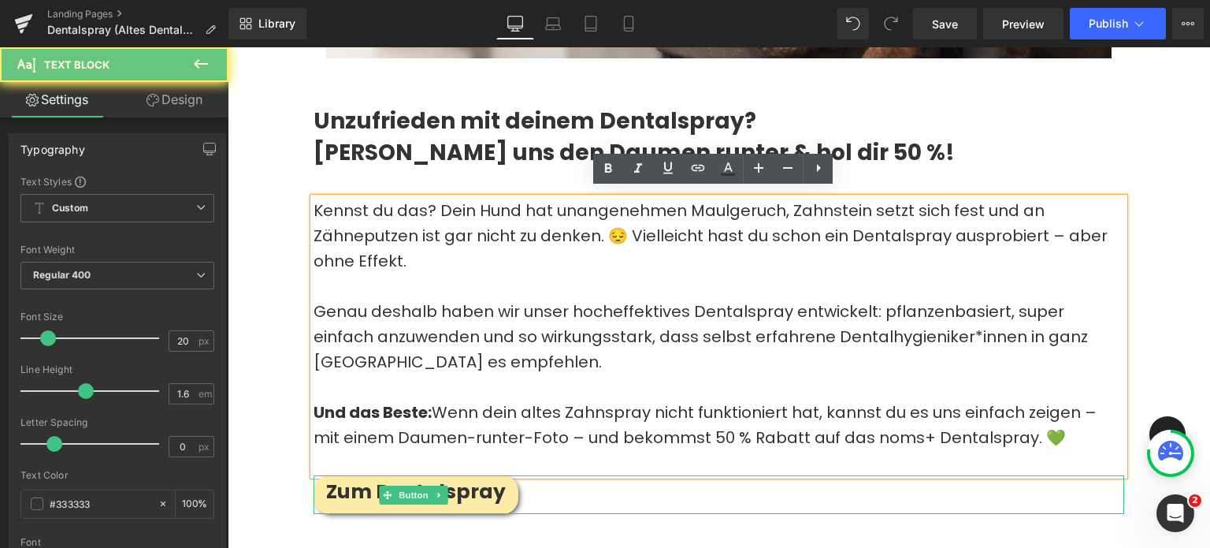
click at [826, 399] on p "Und das Beste: Wenn dein altes Zahnspray nicht funktioniert hat, kannst du es u…" at bounding box center [719, 424] width 811 height 50
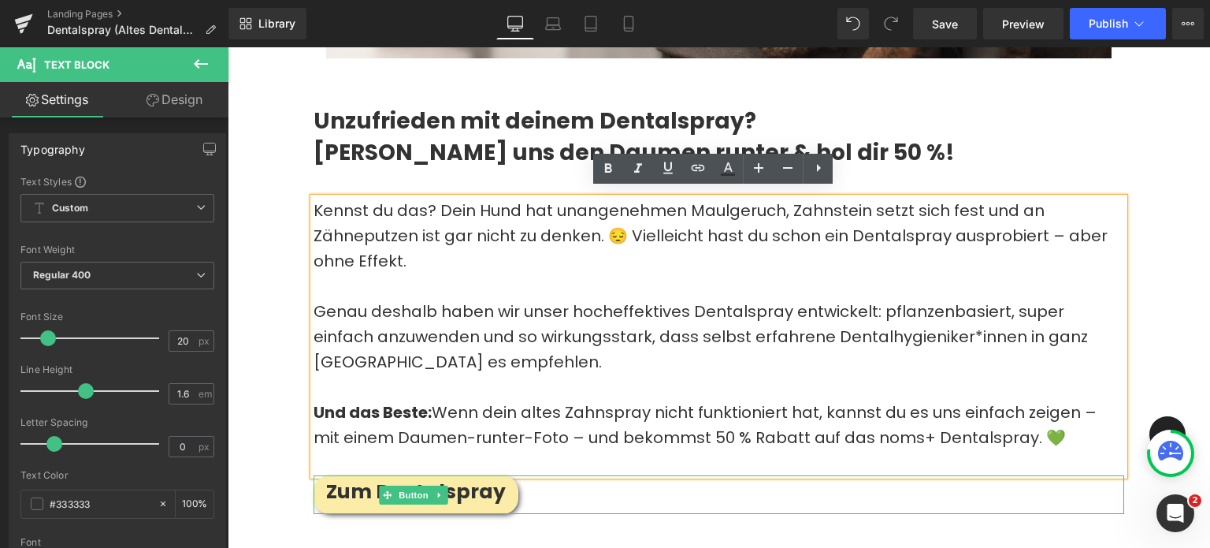
click at [818, 406] on p "Und das Beste: Wenn dein altes Zahnspray nicht funktioniert hat, kannst du es u…" at bounding box center [719, 424] width 811 height 50
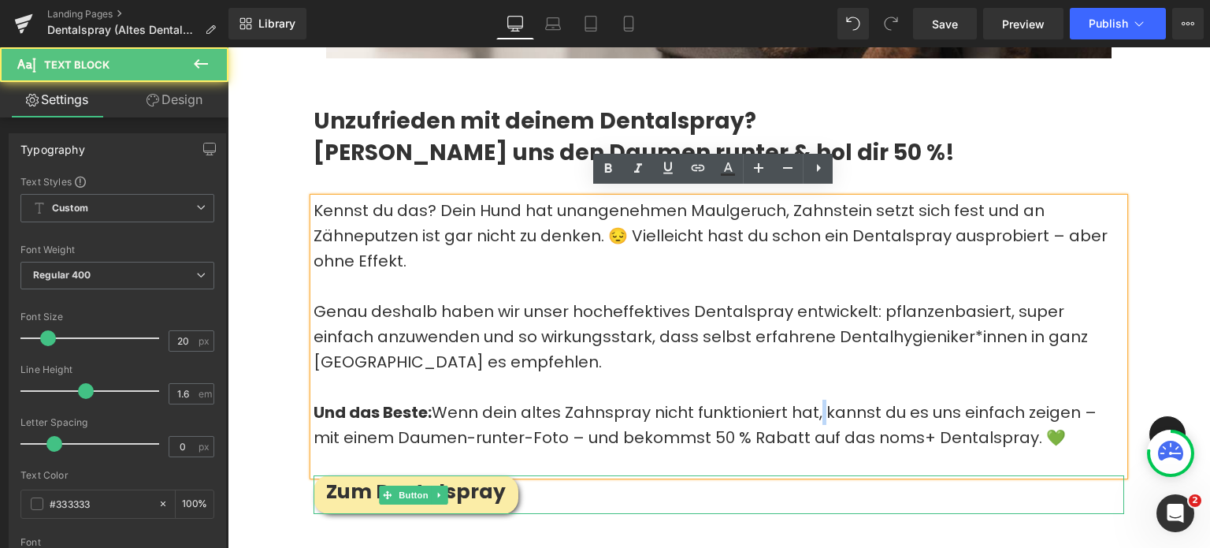
click at [818, 406] on p "Und das Beste: Wenn dein altes Zahnspray nicht funktioniert hat, kannst du es u…" at bounding box center [719, 424] width 811 height 50
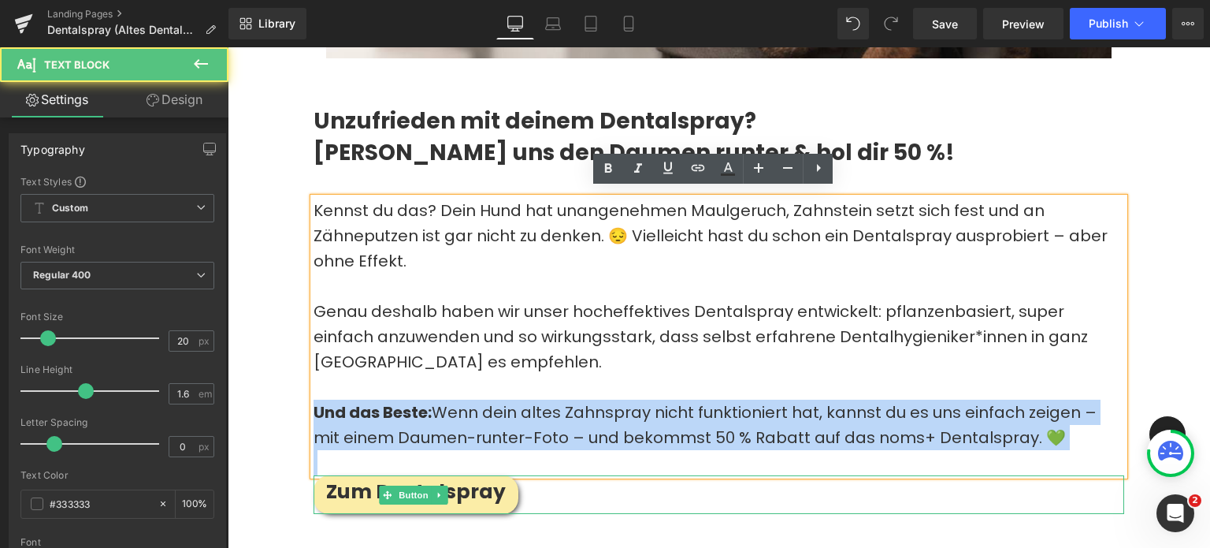
click at [818, 406] on p "Und das Beste: Wenn dein altes Zahnspray nicht funktioniert hat, kannst du es u…" at bounding box center [719, 424] width 811 height 50
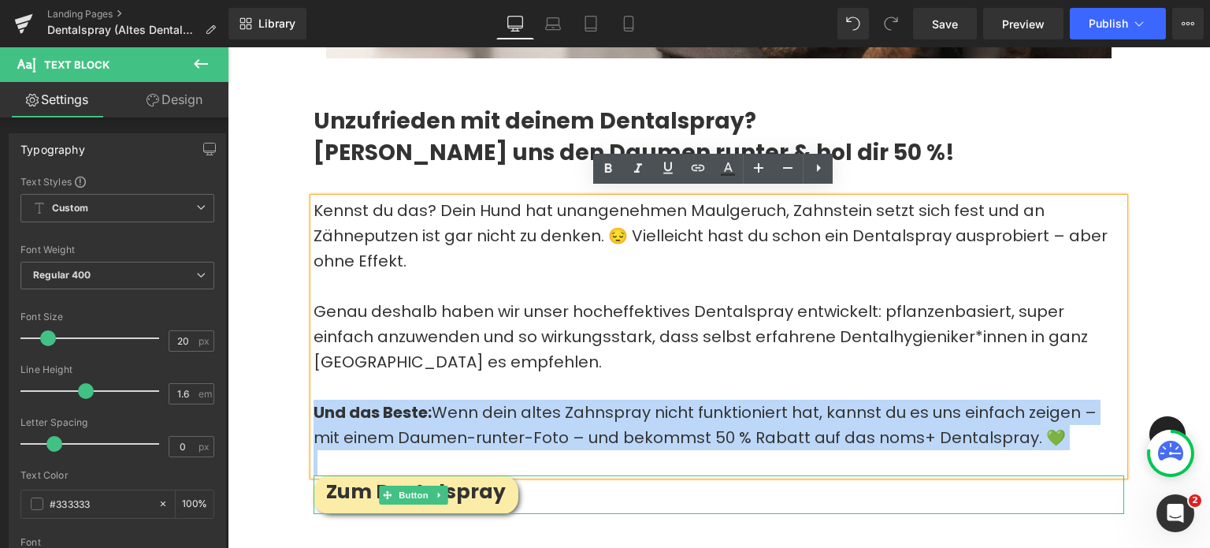
copy p "Und das Beste: Wenn dein altes Zahnspray nicht funktioniert hat, kannst du es u…"
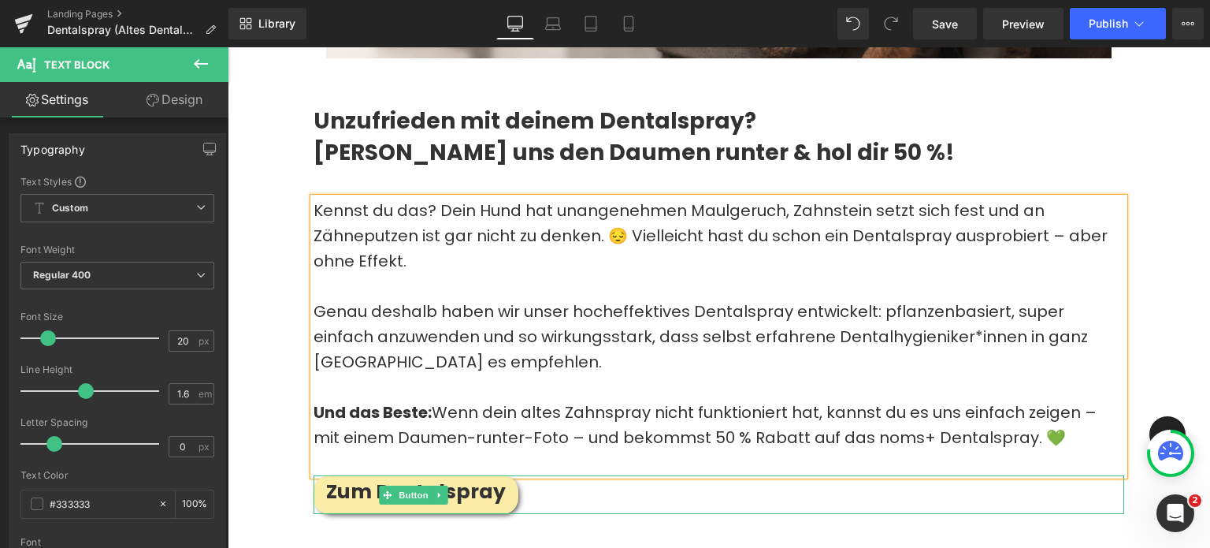
click at [448, 374] on p at bounding box center [719, 386] width 811 height 25
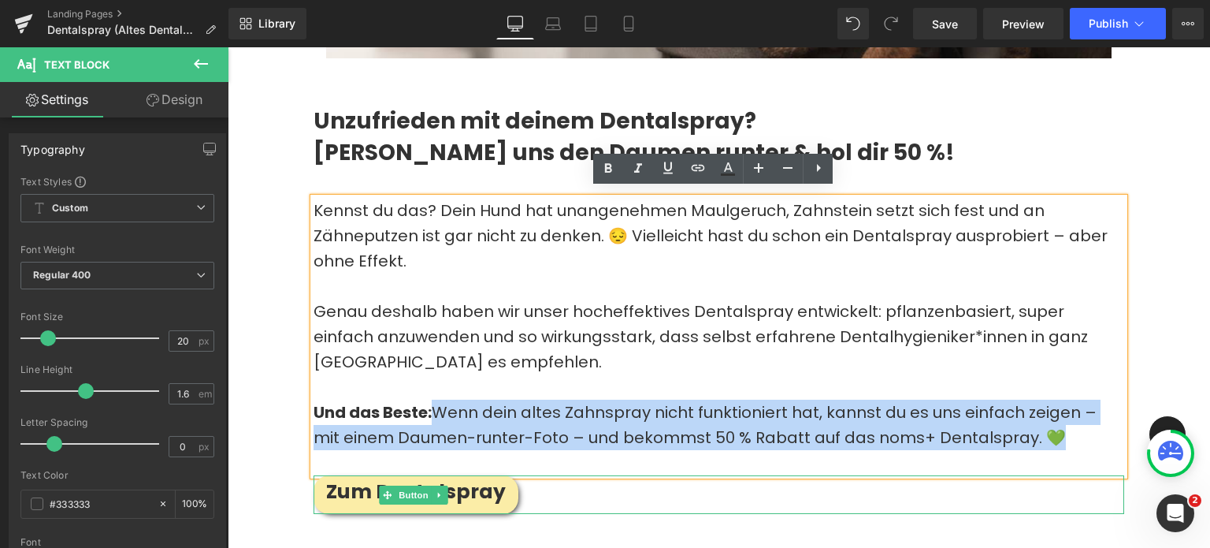
drag, startPoint x: 441, startPoint y: 399, endPoint x: 1045, endPoint y: 427, distance: 604.1
click at [1045, 427] on p "Und das Beste: Wenn dein altes Zahnspray nicht funktioniert hat, kannst du es u…" at bounding box center [719, 424] width 811 height 50
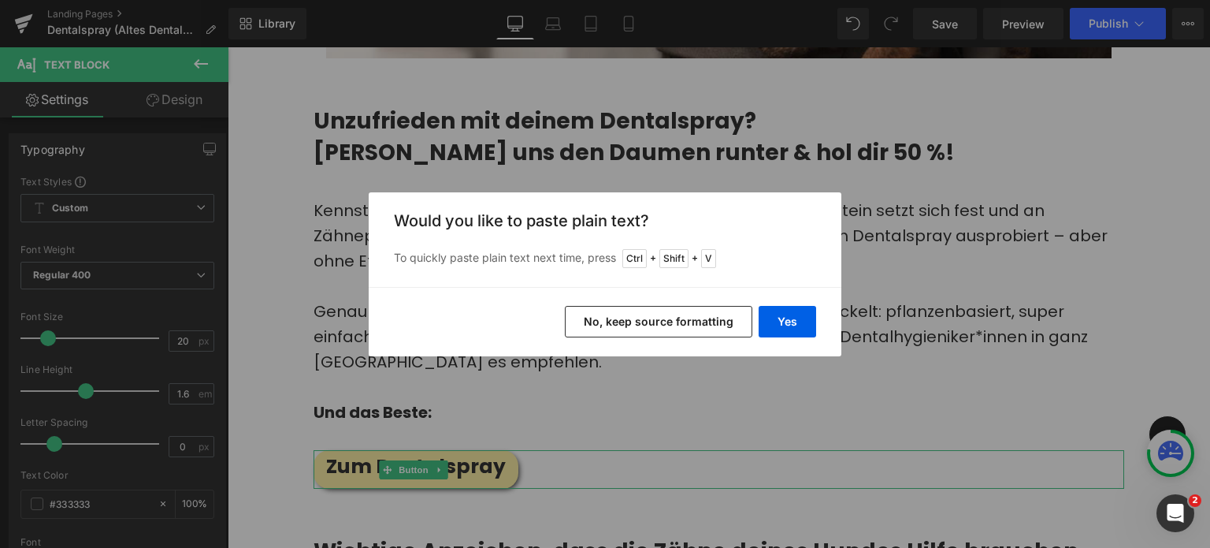
click at [824, 324] on div "Yes No, keep source formatting" at bounding box center [605, 321] width 473 height 69
click at [798, 324] on button "Yes" at bounding box center [788, 322] width 58 height 32
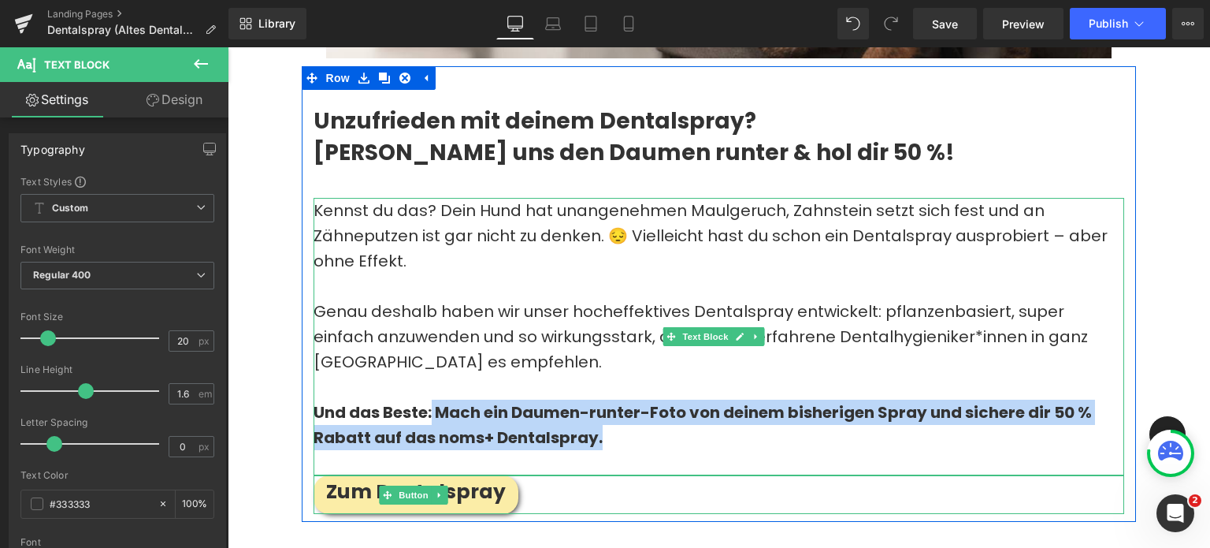
drag, startPoint x: 633, startPoint y: 429, endPoint x: 432, endPoint y: 396, distance: 203.6
click at [432, 399] on p "Und das Beste: Mach ein Daumen-runter-Foto von deinem bisherigen Spray und sich…" at bounding box center [719, 424] width 811 height 50
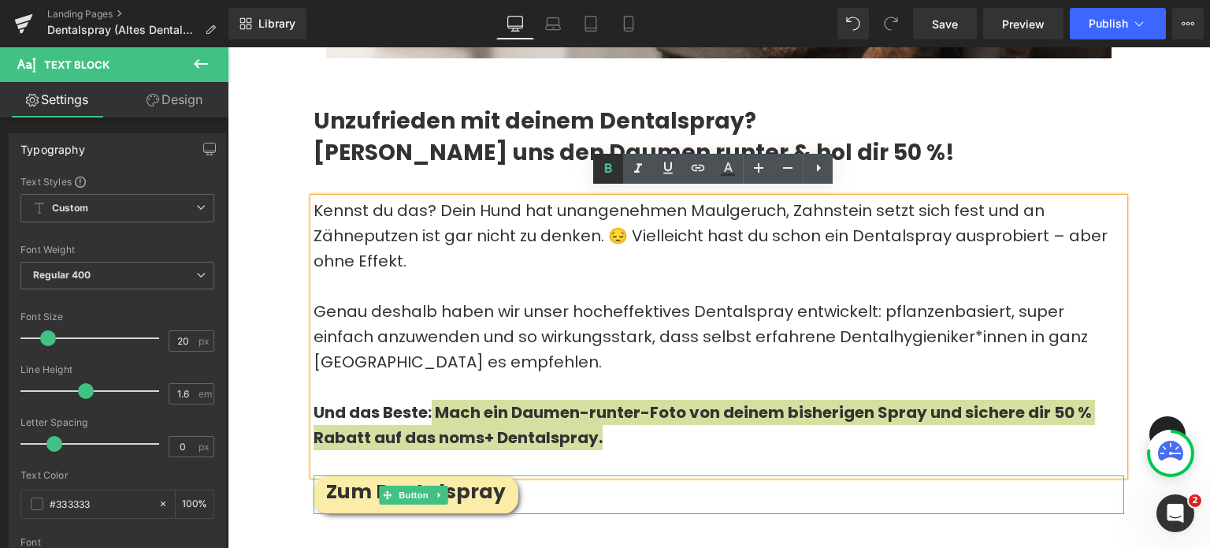
click at [532, 114] on icon at bounding box center [523, 104] width 17 height 19
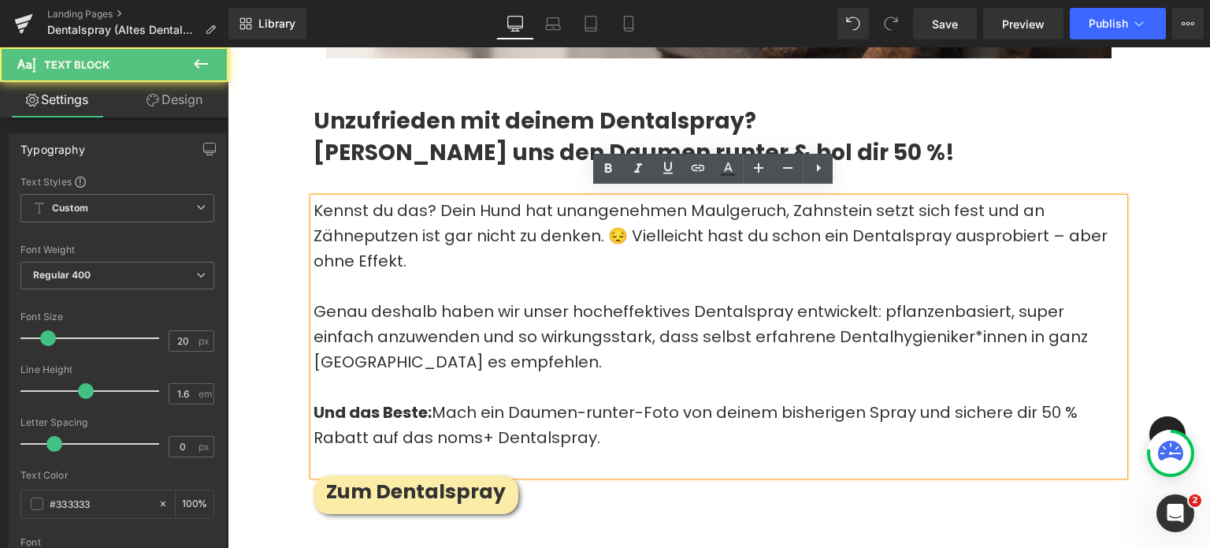
click at [392, 401] on strong "Und das Beste:" at bounding box center [373, 412] width 118 height 22
click at [444, 406] on p "Und das Beste: Mach ein Daumen-runter-Foto von deinem bisherigen Spray und sich…" at bounding box center [719, 424] width 811 height 50
click at [438, 399] on p "Und das Beste: Mach ein Daumen-runter-Foto von deinem bisherigen Spray und sich…" at bounding box center [719, 424] width 811 height 50
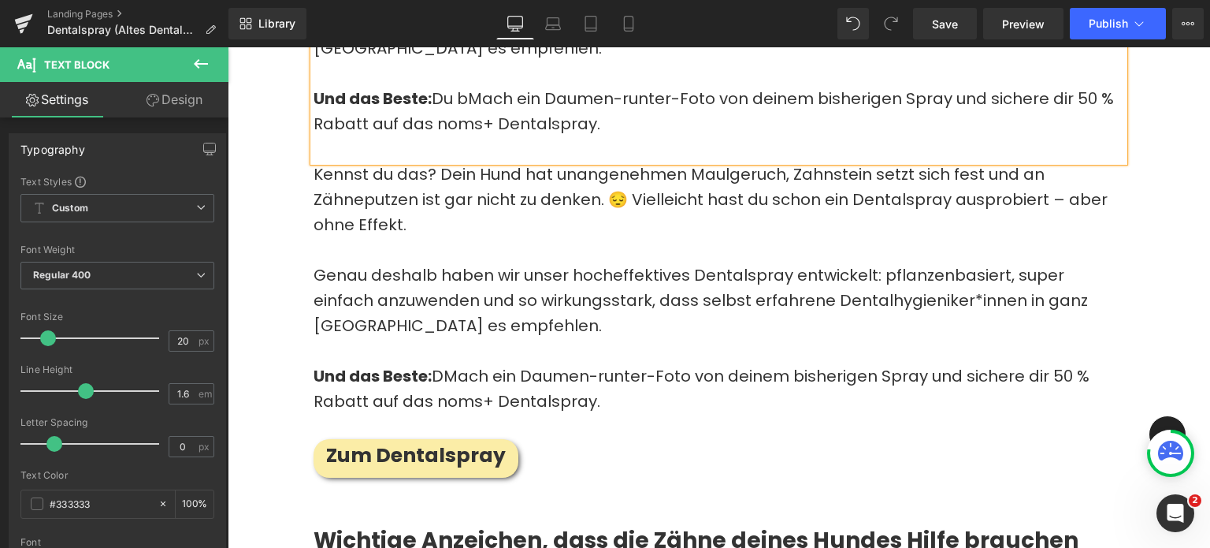
scroll to position [1135, 0]
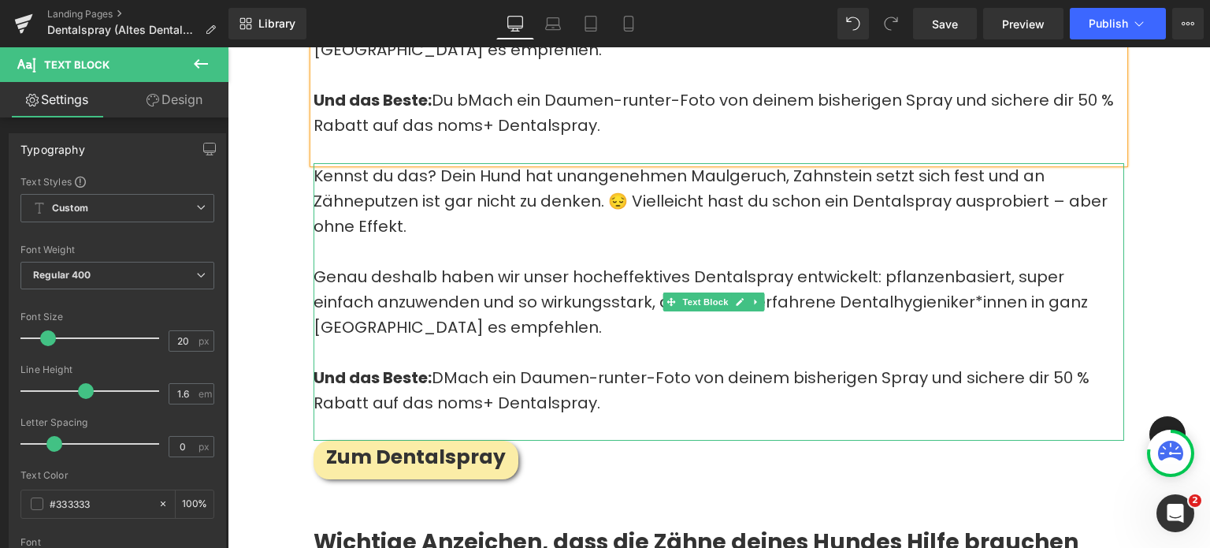
click at [389, 239] on p at bounding box center [719, 251] width 811 height 25
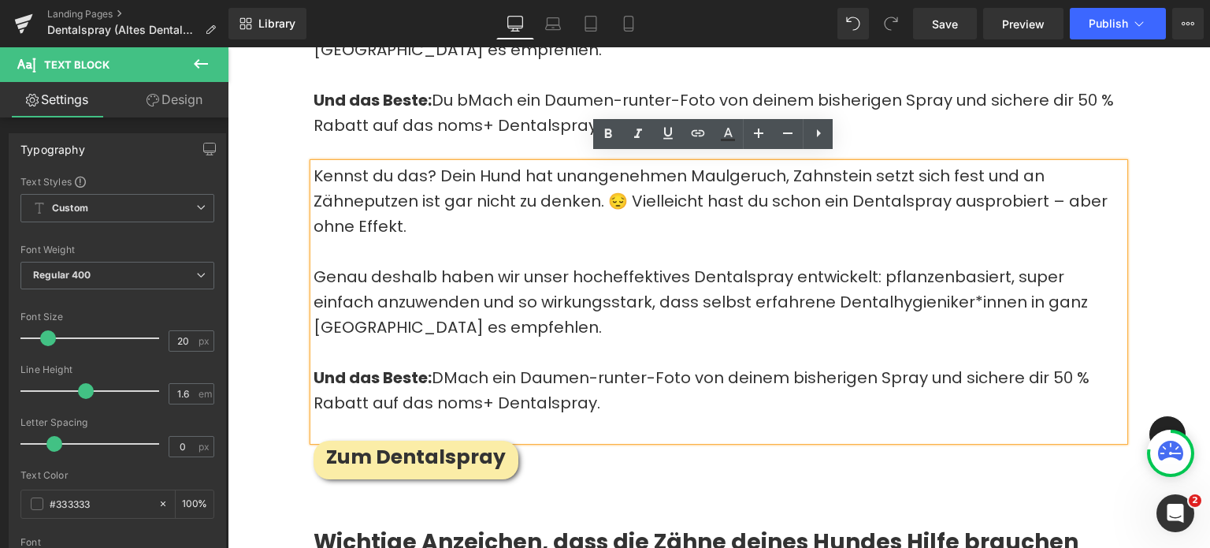
click at [314, 259] on div "Kennst du das? Dein Hund hat unangenehmen Maulgeruch, Zahnstein setzt sich fest…" at bounding box center [719, 301] width 811 height 277
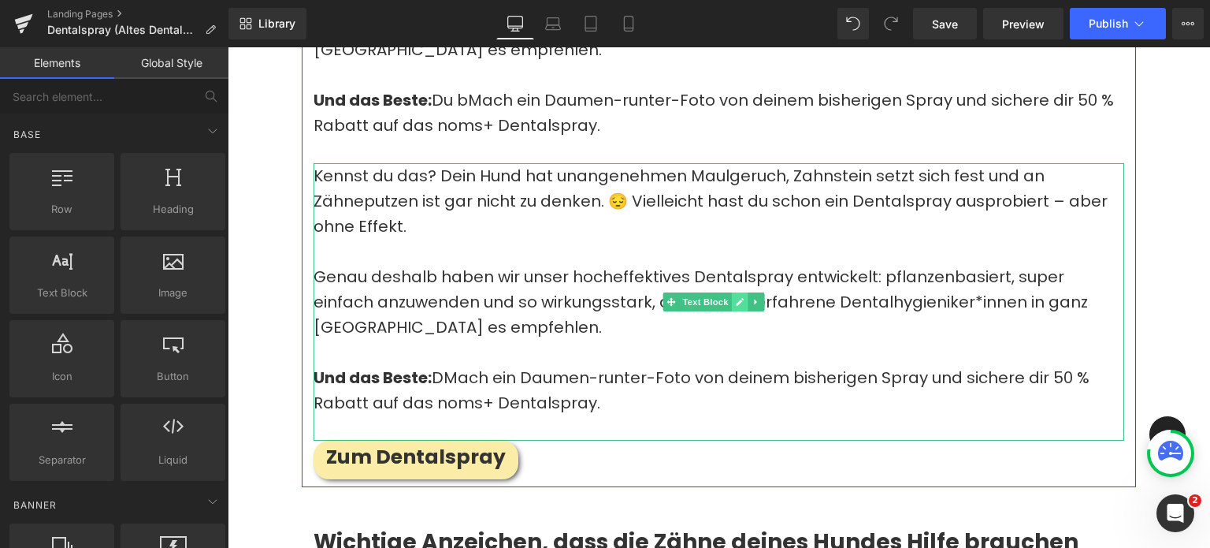
click at [744, 296] on link at bounding box center [740, 301] width 17 height 19
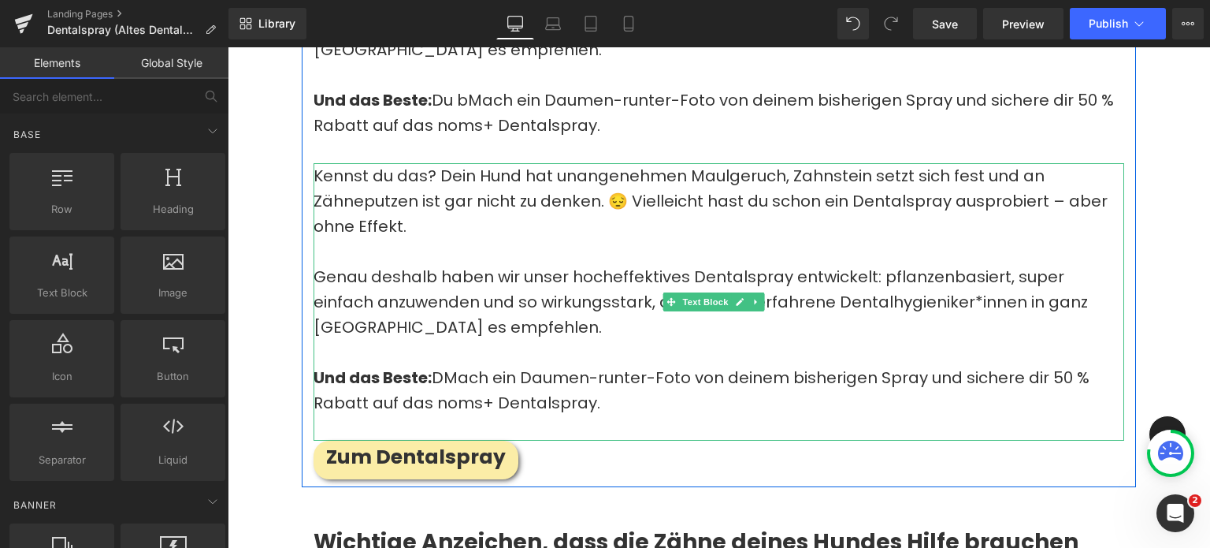
click at [485, 296] on p "Genau deshalb haben wir unser hocheffektives Dentalspray entwickelt: pflanzenba…" at bounding box center [719, 302] width 811 height 76
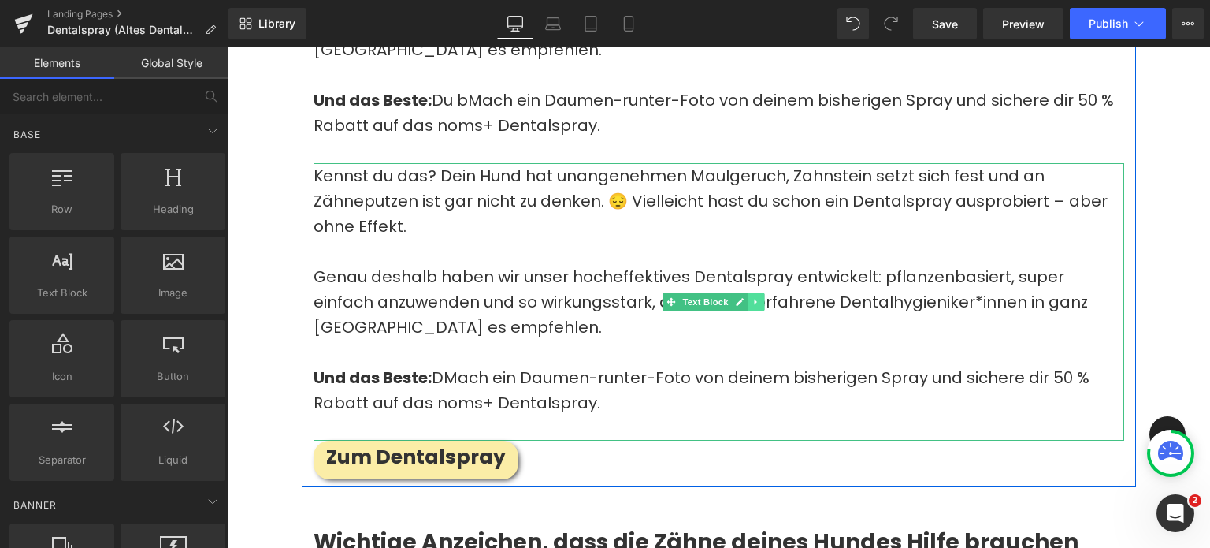
click at [753, 301] on link at bounding box center [756, 301] width 17 height 19
click at [760, 299] on icon at bounding box center [764, 301] width 9 height 9
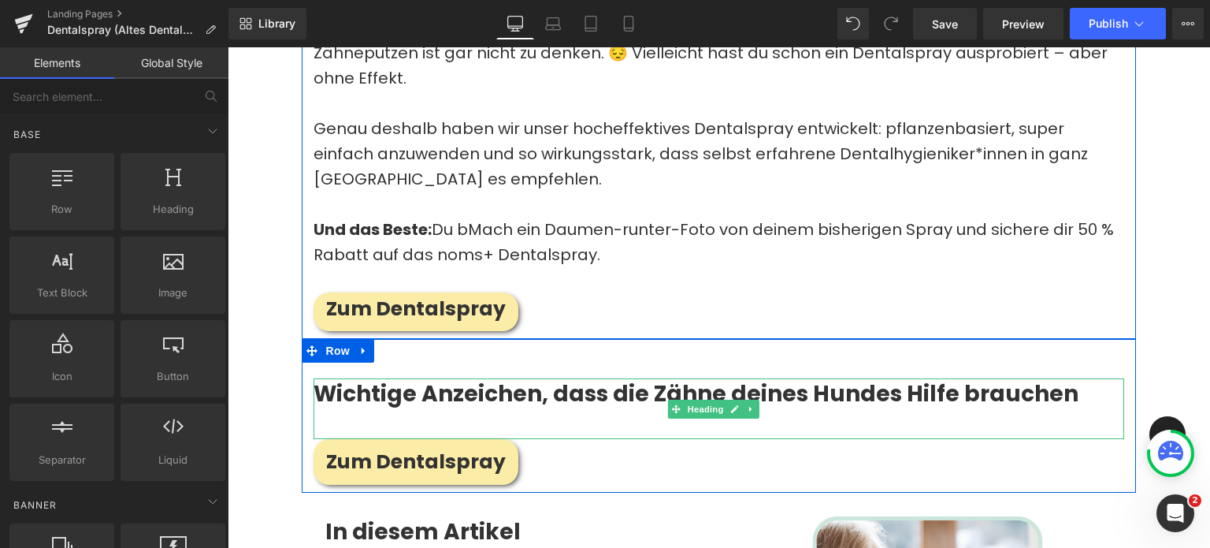
scroll to position [1000, 0]
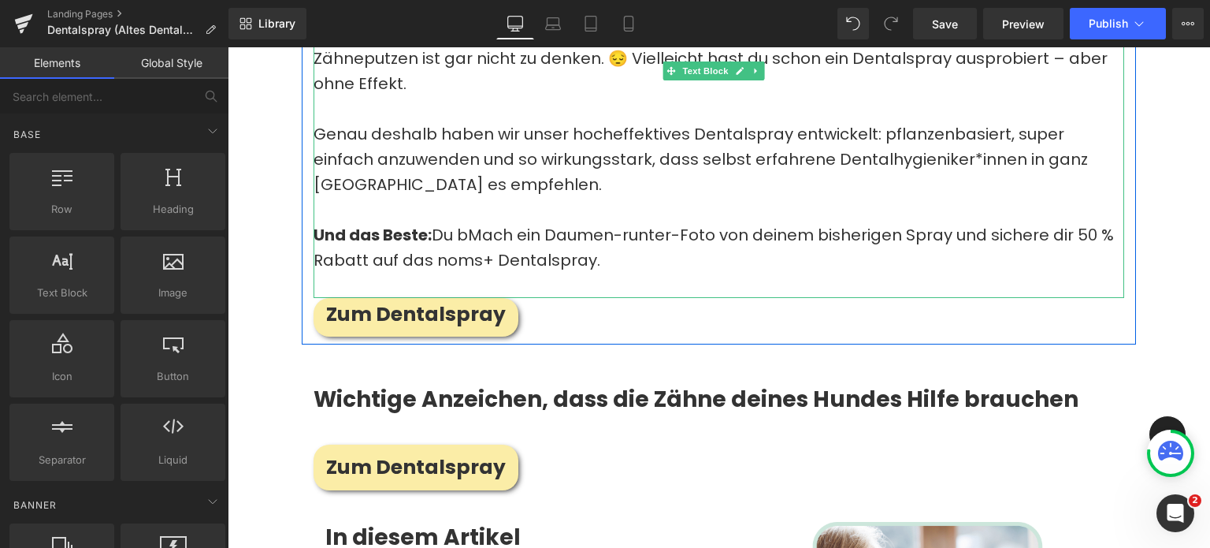
click at [469, 232] on p "Und das Beste: Du bMach ein Daumen-runter-Foto von deinem bisherigen Spray und …" at bounding box center [719, 247] width 811 height 50
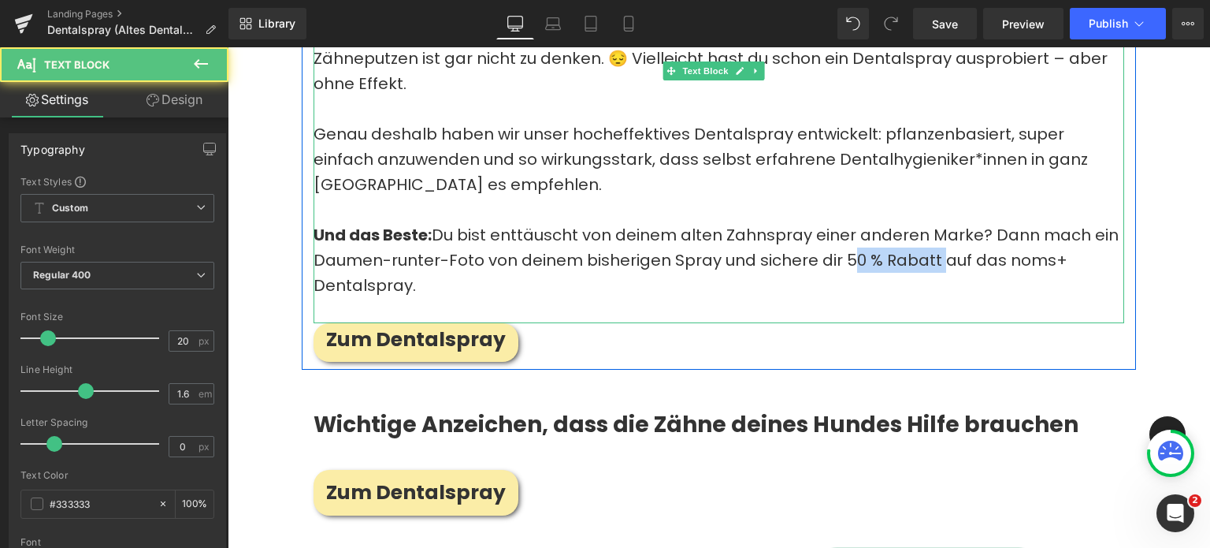
drag, startPoint x: 845, startPoint y: 257, endPoint x: 930, endPoint y: 262, distance: 85.2
click at [930, 262] on p "Und das Beste: Du bist enttäuscht von deinem alten Zahnspray einer anderen Mark…" at bounding box center [719, 260] width 811 height 76
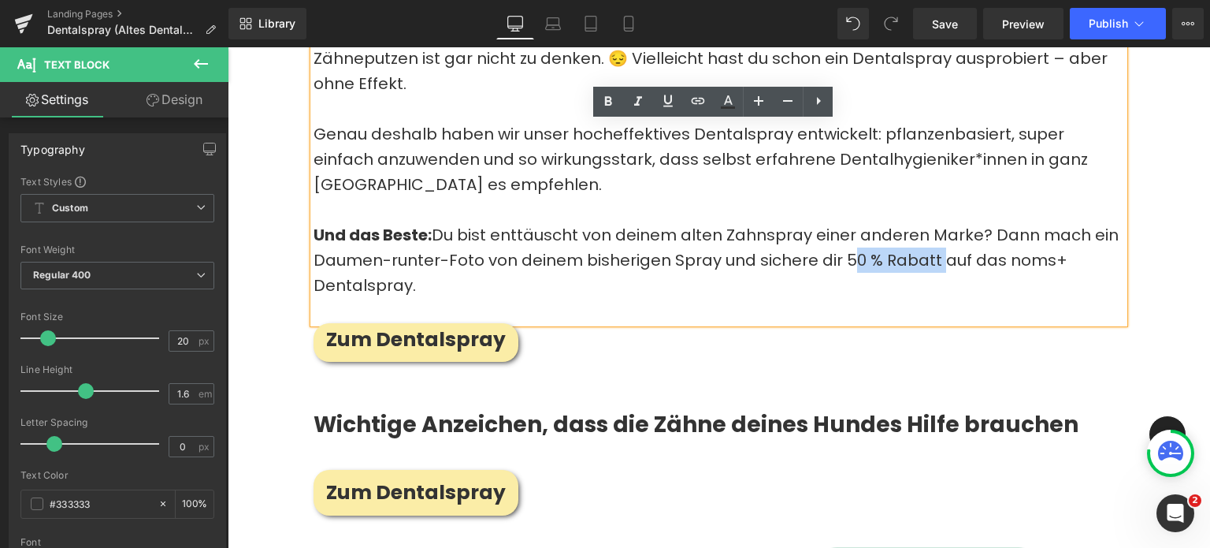
click at [895, 264] on p "Und das Beste: Du bist enttäuscht von deinem alten Zahnspray einer anderen Mark…" at bounding box center [719, 260] width 811 height 76
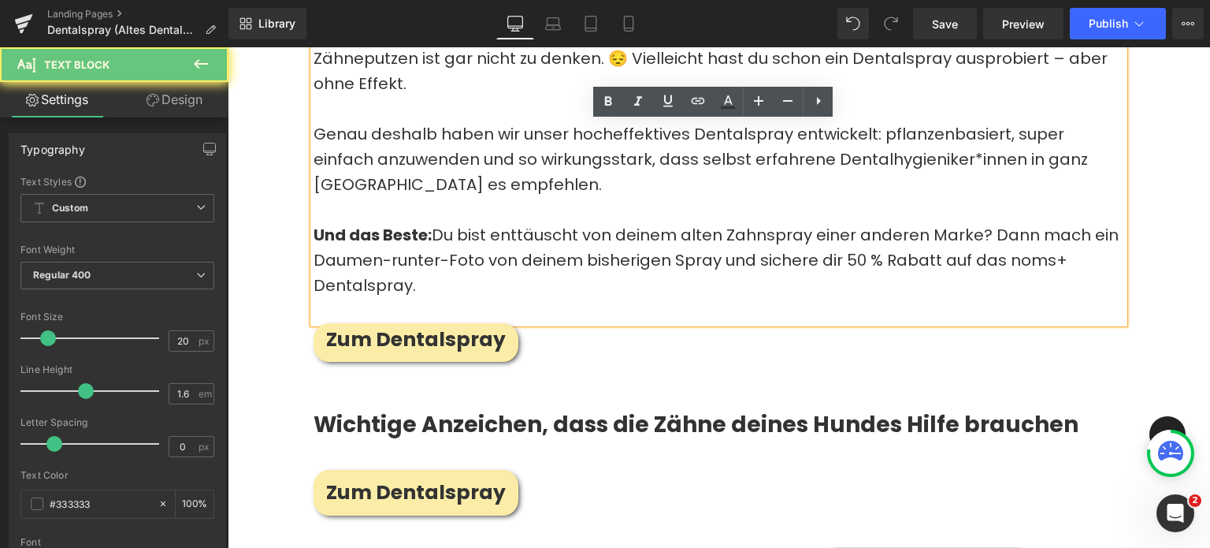
click at [441, 265] on p "Und das Beste: Du bist enttäuscht von deinem alten Zahnspray einer anderen Mark…" at bounding box center [719, 260] width 811 height 76
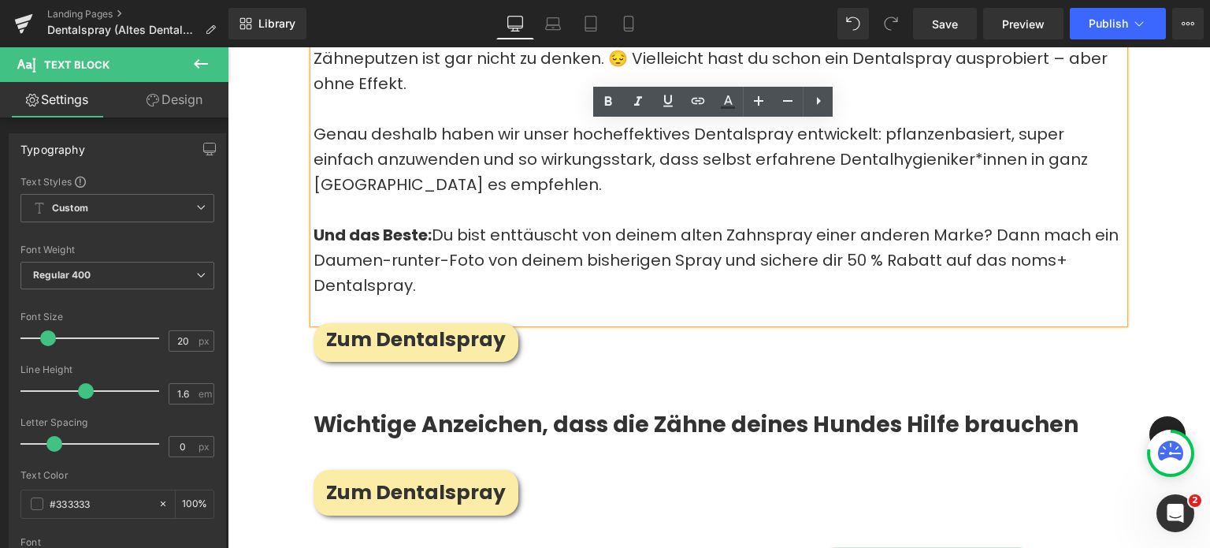
drag, startPoint x: 536, startPoint y: 277, endPoint x: 841, endPoint y: 247, distance: 307.1
click at [841, 247] on p "Und das Beste: Du bist enttäuscht von deinem alten Zahnspray einer anderen Mark…" at bounding box center [719, 260] width 811 height 76
click at [671, 287] on p "Und das Beste: Du bist enttäuscht von deinem alten Zahnspray einer anderen Mark…" at bounding box center [719, 260] width 811 height 76
click at [506, 284] on p "Und das Beste: Du bist enttäuscht von deinem alten Zahnspray einer anderen Mark…" at bounding box center [719, 260] width 811 height 76
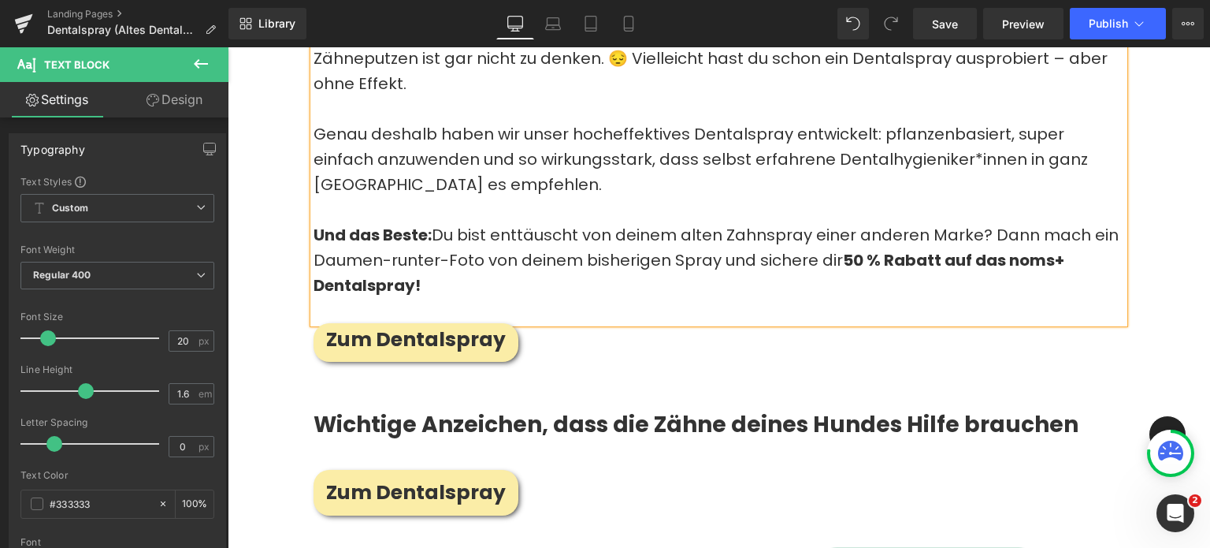
click at [513, 229] on p "Und das Beste: Du bist enttäuscht von deinem alten Zahnspray einer anderen Mark…" at bounding box center [719, 260] width 811 height 76
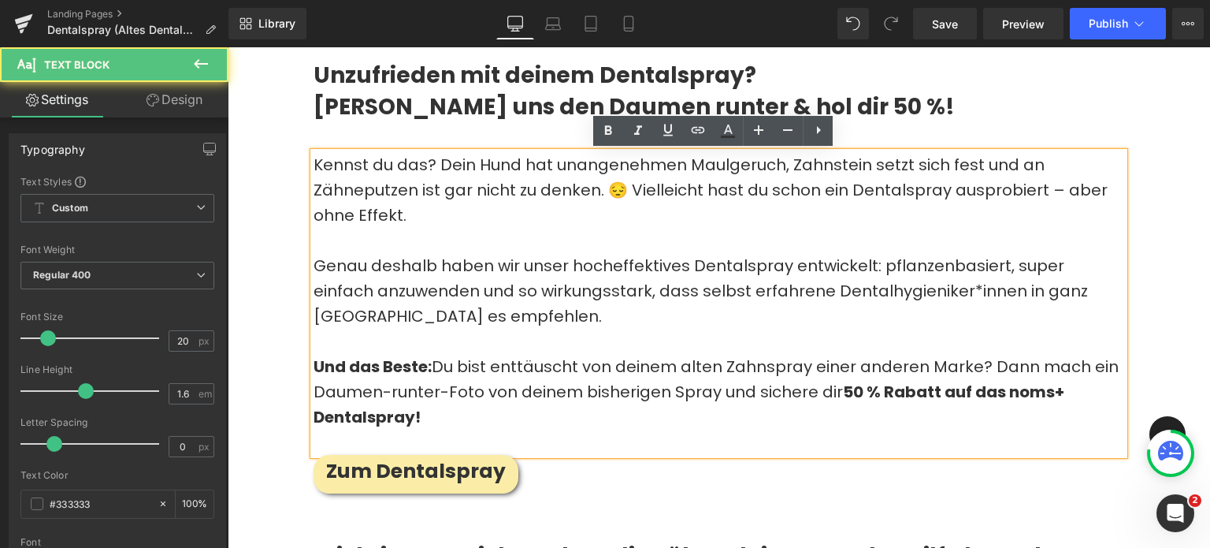
scroll to position [860, 0]
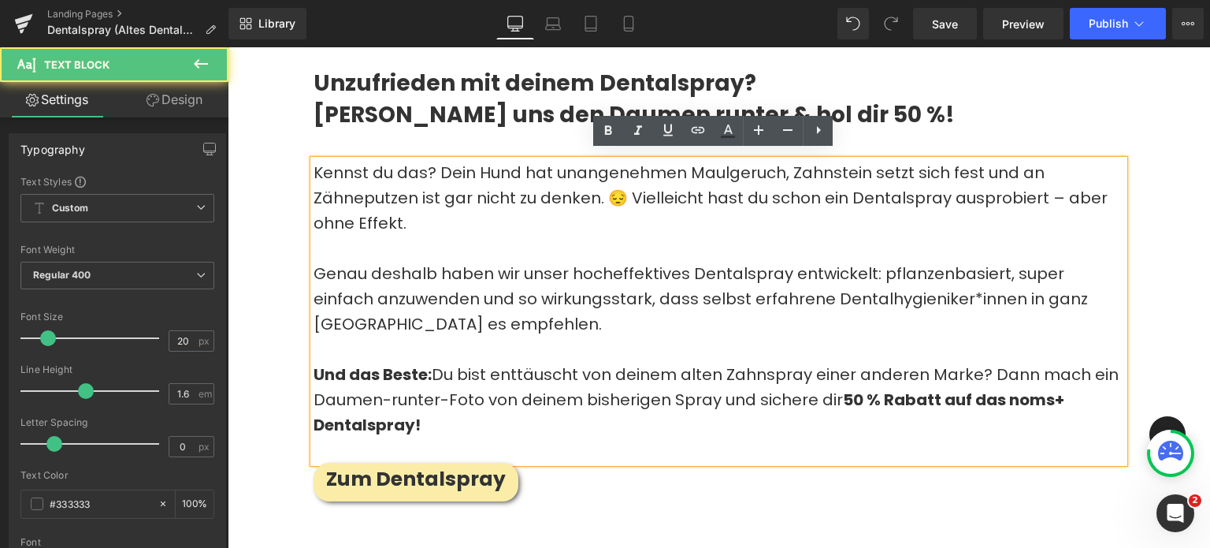
click at [529, 368] on p "Und das Beste: Du bist enttäuscht von deinem alten Zahnspray einer anderen Mark…" at bounding box center [719, 400] width 811 height 76
click at [492, 362] on p "Und das Beste: Du bist enttäuscht von deinem alten Zahnspray einer anderen Mark…" at bounding box center [719, 400] width 811 height 76
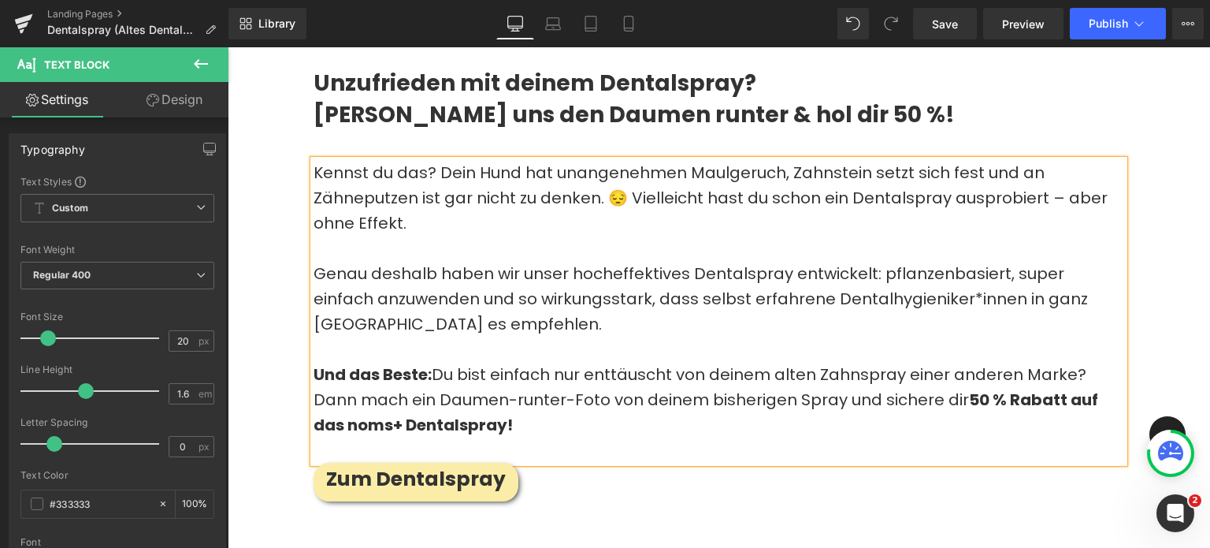
click at [487, 365] on p "Und das Beste: Du bist einfach nur enttäuscht von deinem alten Zahnspray einer …" at bounding box center [719, 400] width 811 height 76
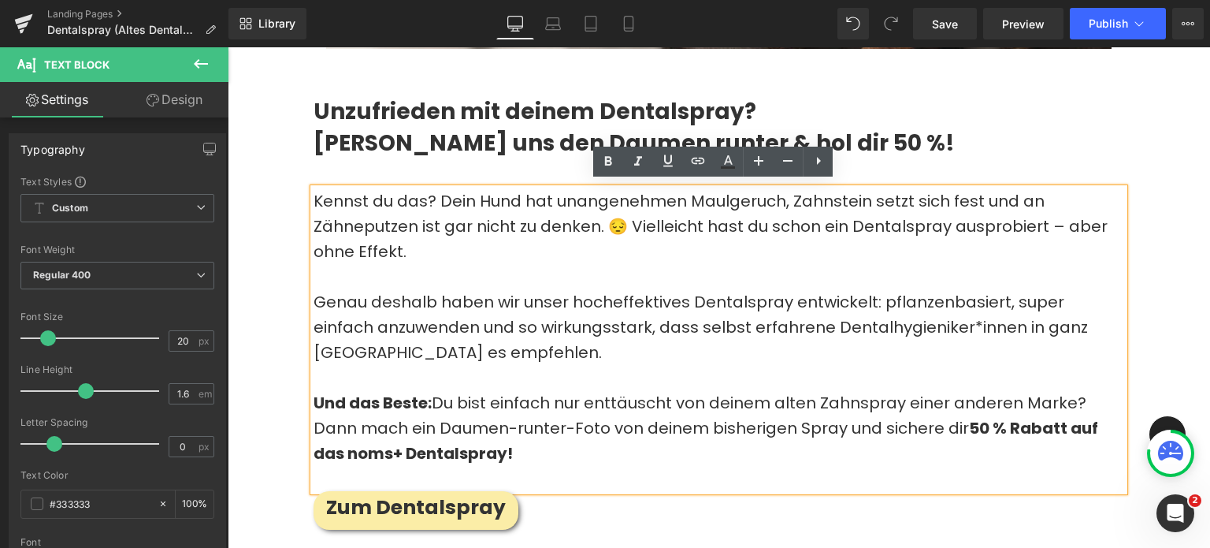
scroll to position [829, 0]
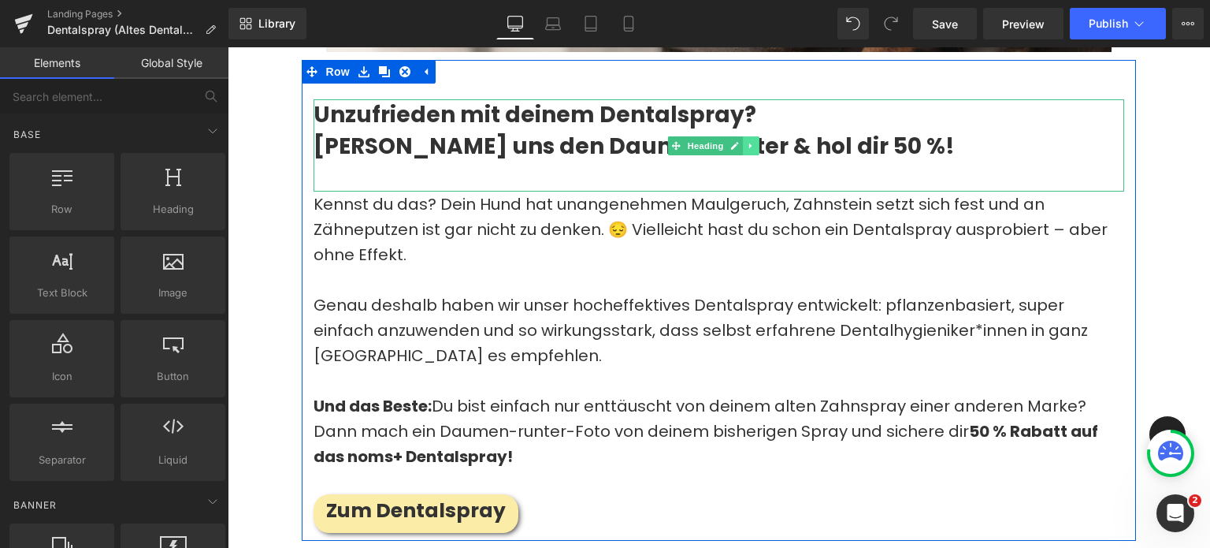
click at [744, 136] on link at bounding box center [751, 145] width 17 height 19
click at [394, 176] on div "Unzufrieden mit deinem Dentalspray? Zeig’s uns den Daumen runter & hol dir 50 %!" at bounding box center [719, 144] width 811 height 91
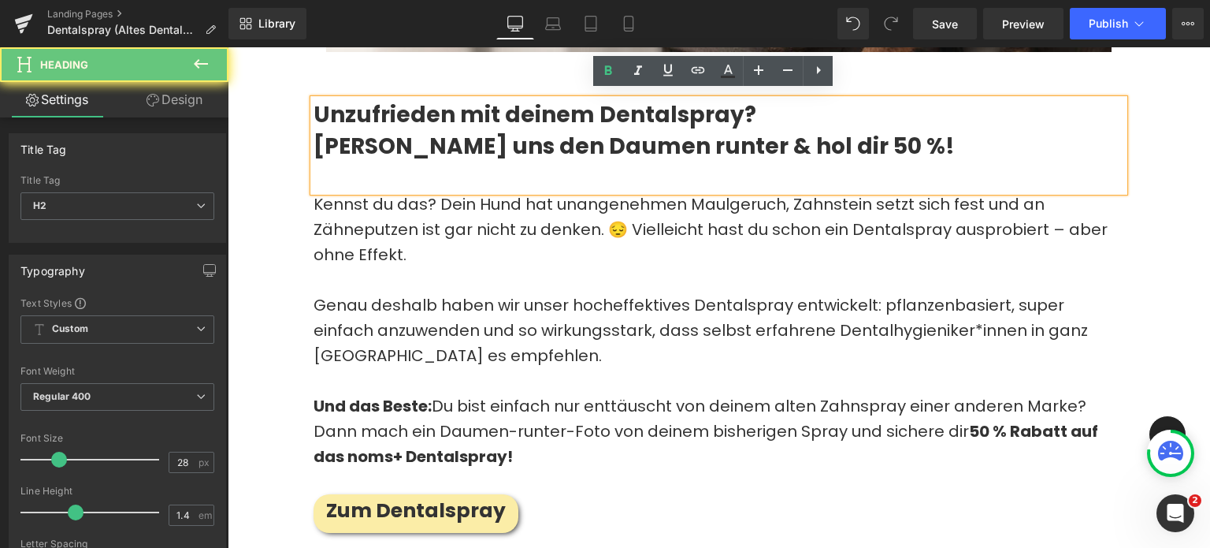
click at [426, 141] on h2 "Unzufrieden mit deinem Dentalspray? Zeig’s uns den Daumen runter & hol dir 50 %!" at bounding box center [719, 129] width 811 height 61
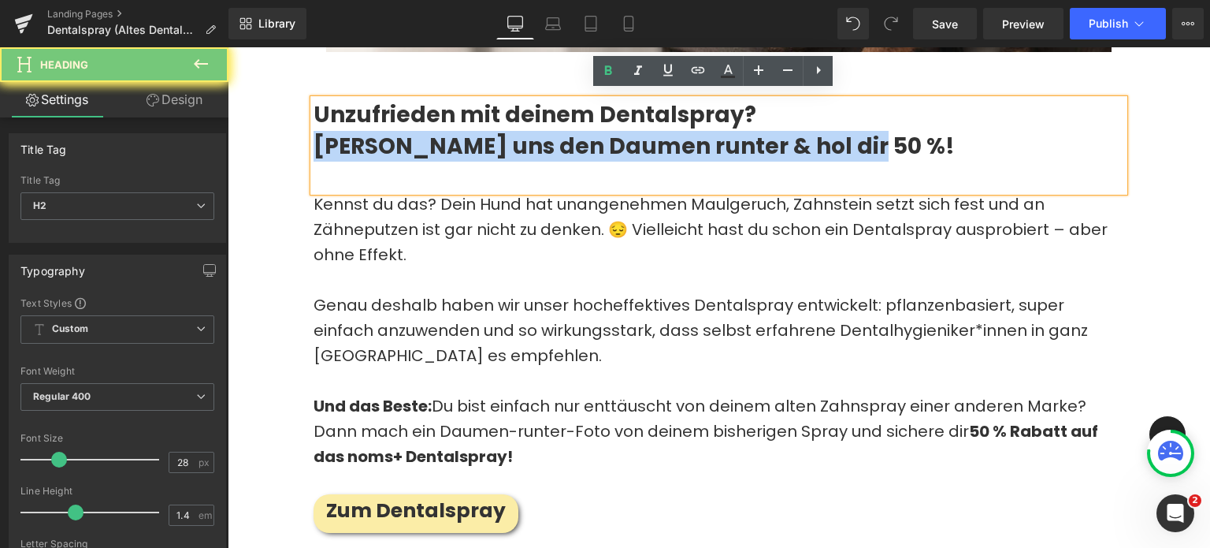
click at [426, 141] on h2 "Unzufrieden mit deinem Dentalspray? Zeig’s uns den Daumen runter & hol dir 50 %!" at bounding box center [719, 129] width 811 height 61
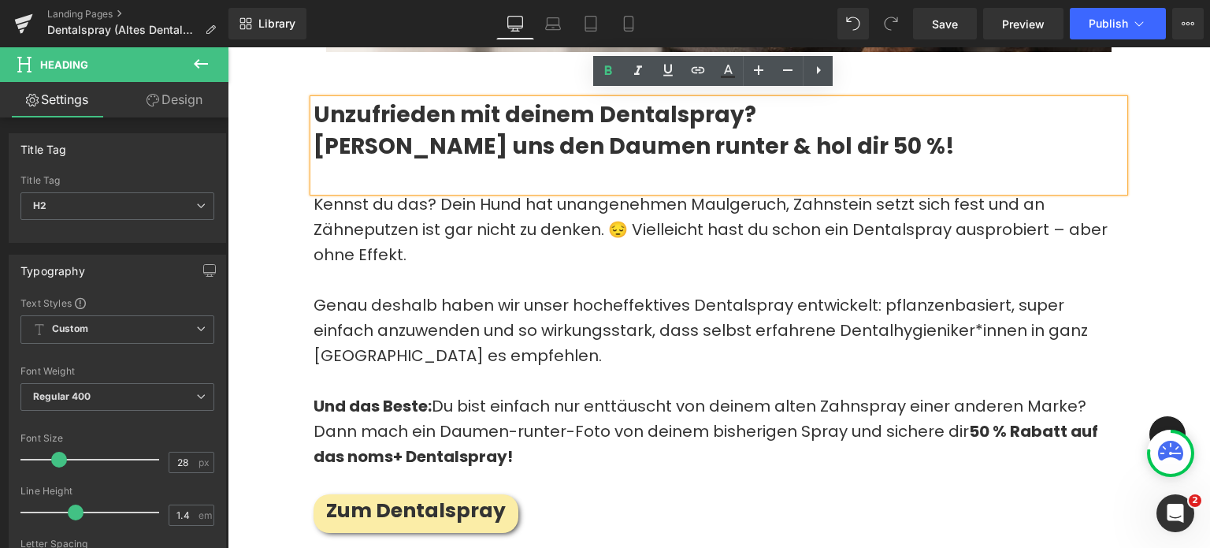
click at [457, 122] on h2 "Unzufrieden mit deinem Dentalspray? Zeig’s uns den Daumen runter & hol dir 50 %!" at bounding box center [719, 129] width 811 height 61
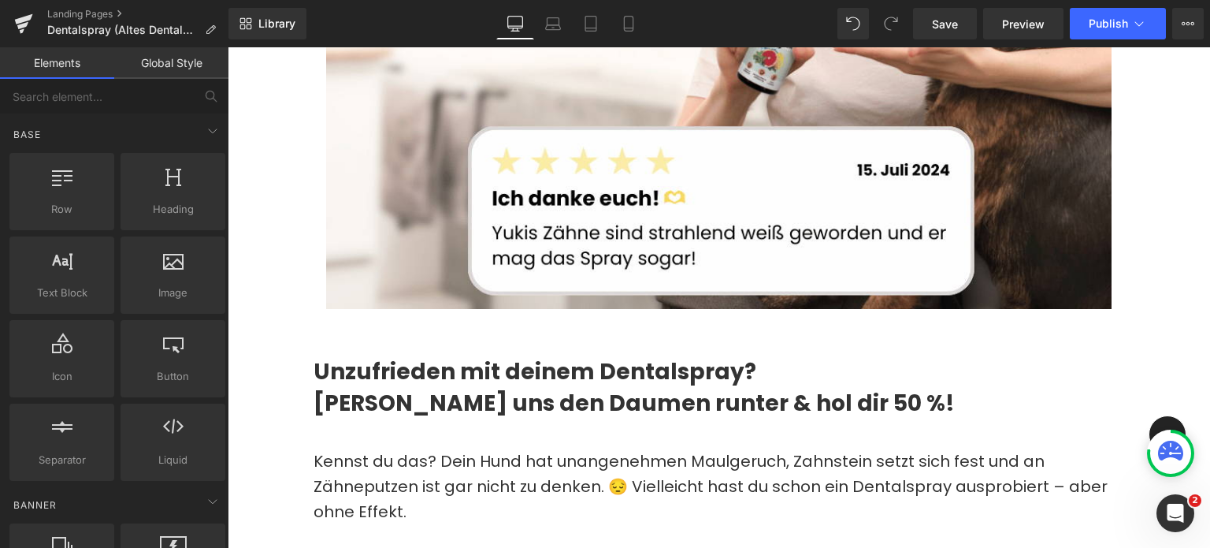
scroll to position [626, 0]
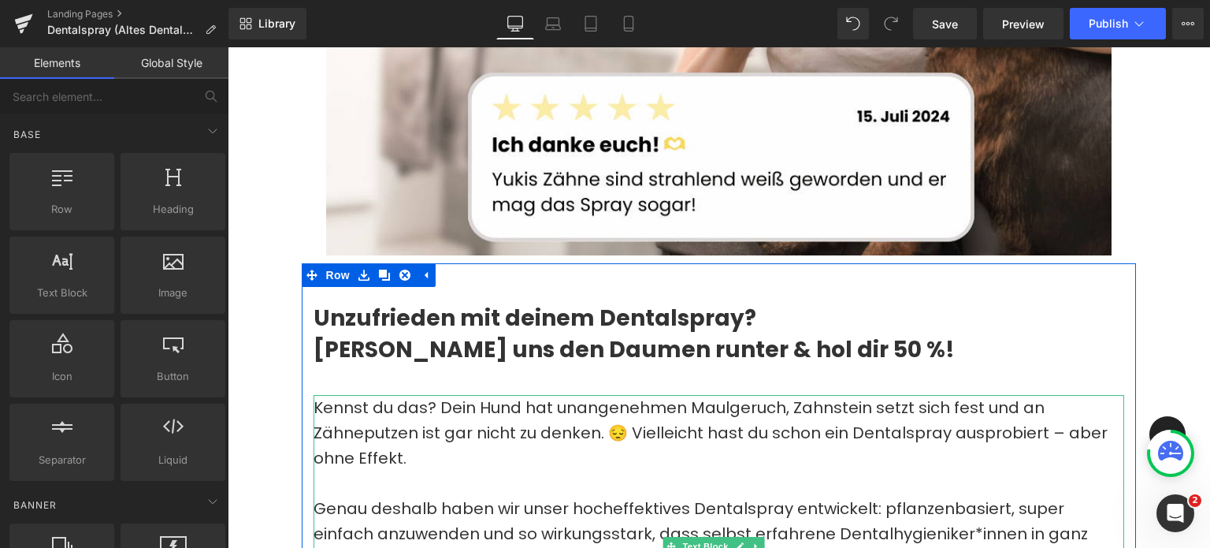
click at [687, 423] on p "Kennst du das? Dein Hund hat unangenehmen Maulgeruch, Zahnstein setzt sich fest…" at bounding box center [719, 433] width 811 height 76
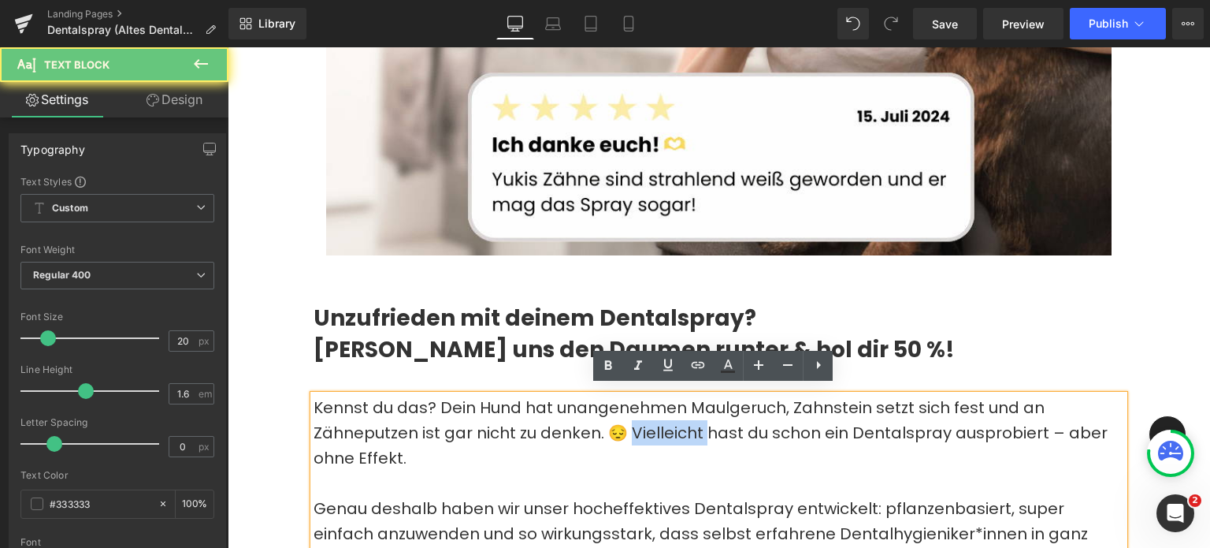
click at [687, 423] on p "Kennst du das? Dein Hund hat unangenehmen Maulgeruch, Zahnstein setzt sich fest…" at bounding box center [719, 433] width 811 height 76
click at [785, 441] on p "Kennst du das? Dein Hund hat unangenehmen Maulgeruch, Zahnstein setzt sich fest…" at bounding box center [719, 433] width 811 height 76
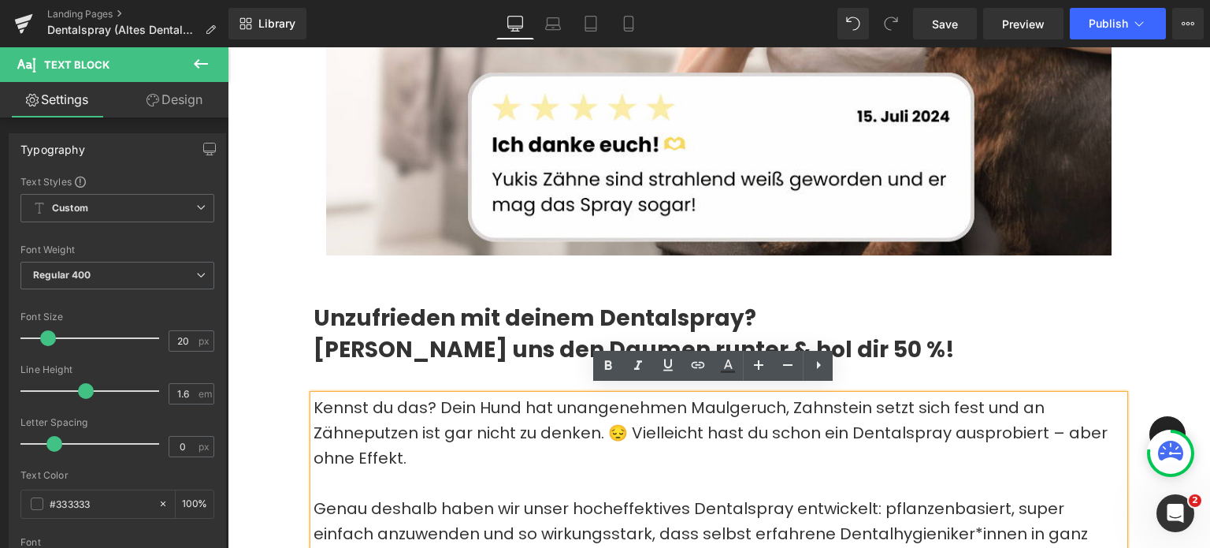
scroll to position [726, 0]
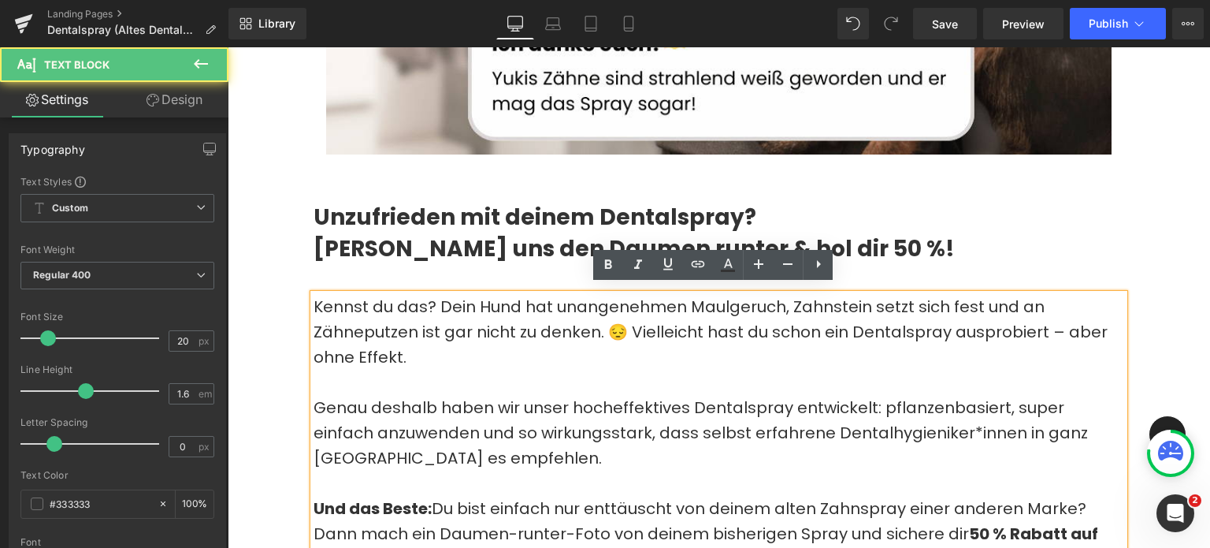
click at [533, 352] on p "Kennst du das? Dein Hund hat unangenehmen Maulgeruch, Zahnstein setzt sich fest…" at bounding box center [719, 332] width 811 height 76
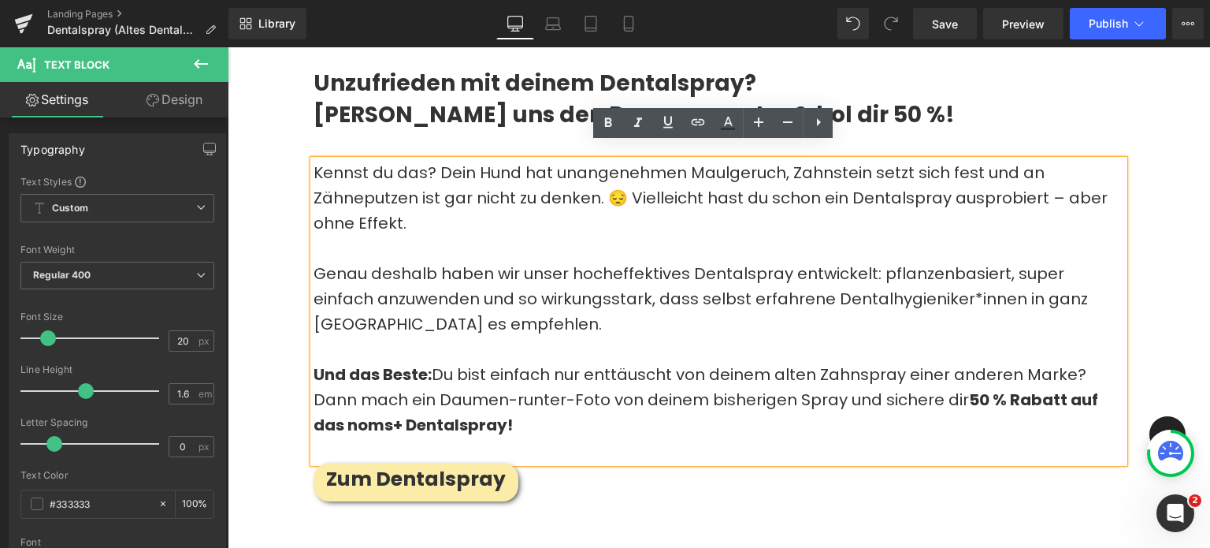
scroll to position [870, 0]
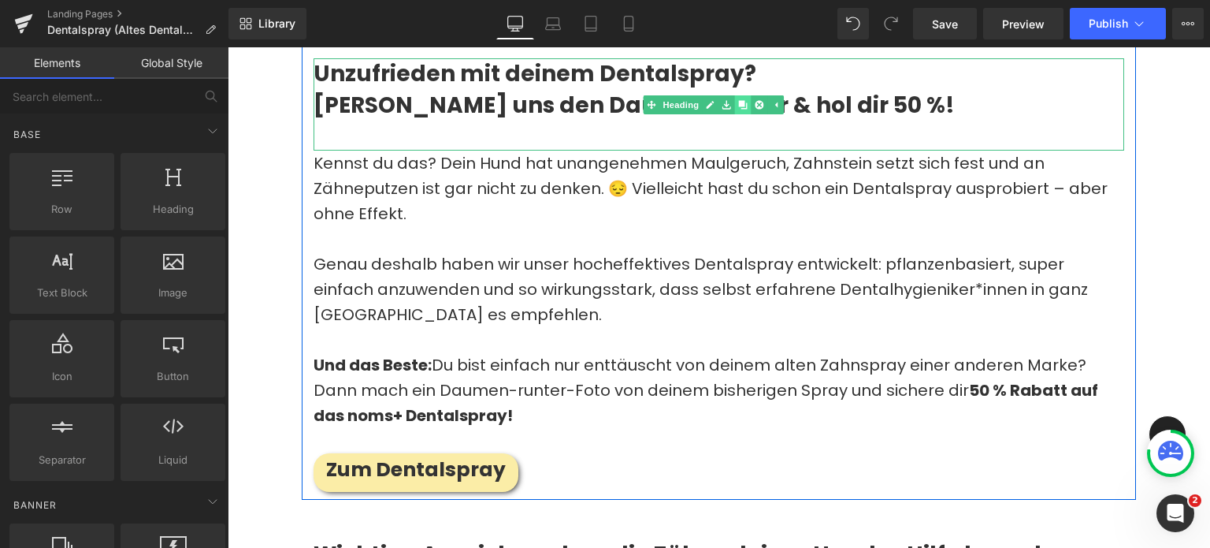
click at [741, 102] on link at bounding box center [743, 104] width 17 height 19
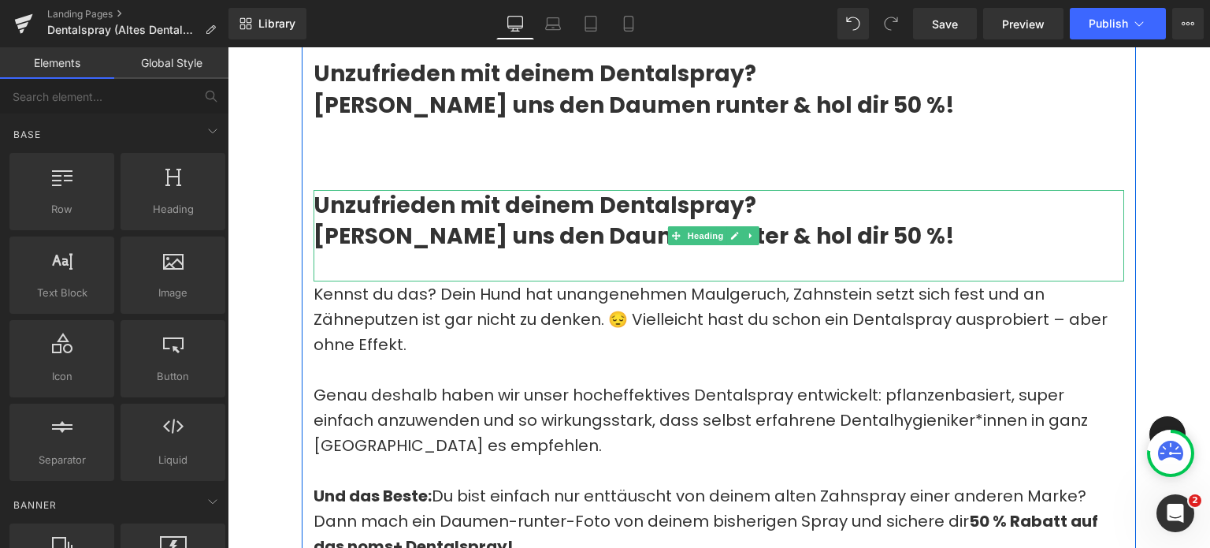
click at [460, 225] on h2 "Unzufrieden mit deinem Dentalspray? Zeig’s uns den Daumen runter & hol dir 50 %!" at bounding box center [719, 220] width 811 height 61
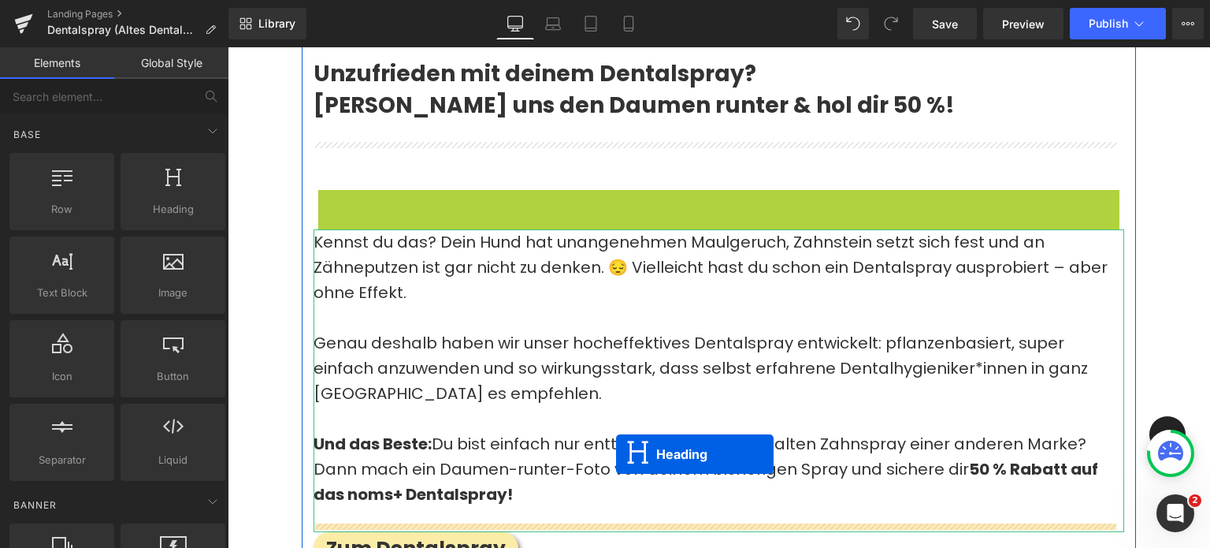
drag, startPoint x: 679, startPoint y: 224, endPoint x: 616, endPoint y: 454, distance: 238.5
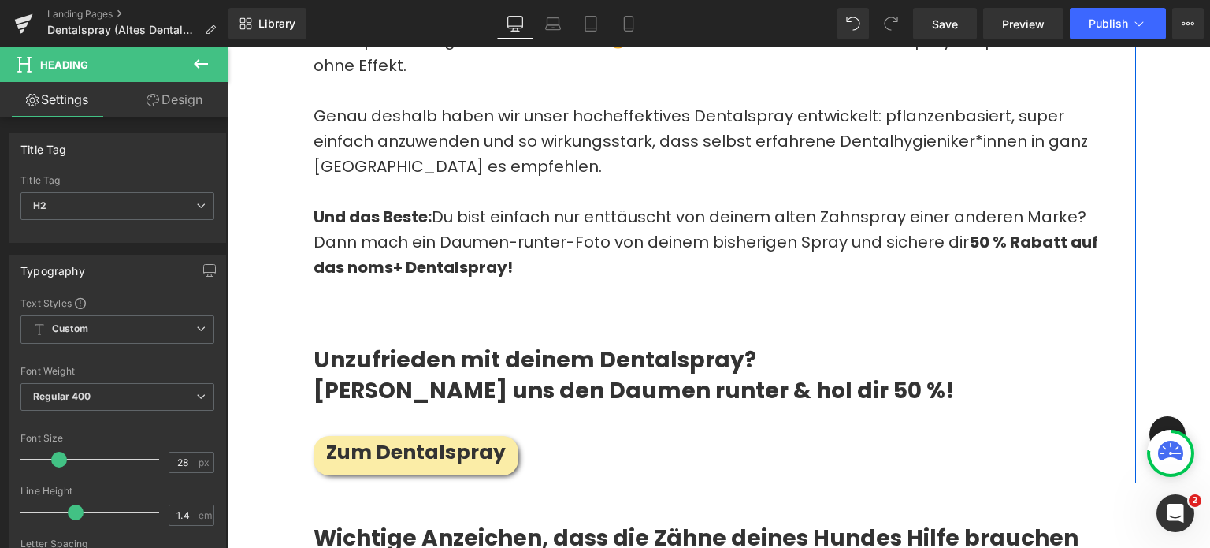
scroll to position [1019, 0]
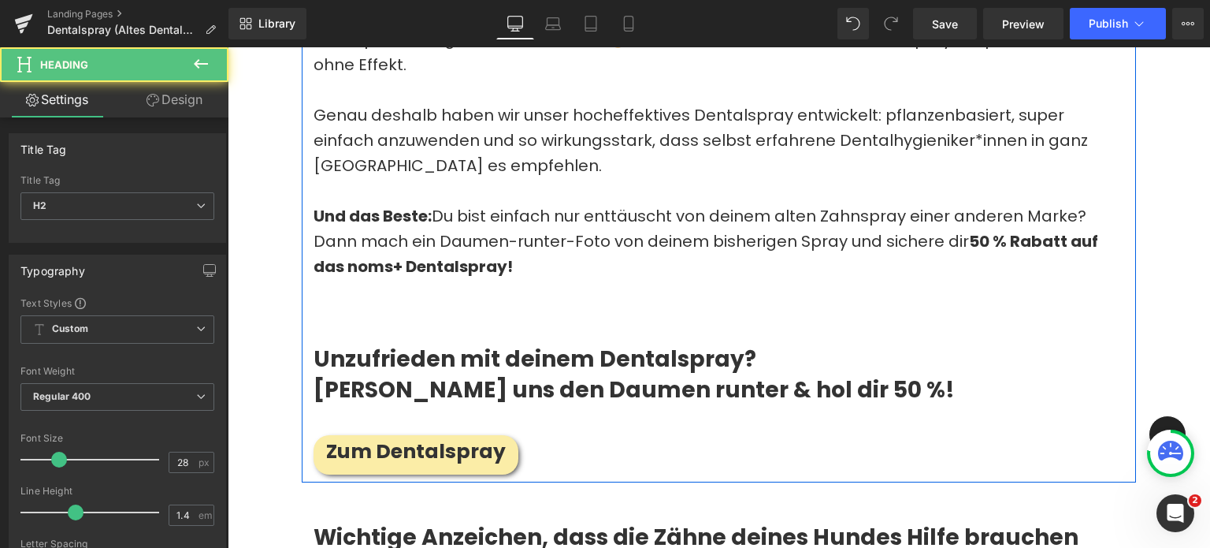
click at [460, 373] on h2 "Unzufrieden mit deinem Dentalspray? Zeig’s uns den Daumen runter & hol dir 50 %!" at bounding box center [719, 374] width 811 height 61
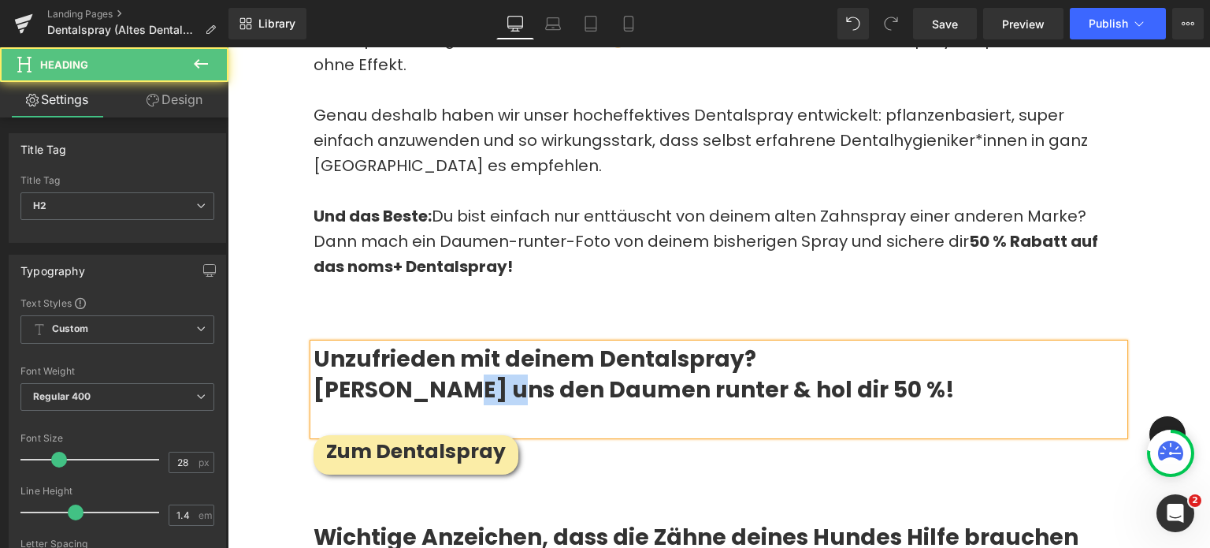
click at [460, 373] on h2 "Unzufrieden mit deinem Dentalspray? Zeig’s uns den Daumen runter & hol dir 50 %!" at bounding box center [719, 374] width 811 height 61
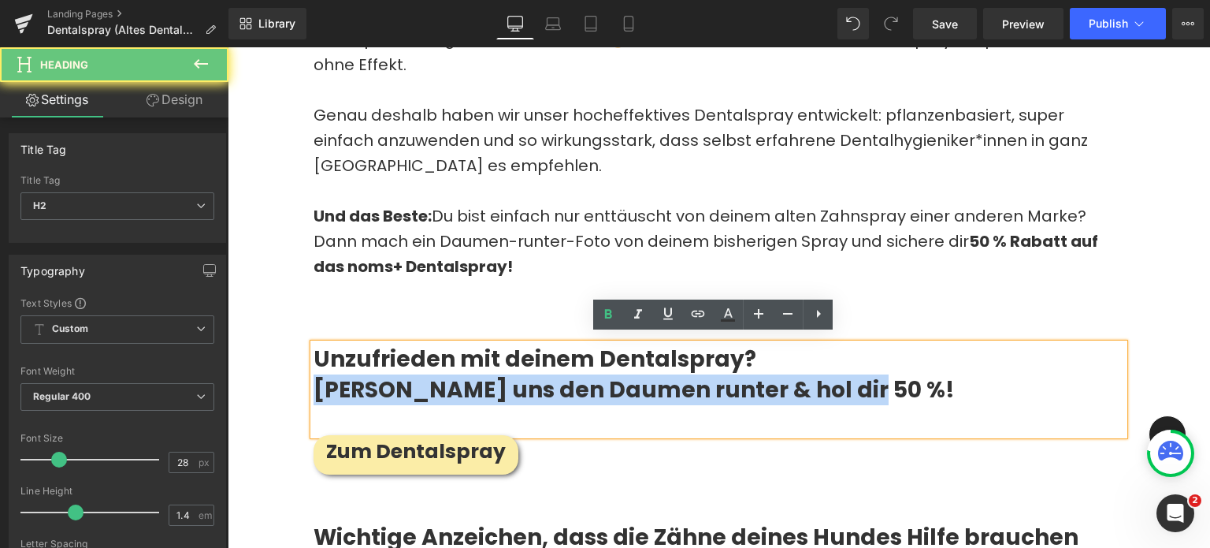
click at [460, 373] on h2 "Unzufrieden mit deinem Dentalspray? Zeig’s uns den Daumen runter & hol dir 50 %!" at bounding box center [719, 374] width 811 height 61
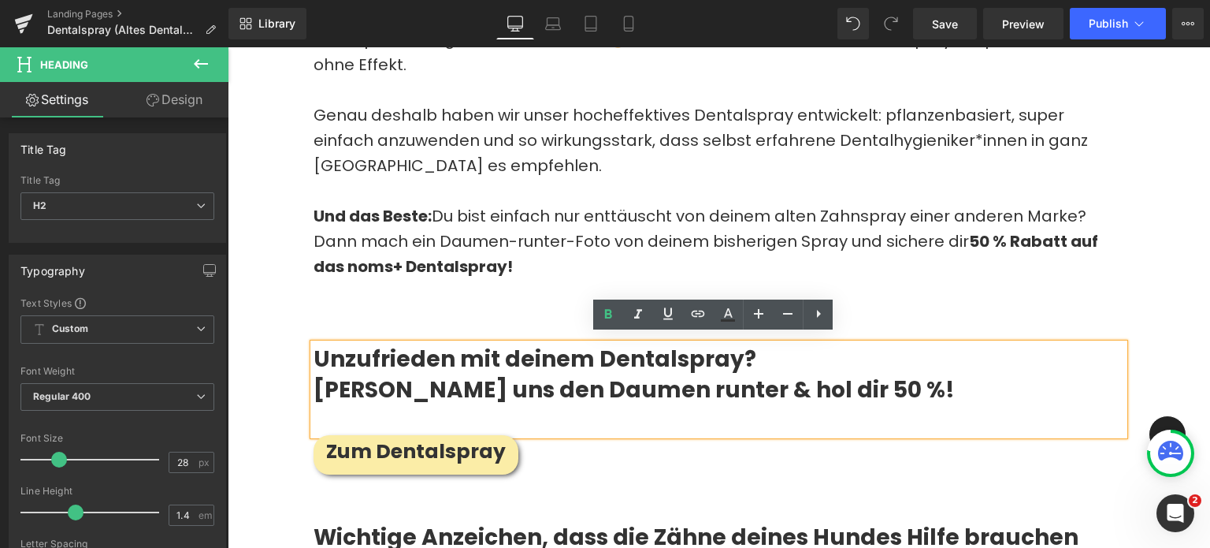
click at [462, 344] on h2 "Unzufrieden mit deinem Dentalspray? Zeig’s uns den Daumen runter & hol dir 50 %!" at bounding box center [719, 374] width 811 height 61
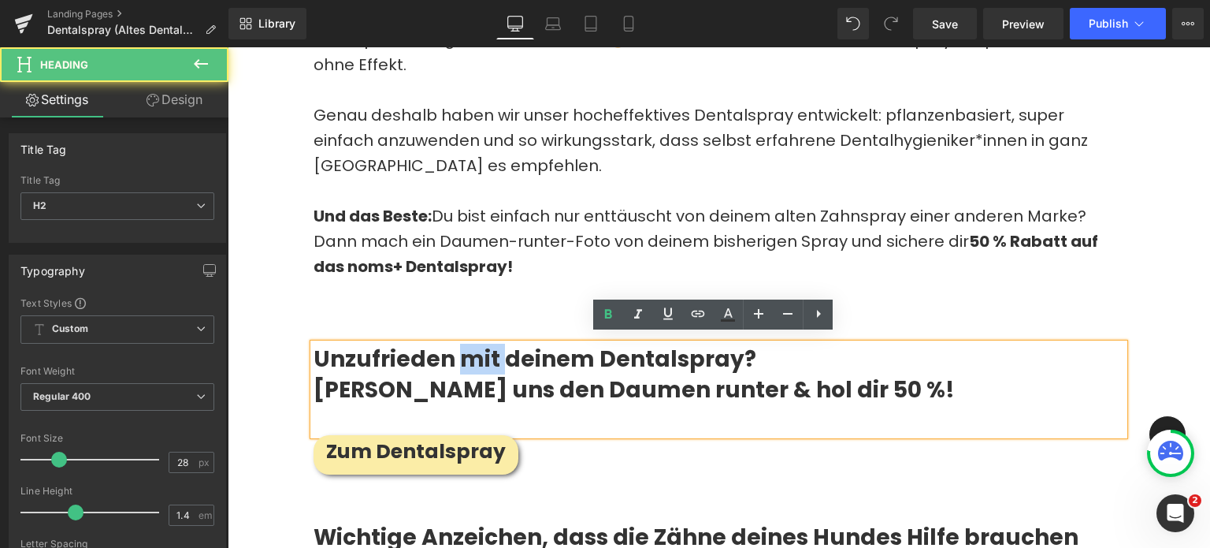
click at [462, 344] on h2 "Unzufrieden mit deinem Dentalspray? Zeig’s uns den Daumen runter & hol dir 50 %!" at bounding box center [719, 374] width 811 height 61
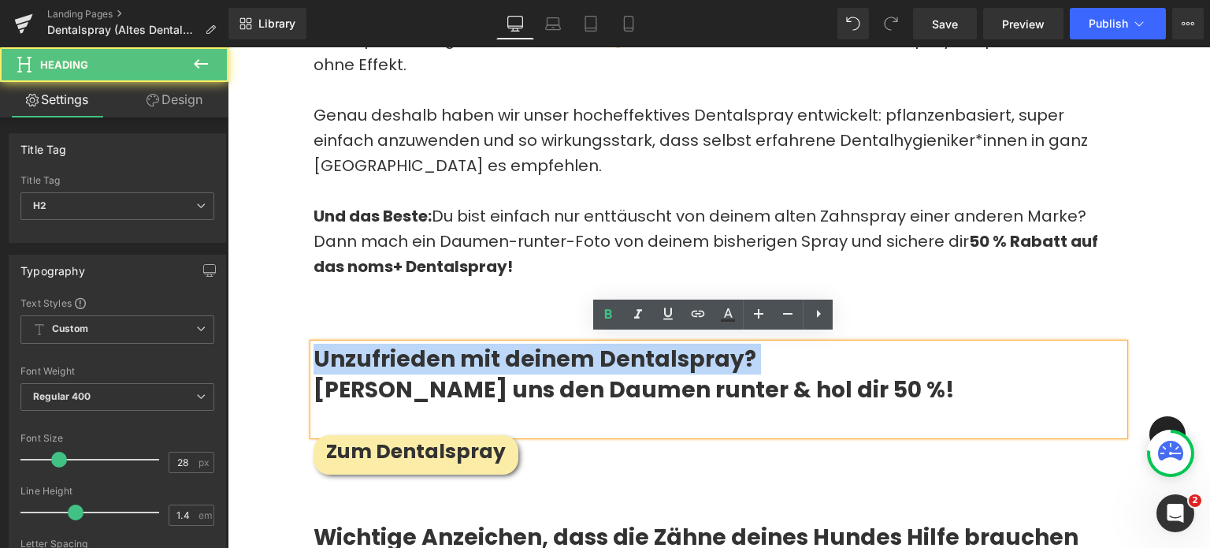
click at [462, 344] on h2 "Unzufrieden mit deinem Dentalspray? Zeig’s uns den Daumen runter & hol dir 50 %!" at bounding box center [719, 374] width 811 height 61
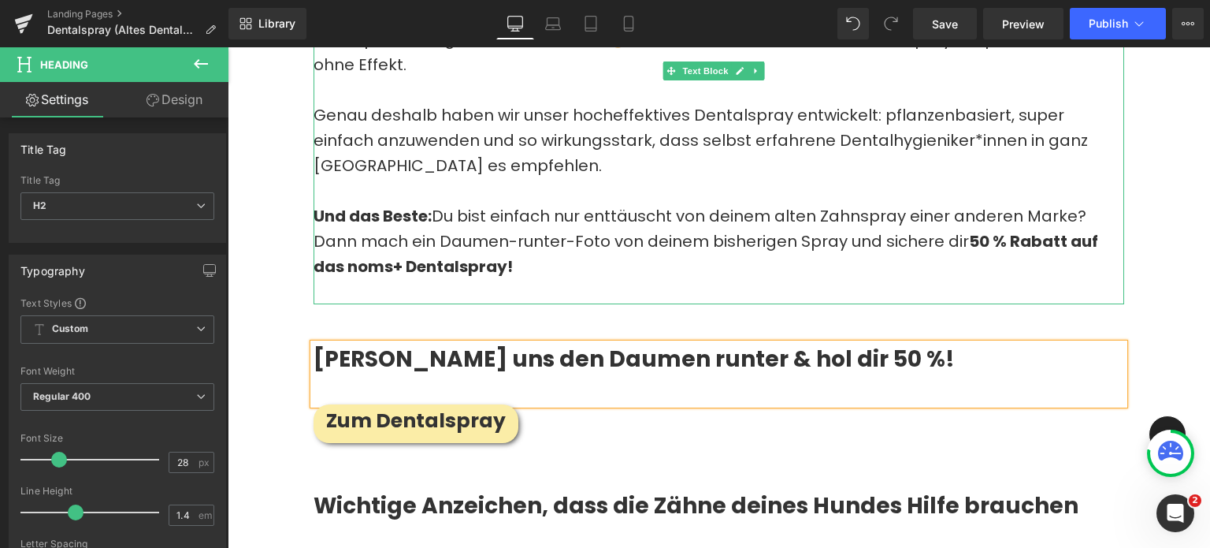
click at [333, 225] on p "Und das Beste: Du bist einfach nur enttäuscht von deinem alten Zahnspray einer …" at bounding box center [719, 241] width 811 height 76
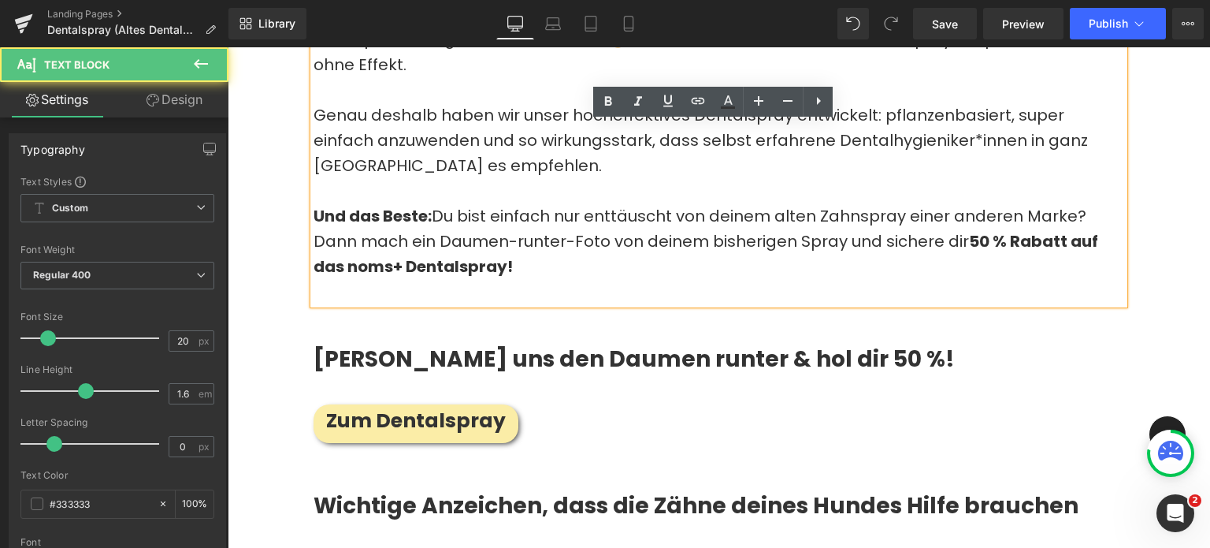
click at [330, 228] on p "Und das Beste: Du bist einfach nur enttäuscht von deinem alten Zahnspray einer …" at bounding box center [719, 241] width 811 height 76
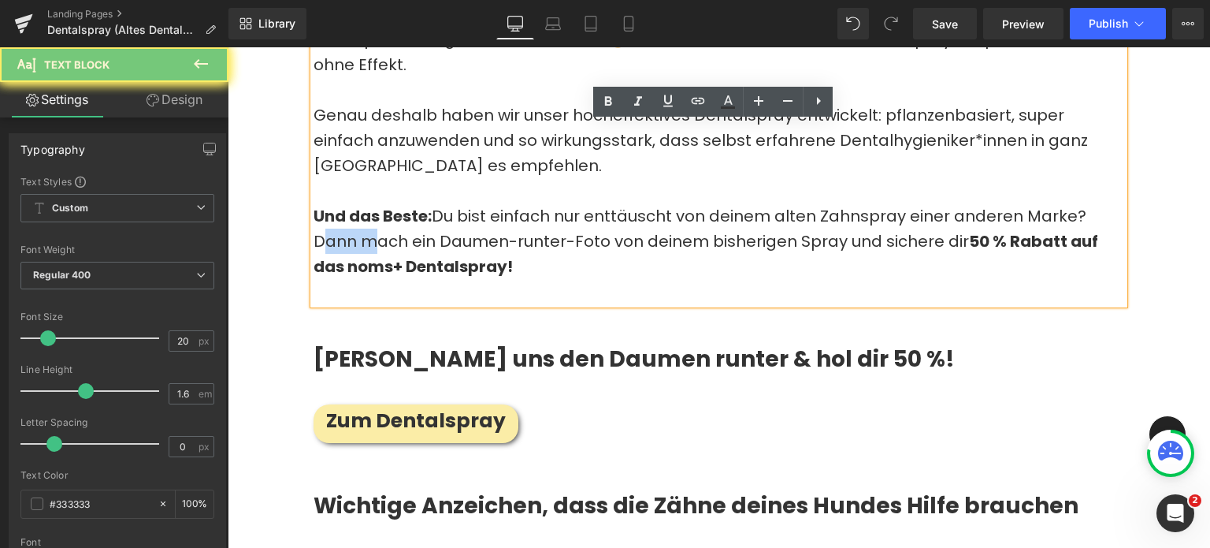
click at [330, 228] on p "Und das Beste: Du bist einfach nur enttäuscht von deinem alten Zahnspray einer …" at bounding box center [719, 241] width 811 height 76
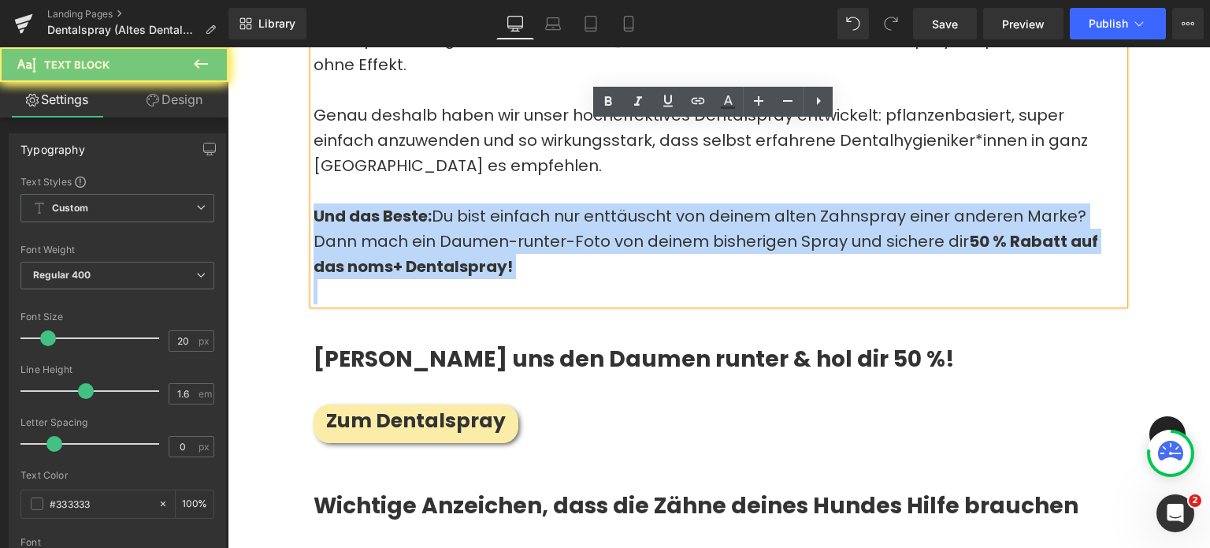
click at [330, 228] on p "Und das Beste: Du bist einfach nur enttäuscht von deinem alten Zahnspray einer …" at bounding box center [719, 241] width 811 height 76
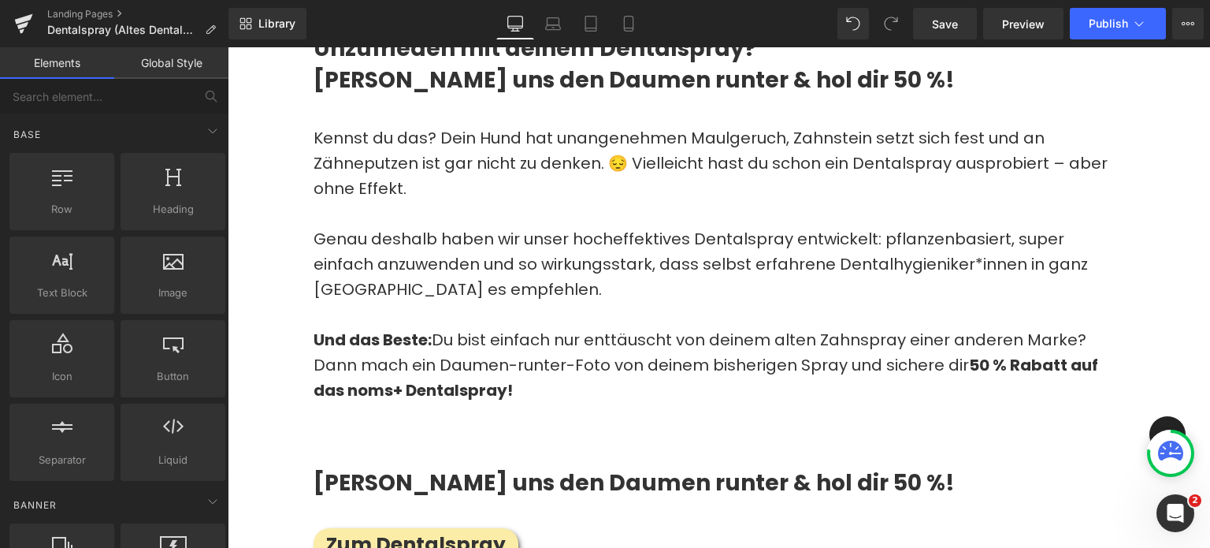
scroll to position [852, 0]
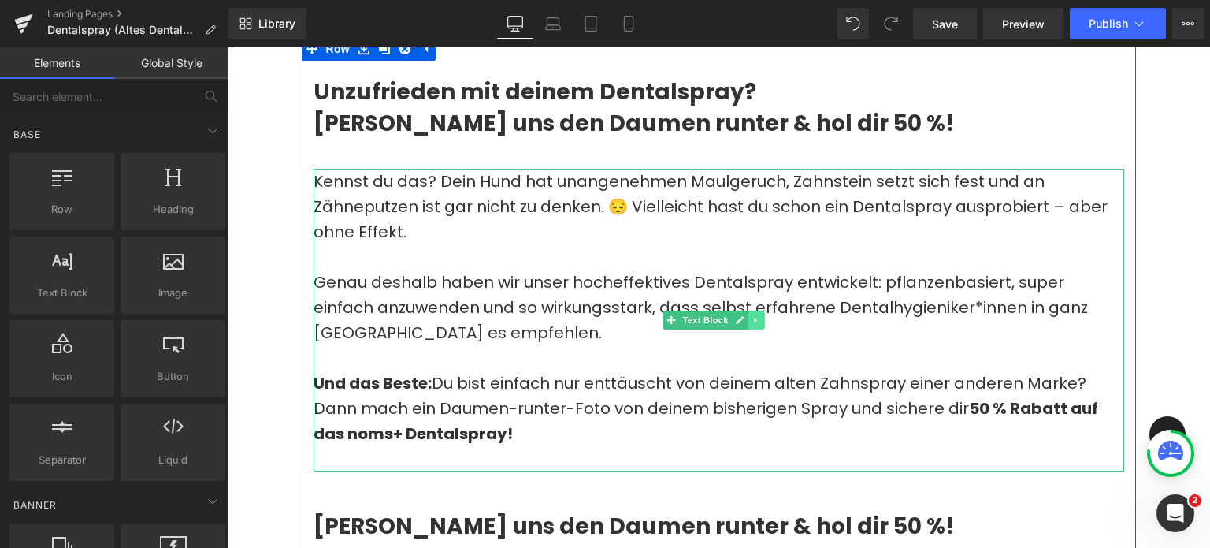
click at [752, 315] on icon at bounding box center [756, 319] width 9 height 9
click at [741, 314] on link at bounding box center [748, 319] width 17 height 19
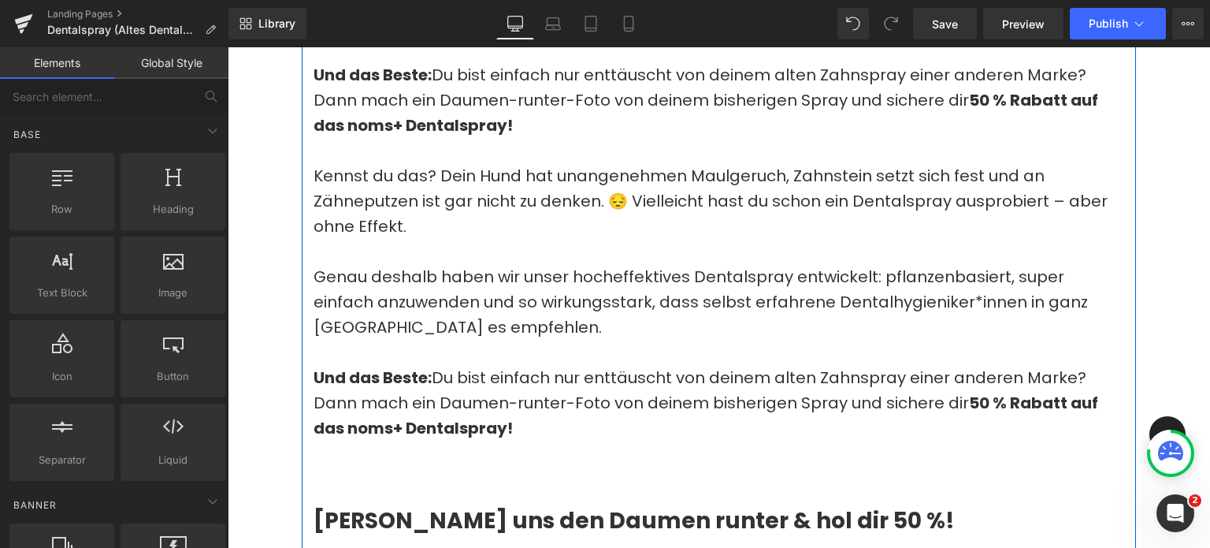
scroll to position [1205, 0]
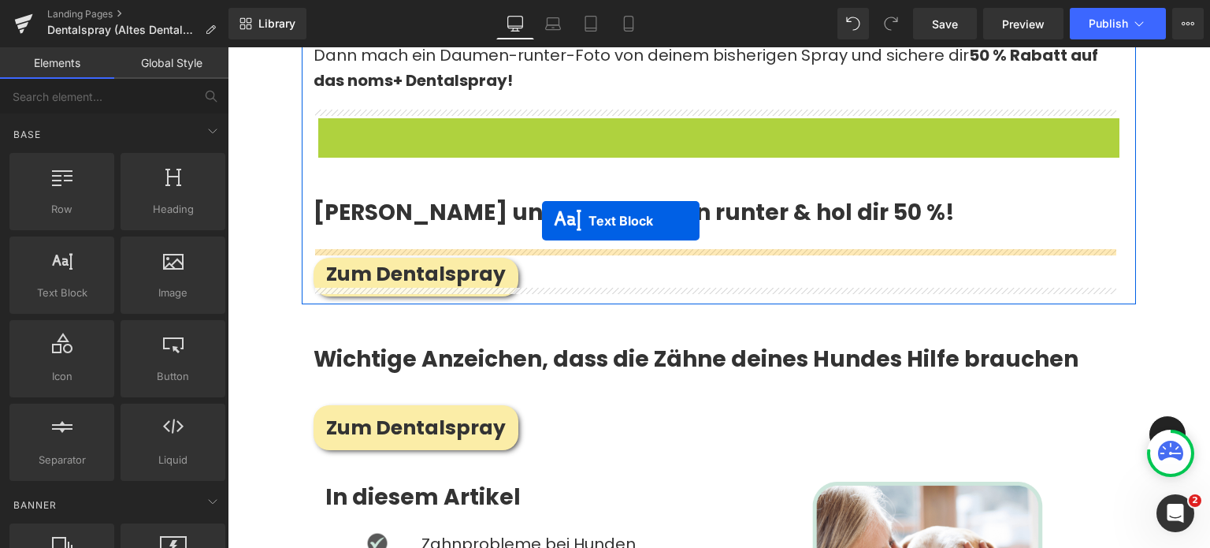
drag, startPoint x: 668, startPoint y: 258, endPoint x: 542, endPoint y: 221, distance: 131.2
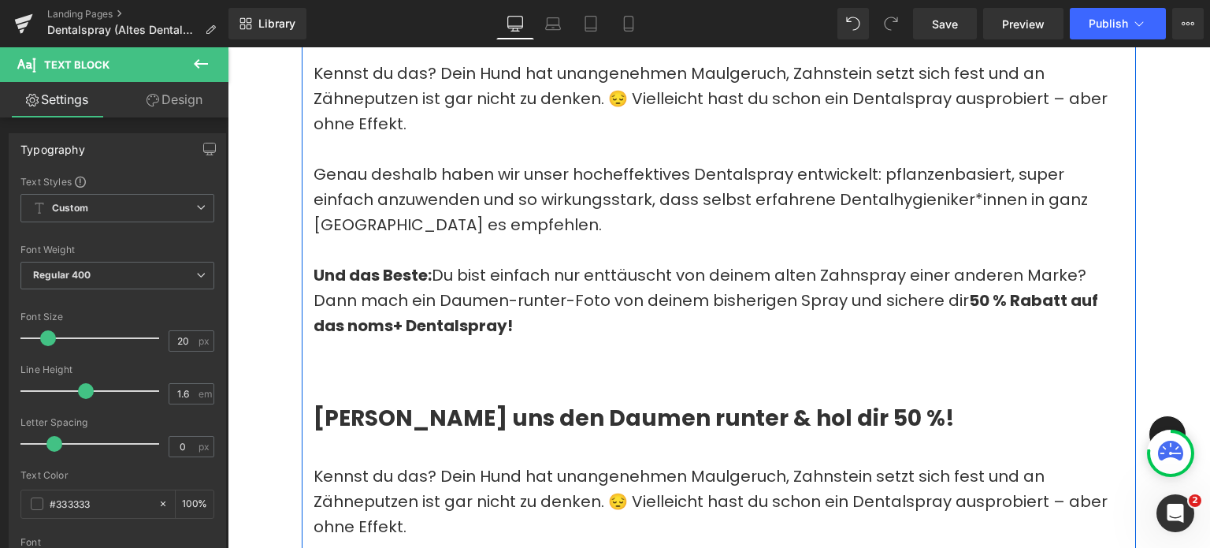
scroll to position [823, 0]
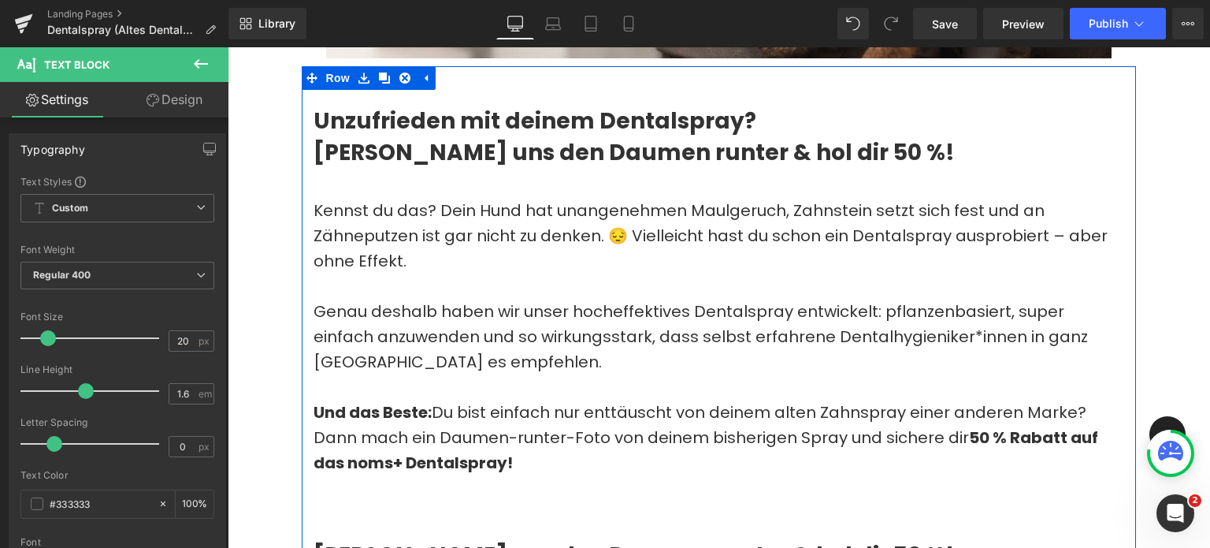
click at [440, 145] on h2 "Unzufrieden mit deinem Dentalspray? Zeig’s uns den Daumen runter & hol dir 50 %!" at bounding box center [719, 136] width 811 height 61
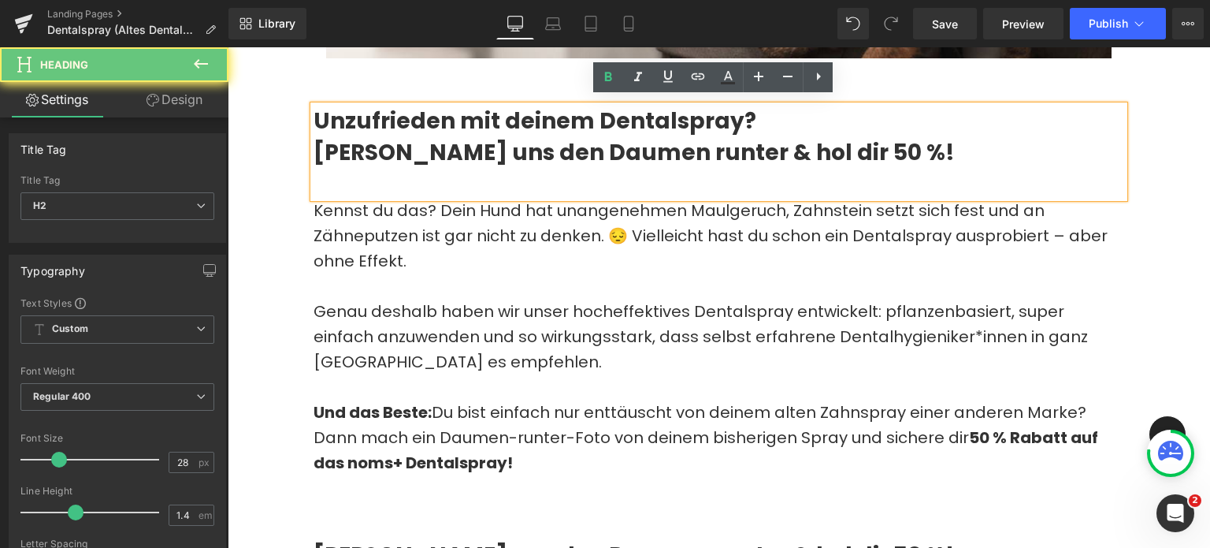
click at [440, 145] on h2 "Unzufrieden mit deinem Dentalspray? Zeig’s uns den Daumen runter & hol dir 50 %!" at bounding box center [719, 136] width 811 height 61
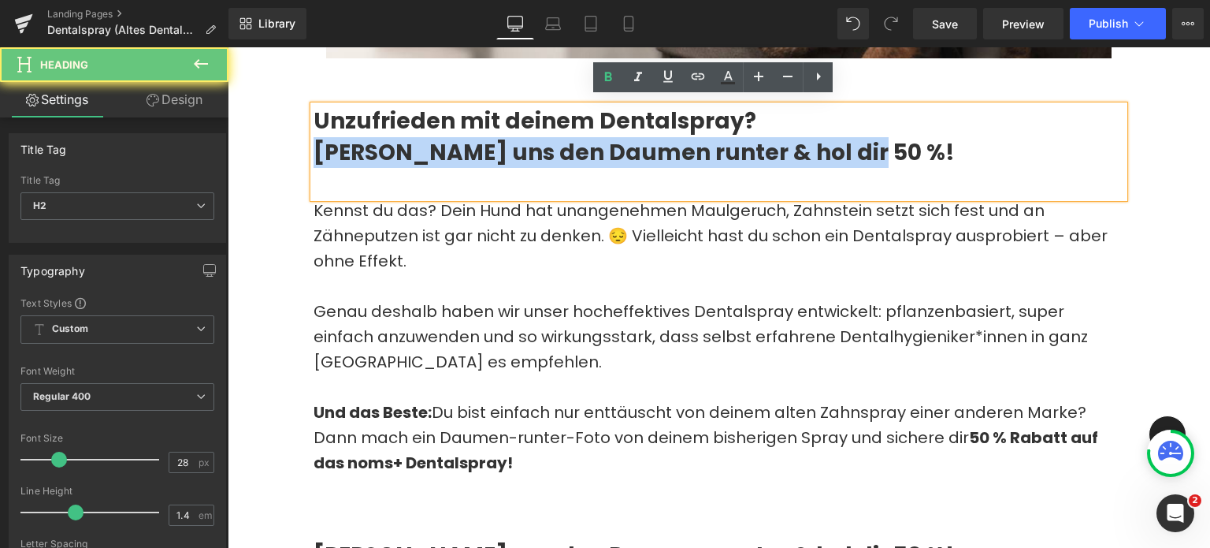
click at [440, 145] on h2 "Unzufrieden mit deinem Dentalspray? Zeig’s uns den Daumen runter & hol dir 50 %!" at bounding box center [719, 136] width 811 height 61
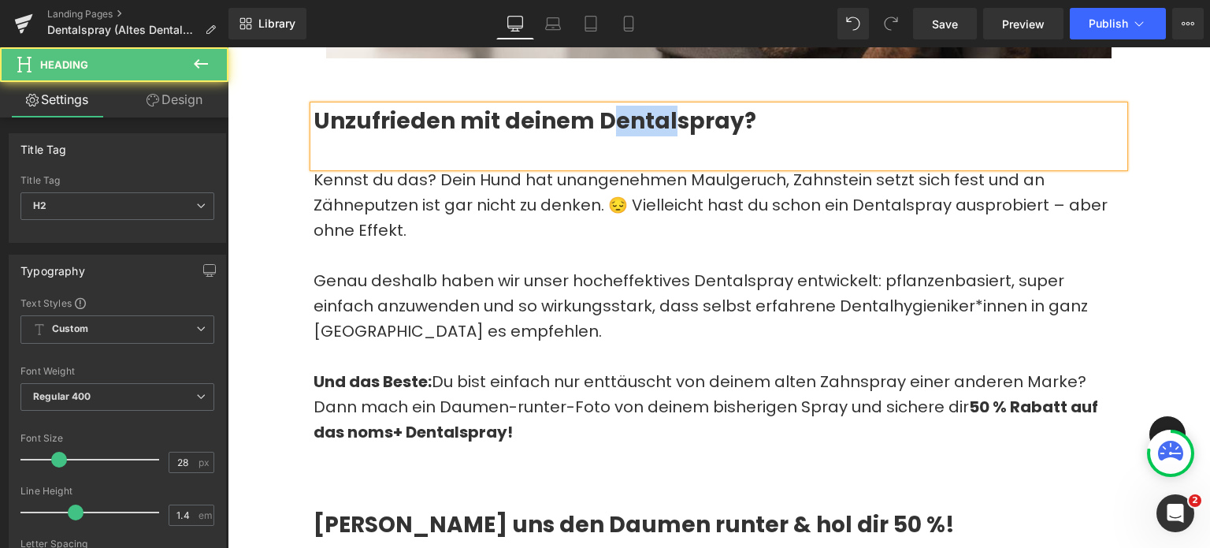
drag, startPoint x: 662, startPoint y: 116, endPoint x: 597, endPoint y: 116, distance: 64.6
click at [597, 116] on h2 "Unzufrieden mit deinem Dentalspray?" at bounding box center [719, 121] width 811 height 31
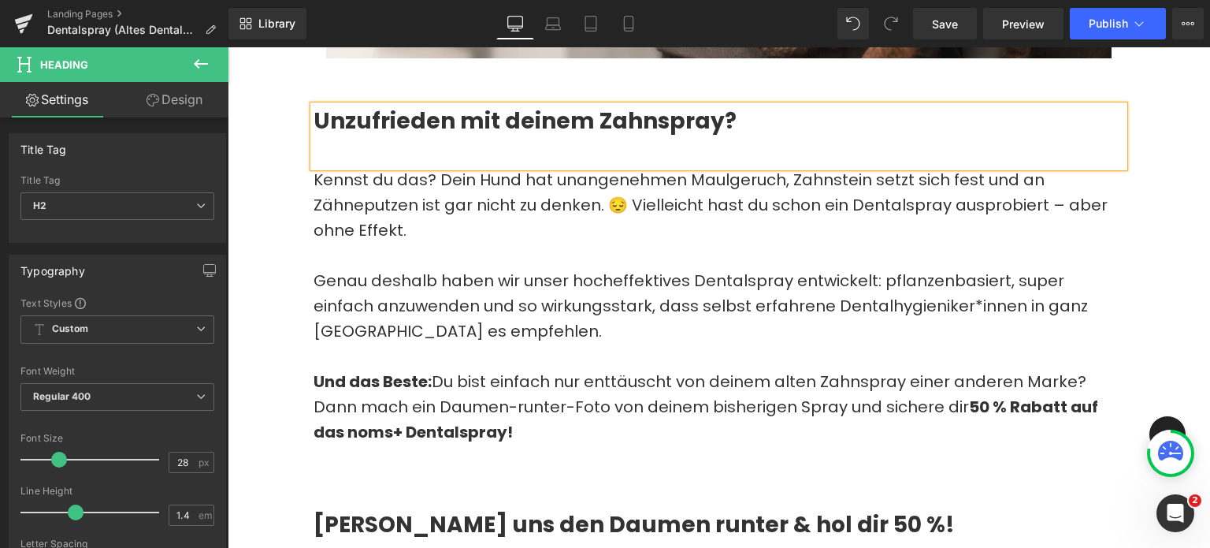
click at [592, 110] on h2 "Unzufrieden mit deinem Zahnspray?" at bounding box center [719, 121] width 811 height 31
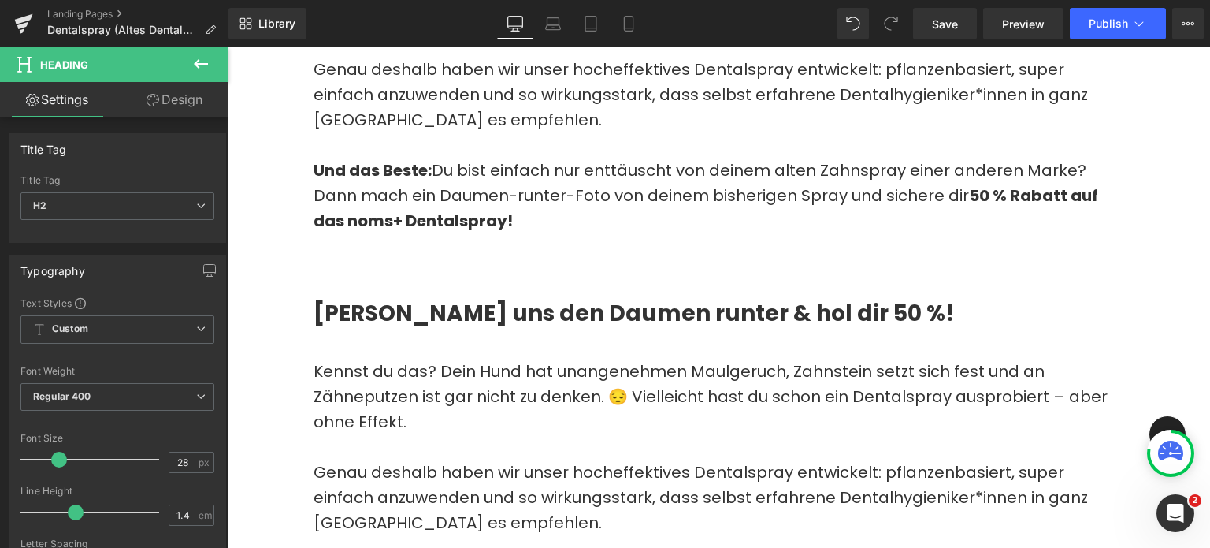
scroll to position [1034, 0]
click at [466, 367] on p "Kennst du das? Dein Hund hat unangenehmen Maulgeruch, Zahnstein setzt sich fest…" at bounding box center [719, 396] width 811 height 76
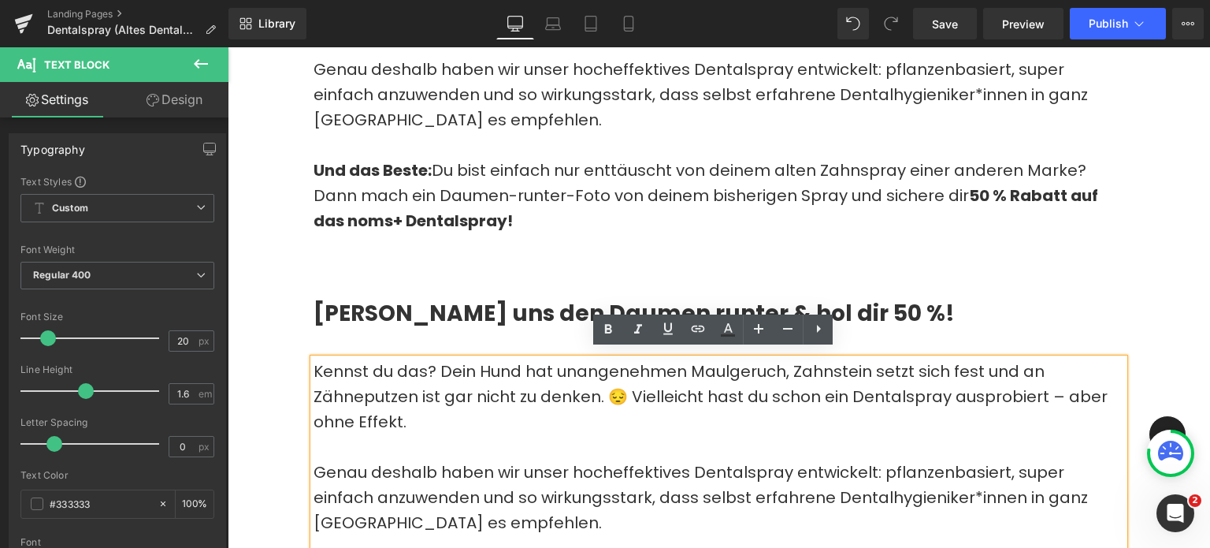
scroll to position [1133, 0]
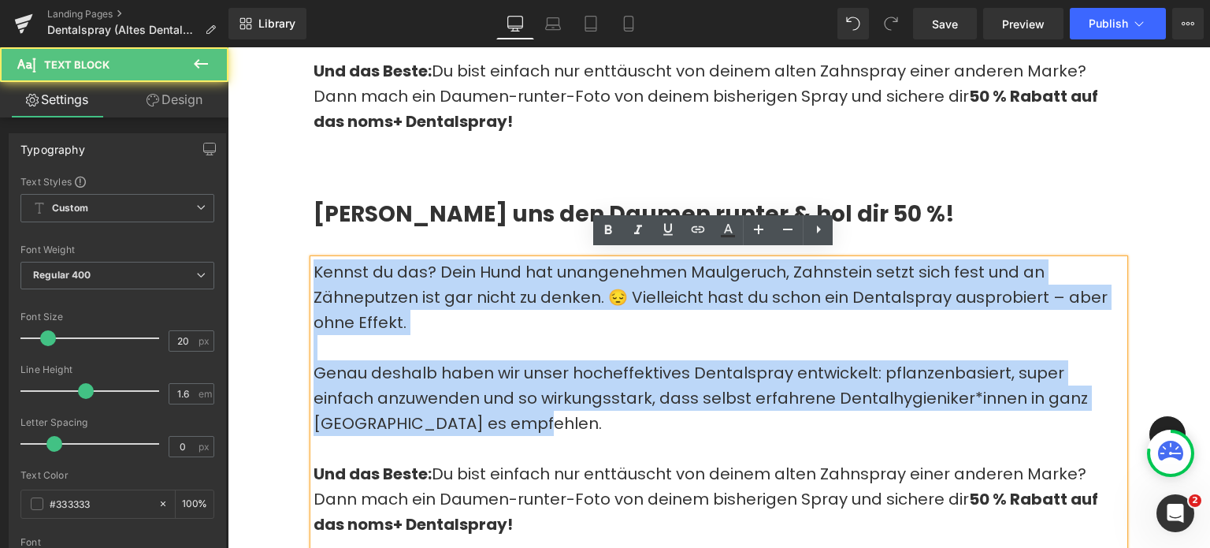
drag, startPoint x: 559, startPoint y: 419, endPoint x: 277, endPoint y: 258, distance: 323.9
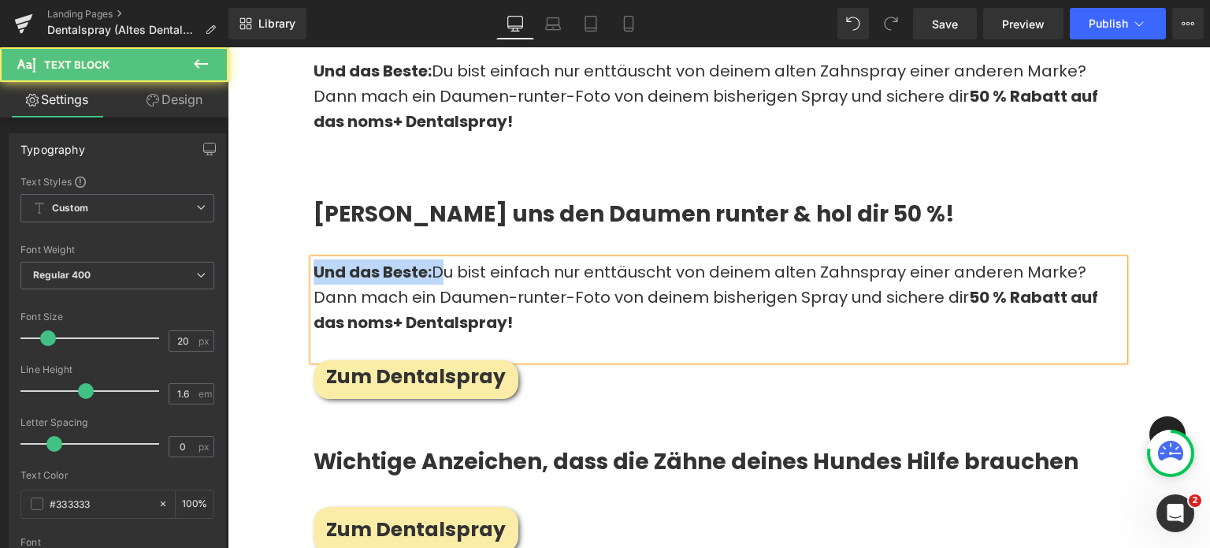
drag, startPoint x: 440, startPoint y: 261, endPoint x: 293, endPoint y: 252, distance: 147.6
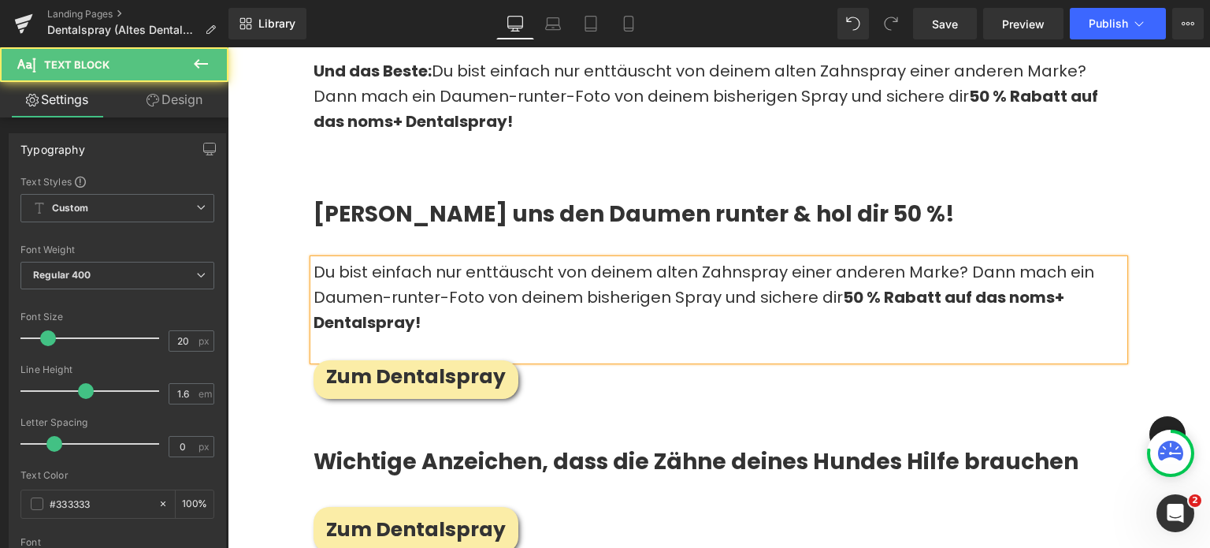
click at [485, 335] on p at bounding box center [719, 347] width 811 height 25
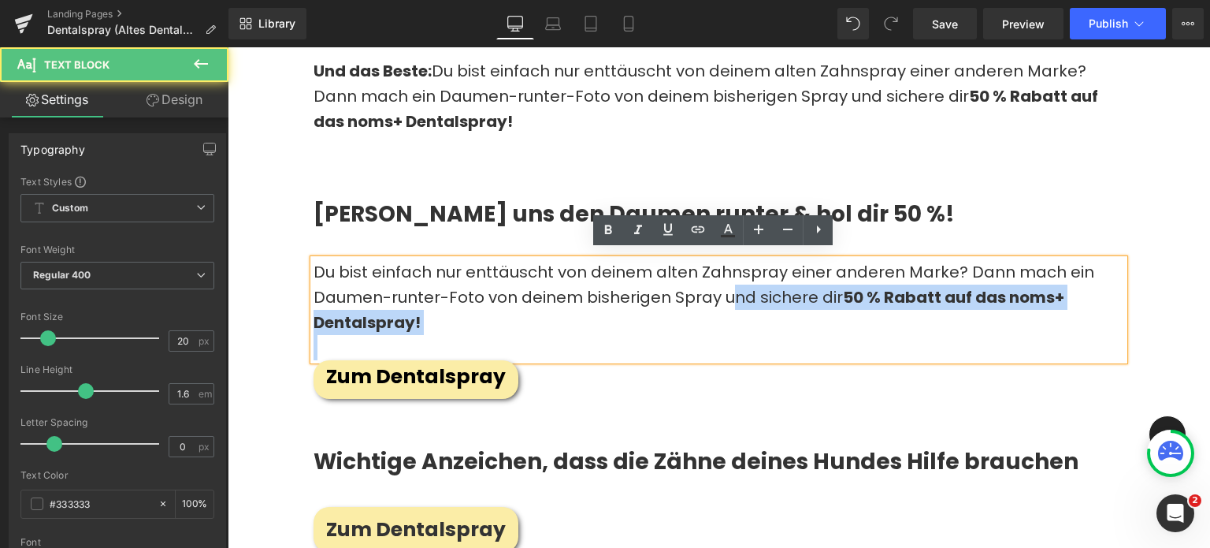
drag, startPoint x: 725, startPoint y: 299, endPoint x: 476, endPoint y: 362, distance: 256.6
click at [476, 362] on div "Unzufrieden mit deinem wirkungslosen Zahnspray? Heading Kennst du das? Dein Hun…" at bounding box center [719, 77] width 835 height 643
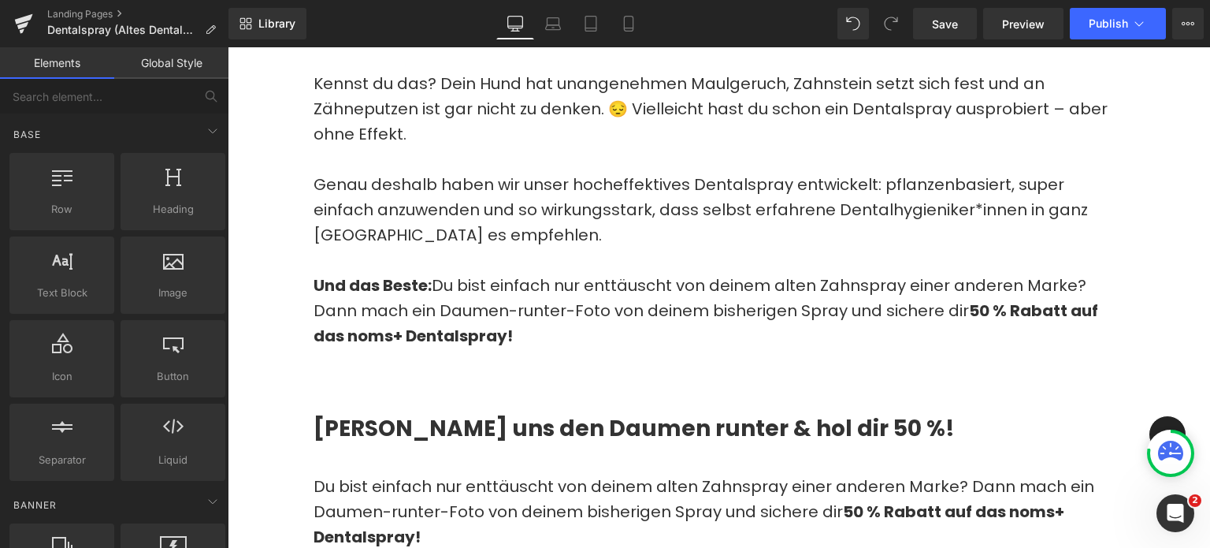
scroll to position [882, 0]
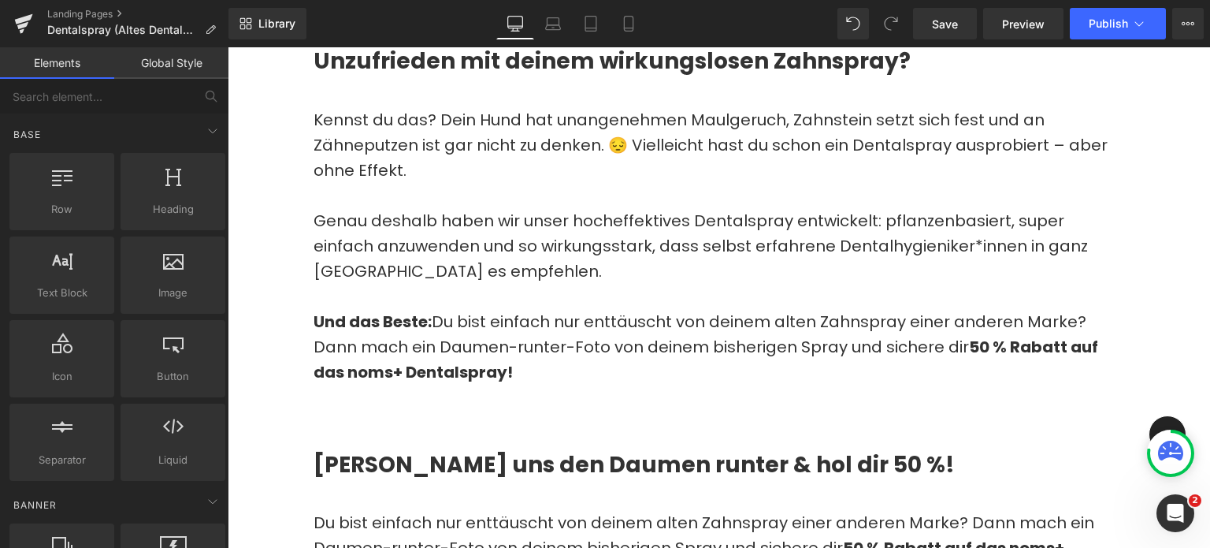
click at [403, 384] on p at bounding box center [719, 396] width 811 height 25
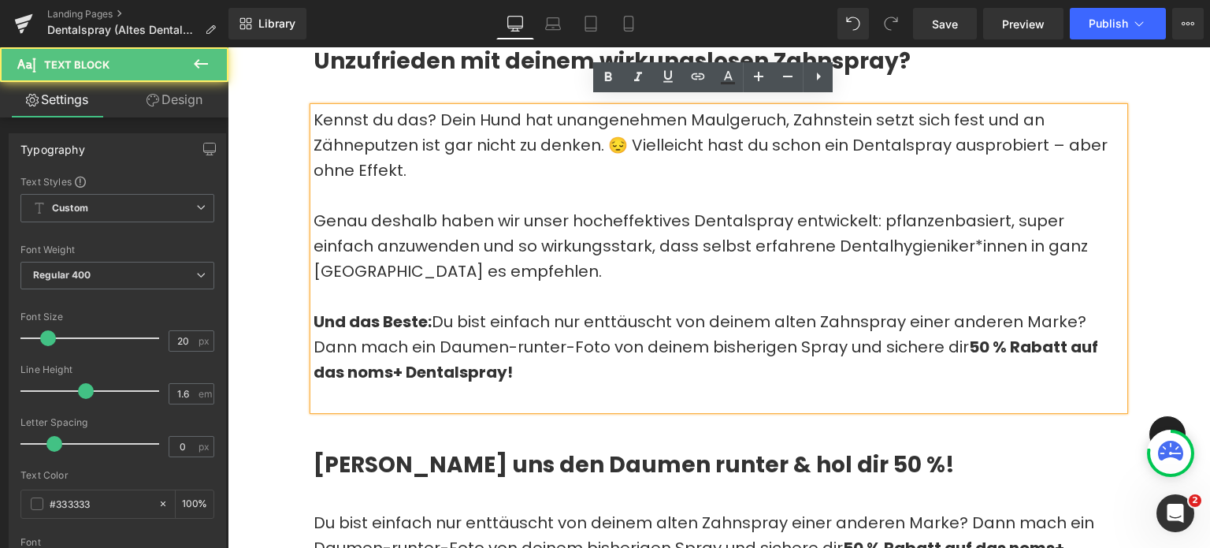
click at [443, 346] on p "Und das Beste: Du bist einfach nur enttäuscht von deinem alten Zahnspray einer …" at bounding box center [719, 347] width 811 height 76
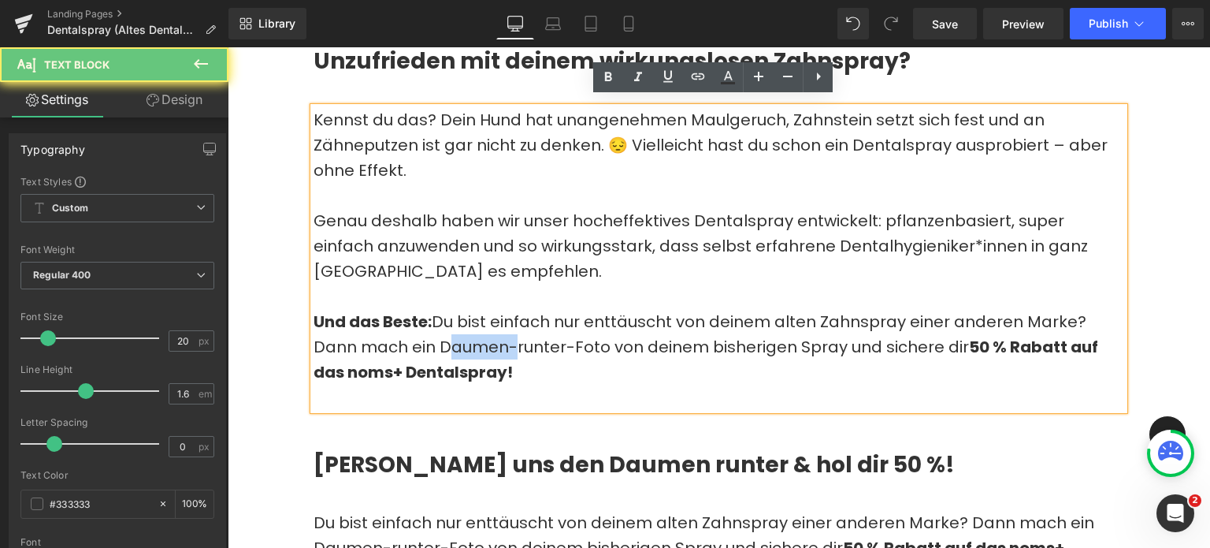
click at [443, 346] on p "Und das Beste: Du bist einfach nur enttäuscht von deinem alten Zahnspray einer …" at bounding box center [719, 347] width 811 height 76
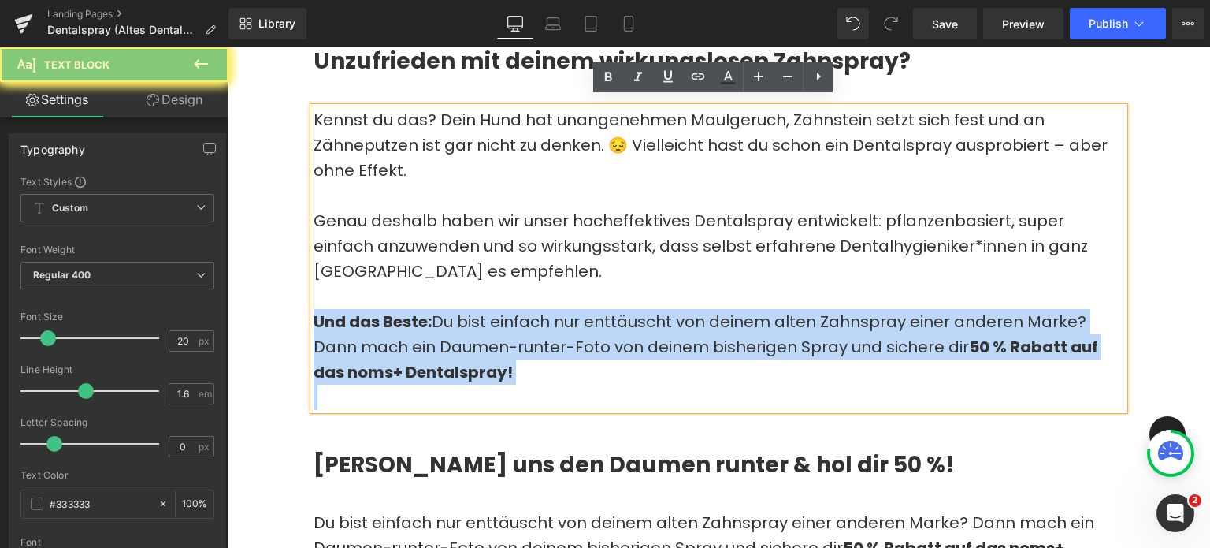
click at [443, 346] on p "Und das Beste: Du bist einfach nur enttäuscht von deinem alten Zahnspray einer …" at bounding box center [719, 347] width 811 height 76
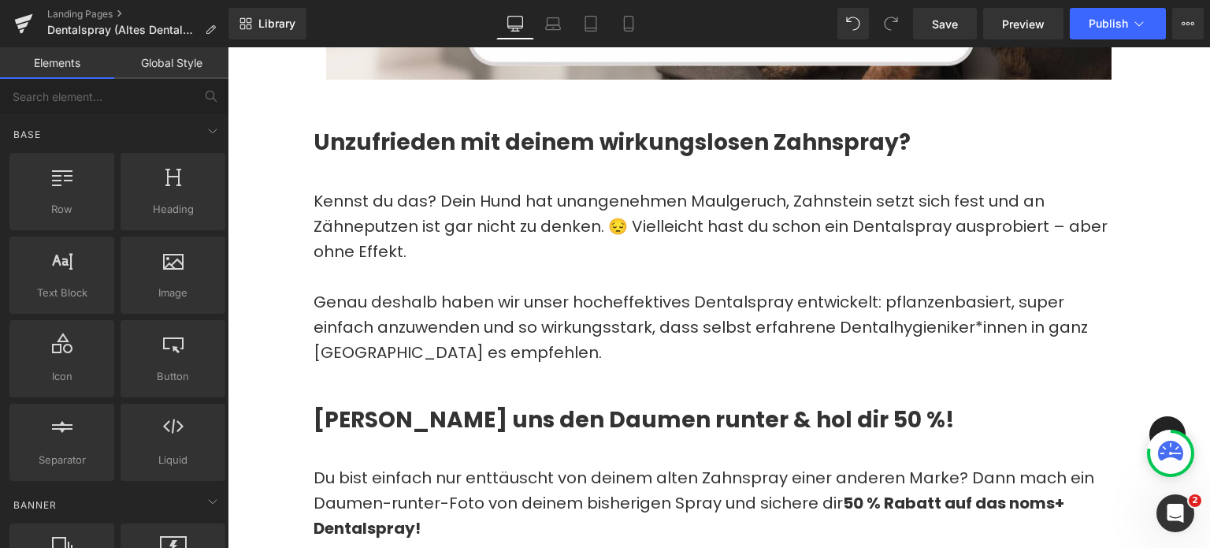
scroll to position [800, 0]
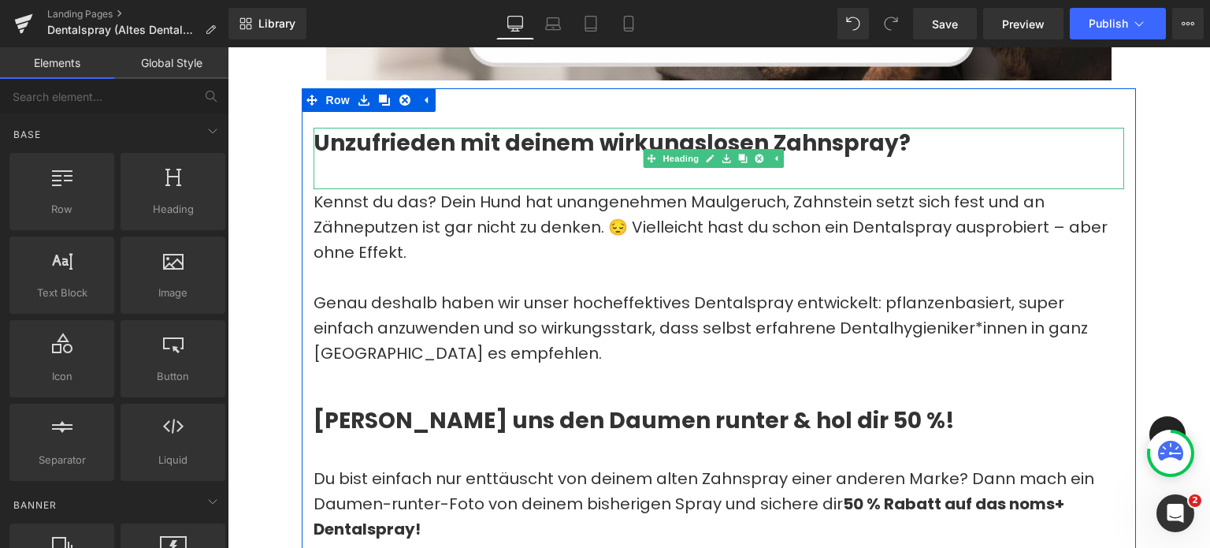
click at [557, 132] on h2 "Unzufrieden mit deinem wirkungslosen Zahnspray?" at bounding box center [719, 143] width 811 height 31
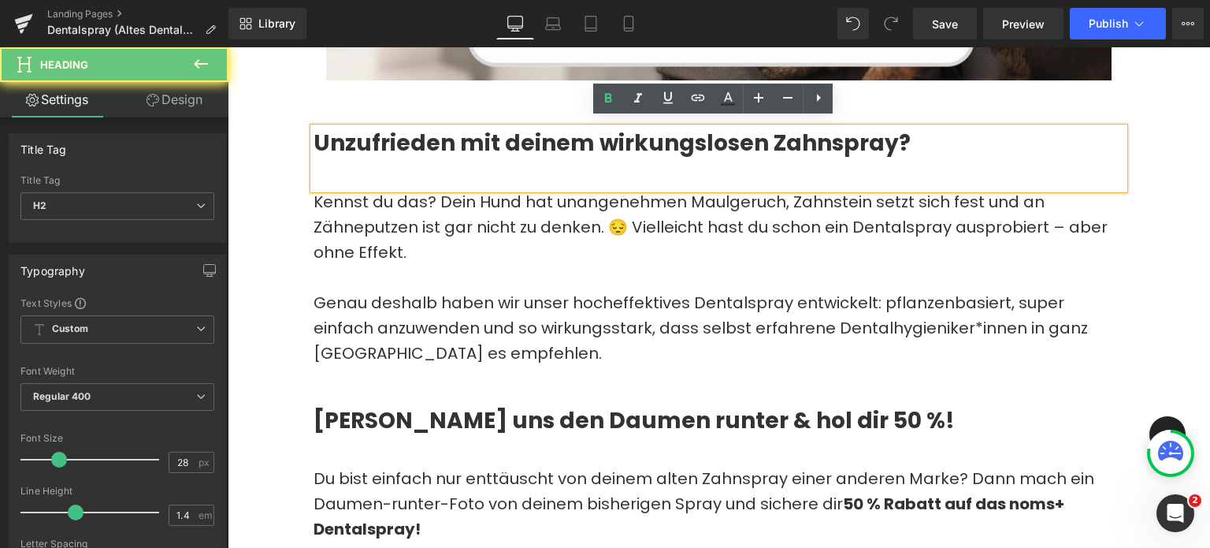
click at [557, 132] on h2 "Unzufrieden mit deinem wirkungslosen Zahnspray?" at bounding box center [719, 143] width 811 height 31
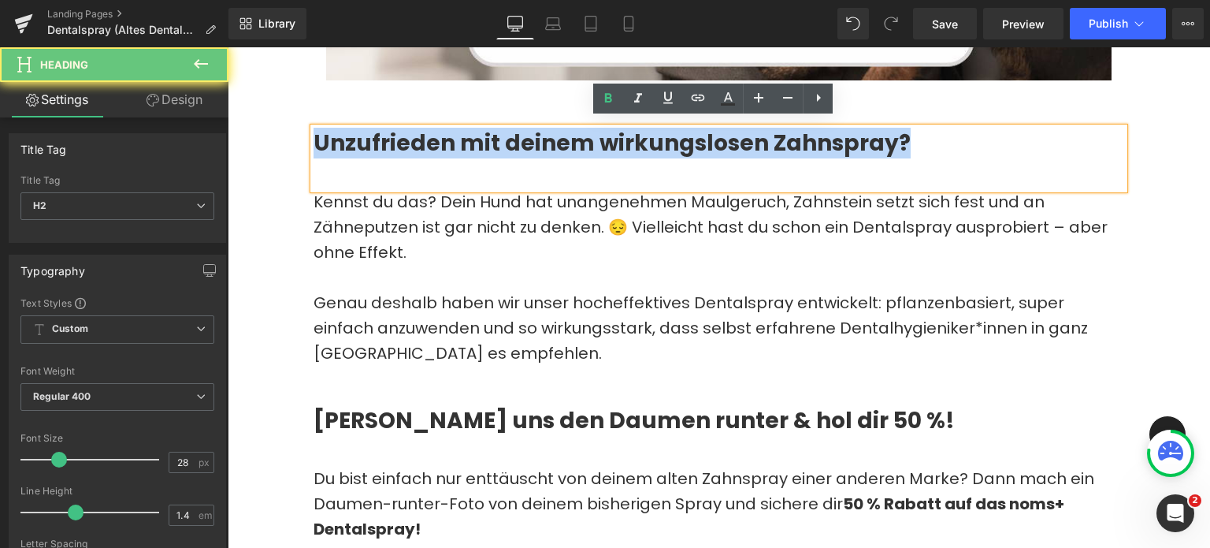
click at [557, 132] on h2 "Unzufrieden mit deinem wirkungslosen Zahnspray?" at bounding box center [719, 143] width 811 height 31
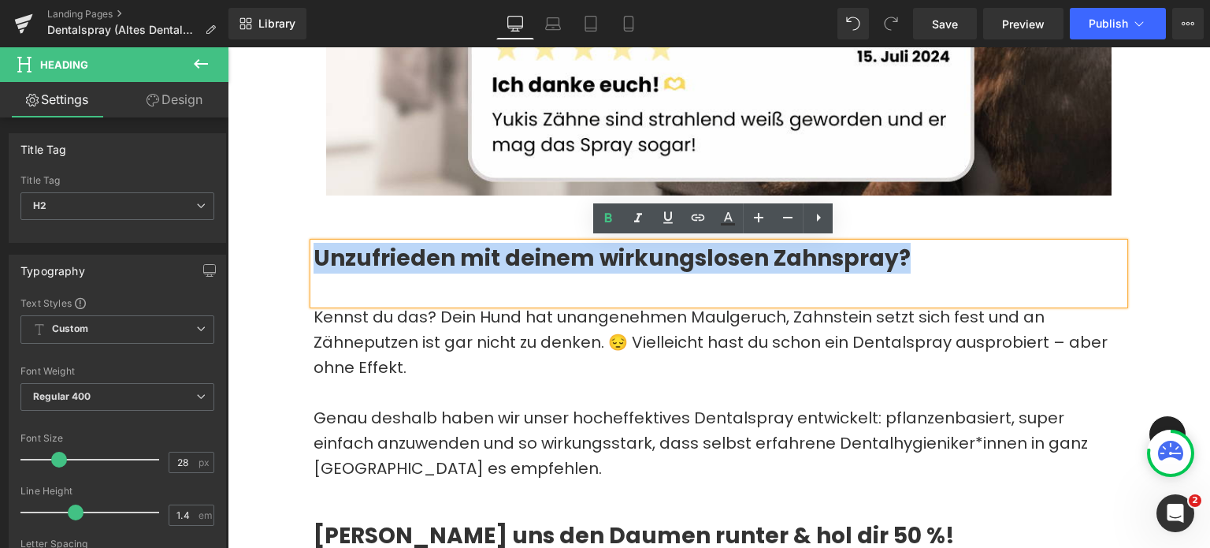
scroll to position [681, 0]
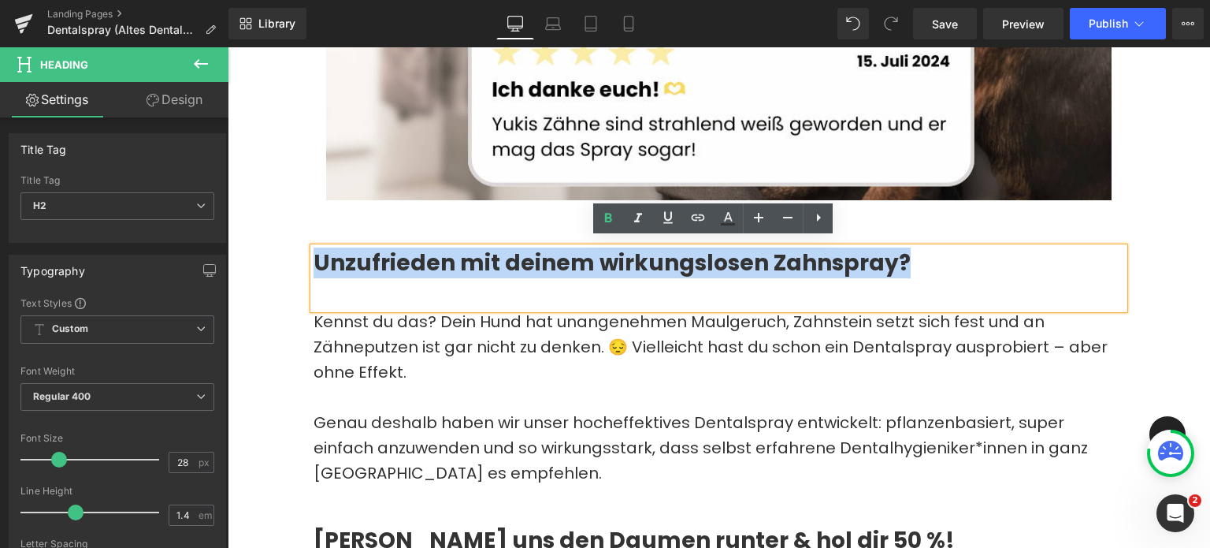
click at [667, 280] on div "Unzufrieden mit deinem wirkungslosen Zahnspray?" at bounding box center [719, 277] width 811 height 61
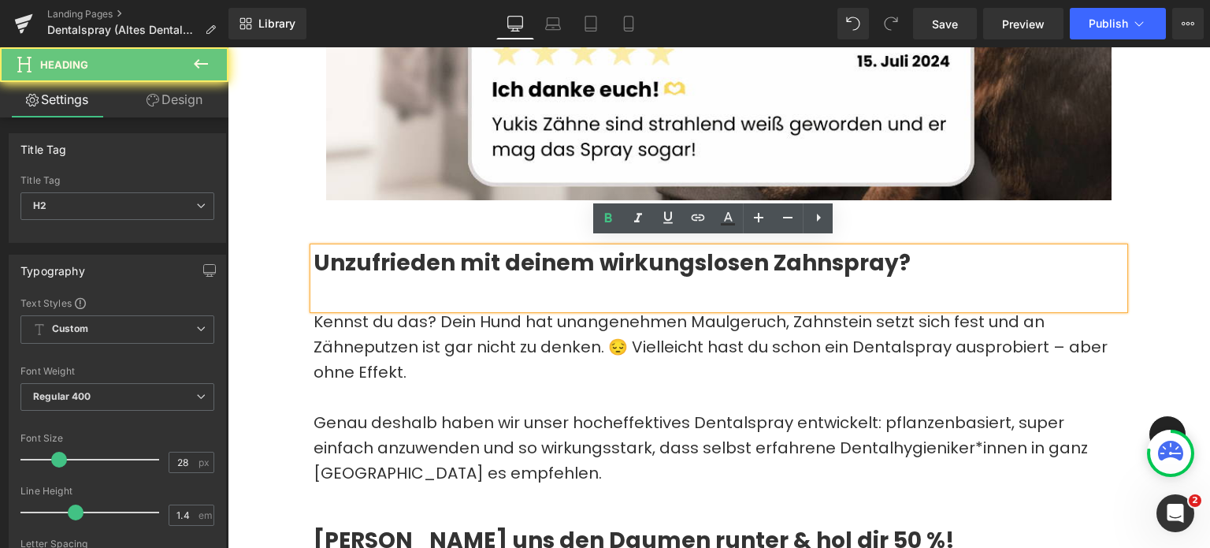
click at [696, 282] on div "Unzufrieden mit deinem wirkungslosen Zahnspray?" at bounding box center [719, 277] width 811 height 61
click at [920, 257] on h2 "Unzufrieden mit deinem wirkungslosen Zahnspray?" at bounding box center [719, 262] width 811 height 31
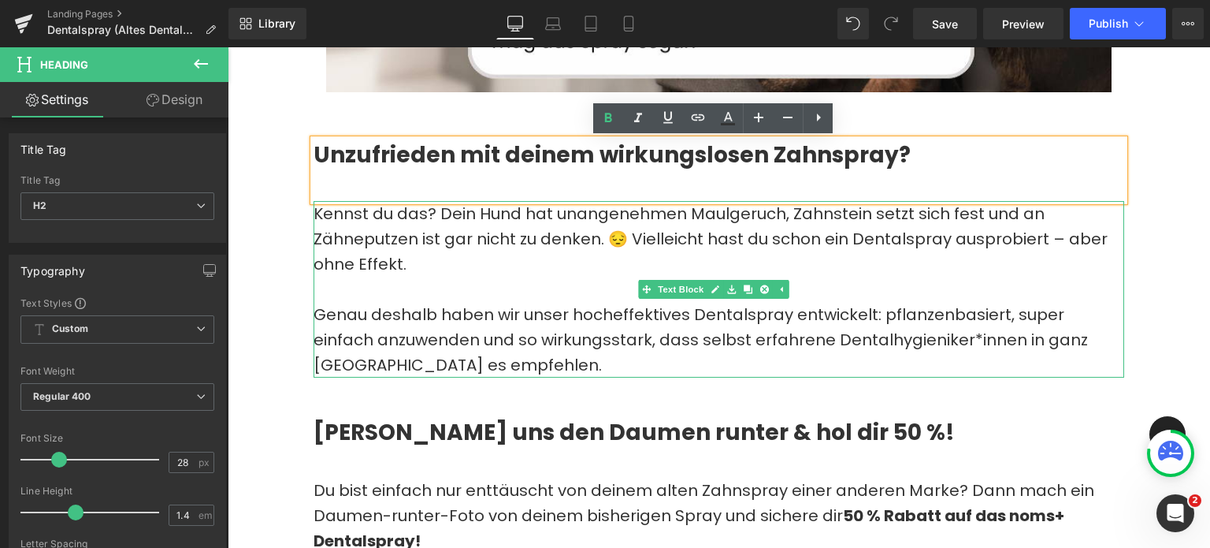
scroll to position [789, 0]
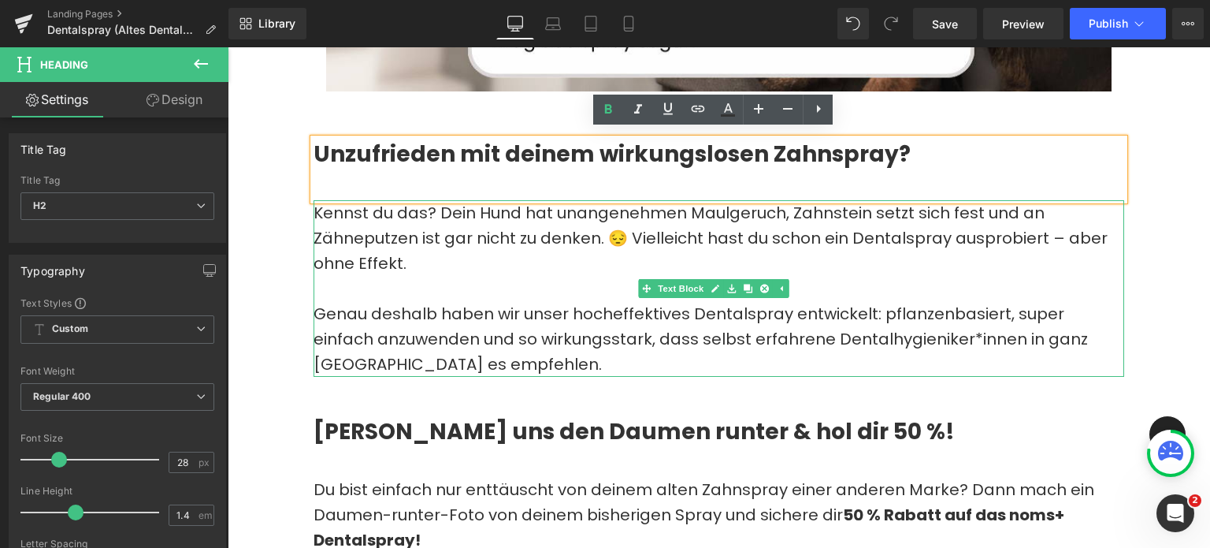
click at [513, 334] on p "Genau deshalb haben wir unser hocheffektives Dentalspray entwickelt: pflanzenba…" at bounding box center [719, 339] width 811 height 76
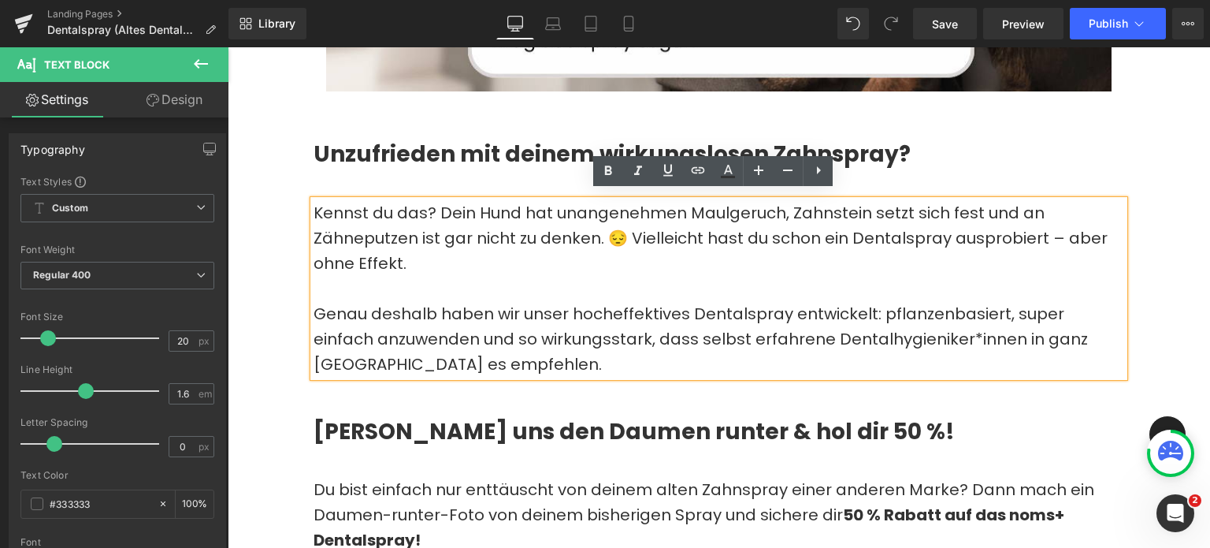
click at [465, 280] on p at bounding box center [719, 288] width 811 height 25
click at [614, 210] on p "Kennst du das? Dein Hund hat unangenehmen Maulgeruch, Zahnstein setzt sich fest…" at bounding box center [719, 238] width 811 height 76
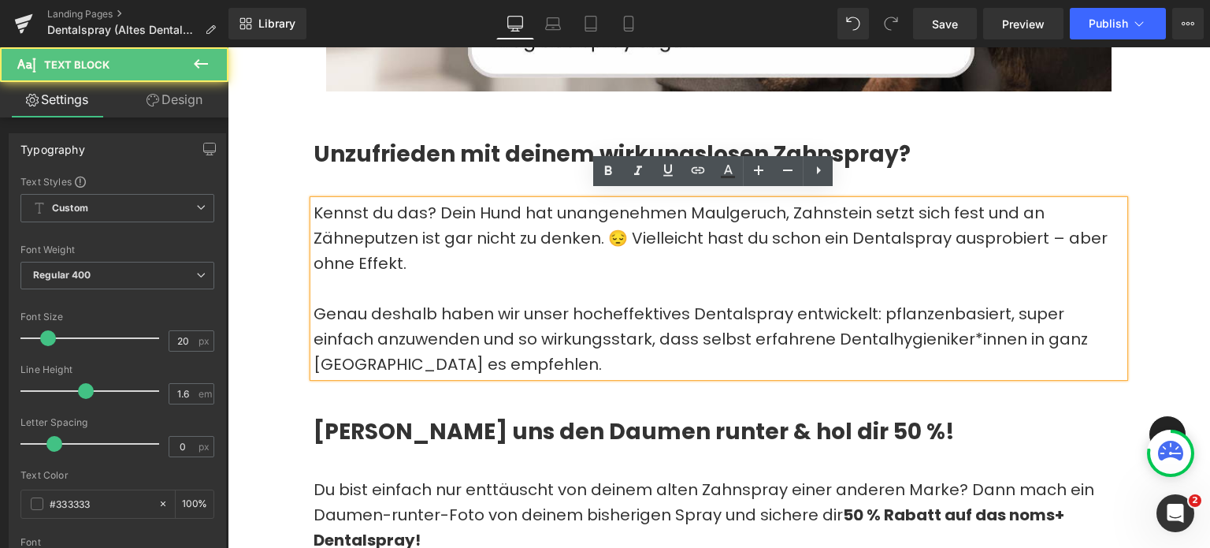
click at [572, 223] on p "Kennst du das? Dein Hund hat unangenehmen Maulgeruch, Zahnstein setzt sich fest…" at bounding box center [719, 238] width 811 height 76
click at [567, 243] on p "Kennst du das? Dein Hund hat unangenehmen Maulgeruch, Zahnstein setzt sich fest…" at bounding box center [719, 238] width 811 height 76
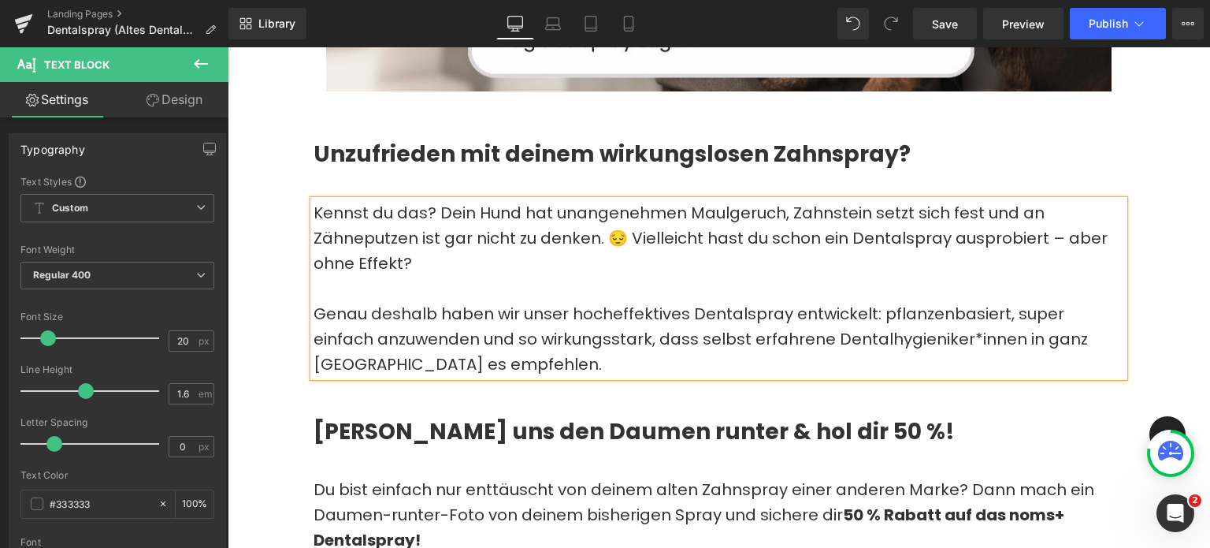
scroll to position [0, 0]
drag, startPoint x: 570, startPoint y: 306, endPoint x: 783, endPoint y: 308, distance: 212.7
click at [783, 308] on p "Genau deshalb haben wir unser hocheffektives Dentalspray entwickelt: pflanzenba…" at bounding box center [719, 339] width 811 height 76
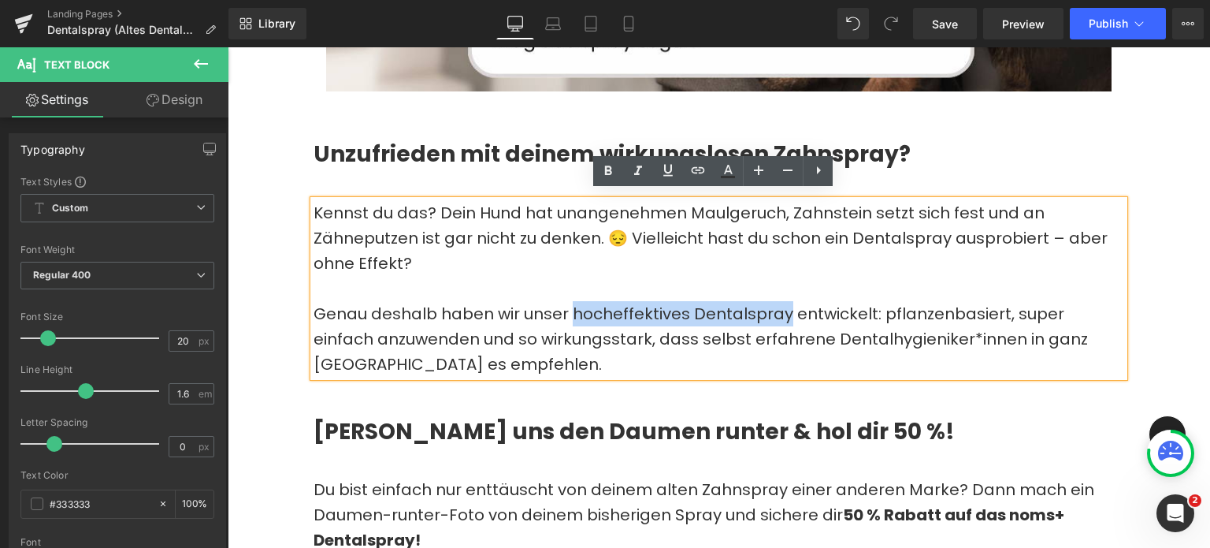
click at [586, 175] on div "Unzufrieden mit deinem wirkungslosen Zahnspray?" at bounding box center [719, 169] width 811 height 61
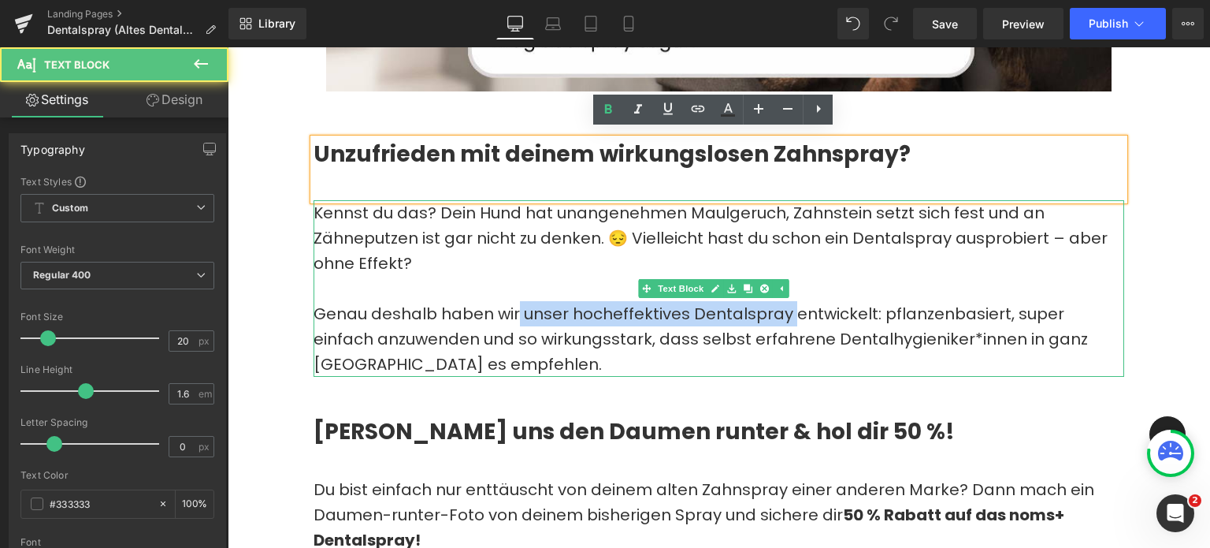
drag, startPoint x: 789, startPoint y: 303, endPoint x: 514, endPoint y: 306, distance: 274.2
click at [514, 306] on p "Genau deshalb haben wir unser hocheffektives Dentalspray entwickelt: pflanzenba…" at bounding box center [719, 339] width 811 height 76
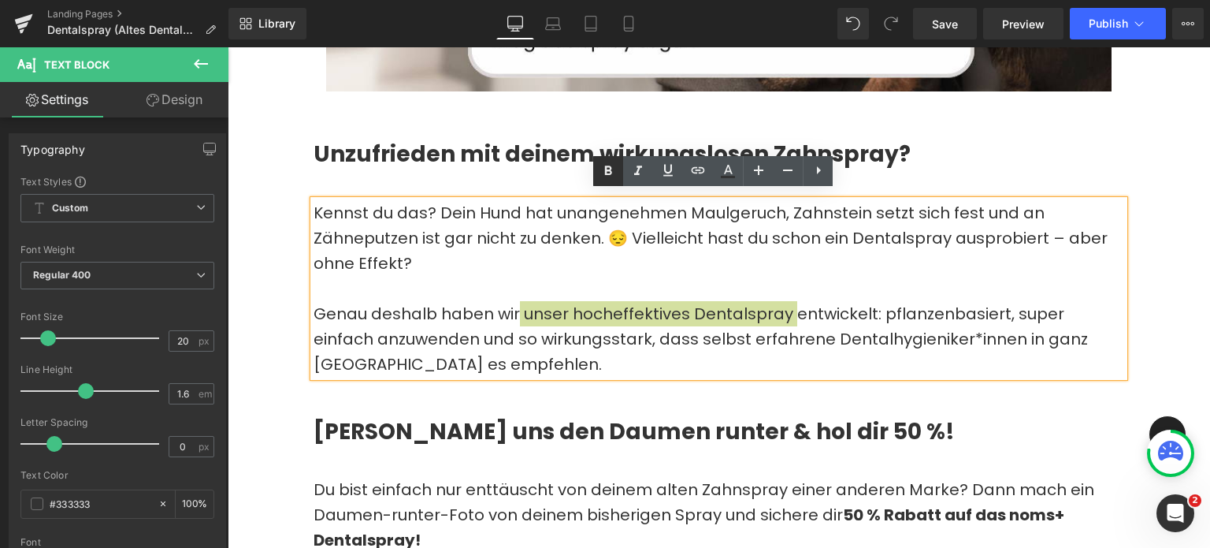
click at [552, 127] on icon at bounding box center [548, 121] width 9 height 9
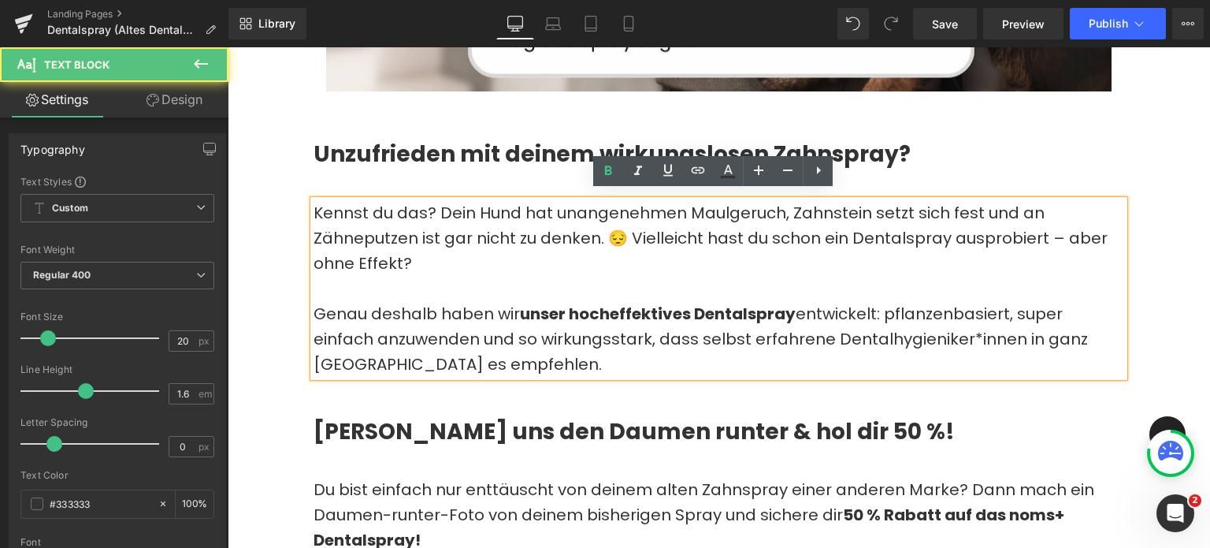
click at [805, 280] on p at bounding box center [719, 288] width 811 height 25
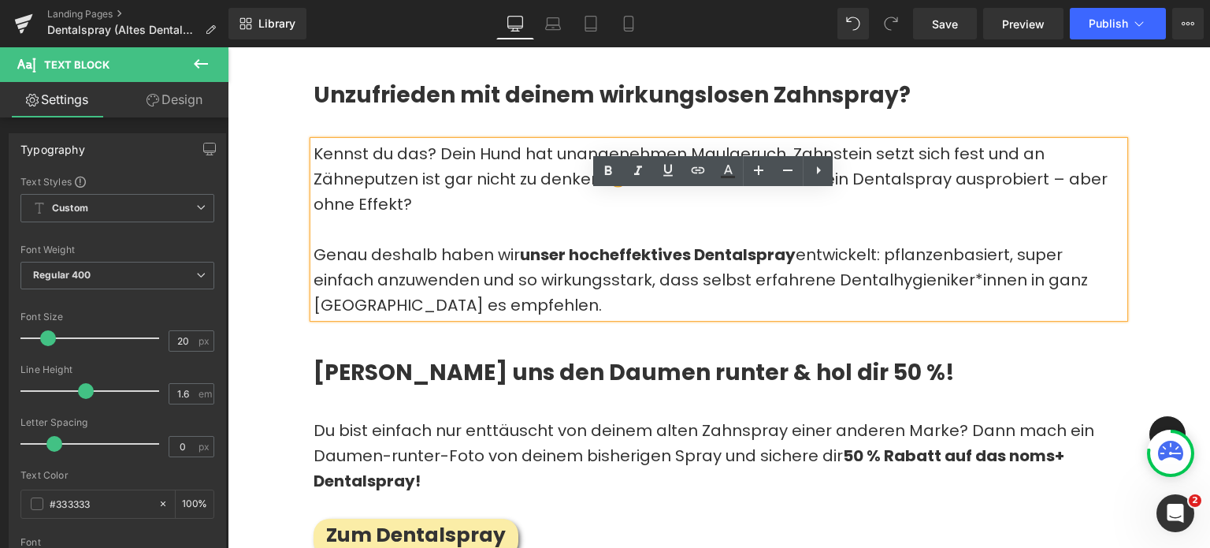
scroll to position [851, 0]
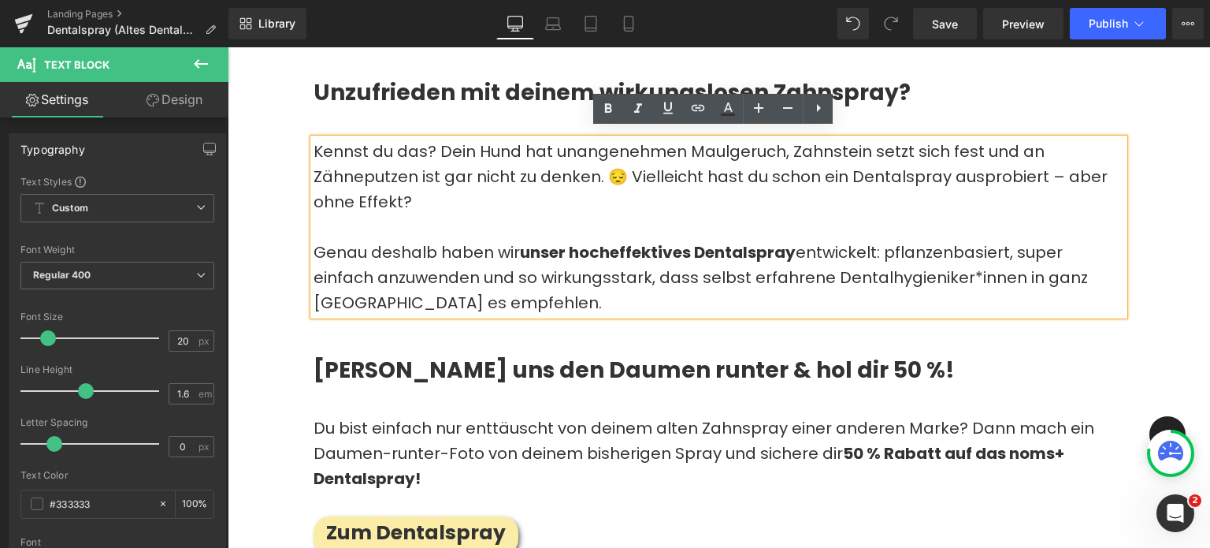
click at [438, 295] on p "Genau deshalb haben wir unser hocheffektives Dentalspray entwickelt: pflanzenba…" at bounding box center [719, 278] width 811 height 76
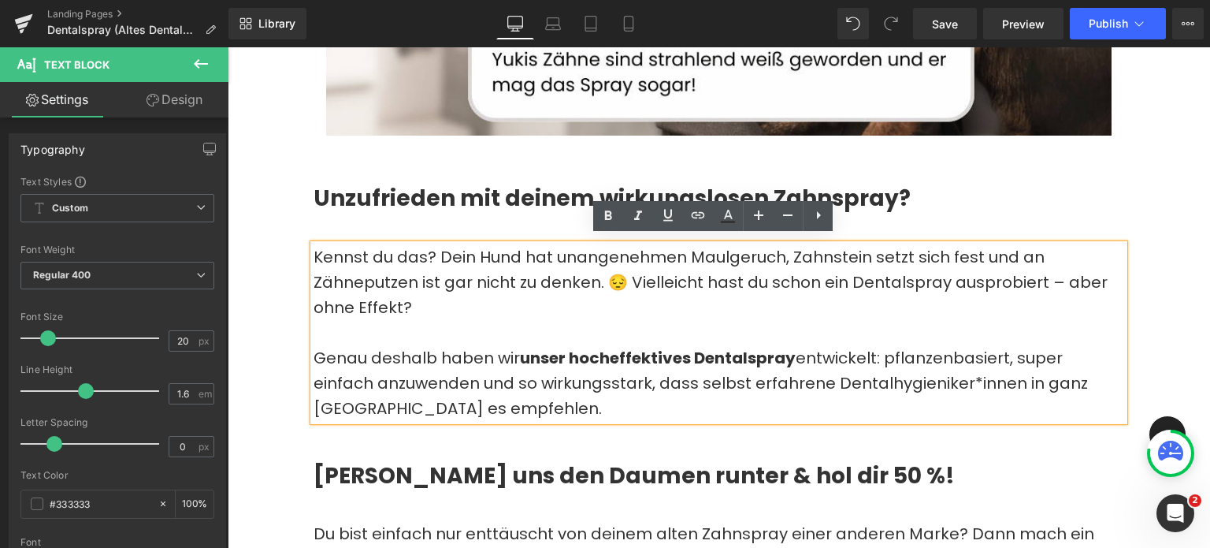
scroll to position [744, 0]
